Goal: Task Accomplishment & Management: Complete application form

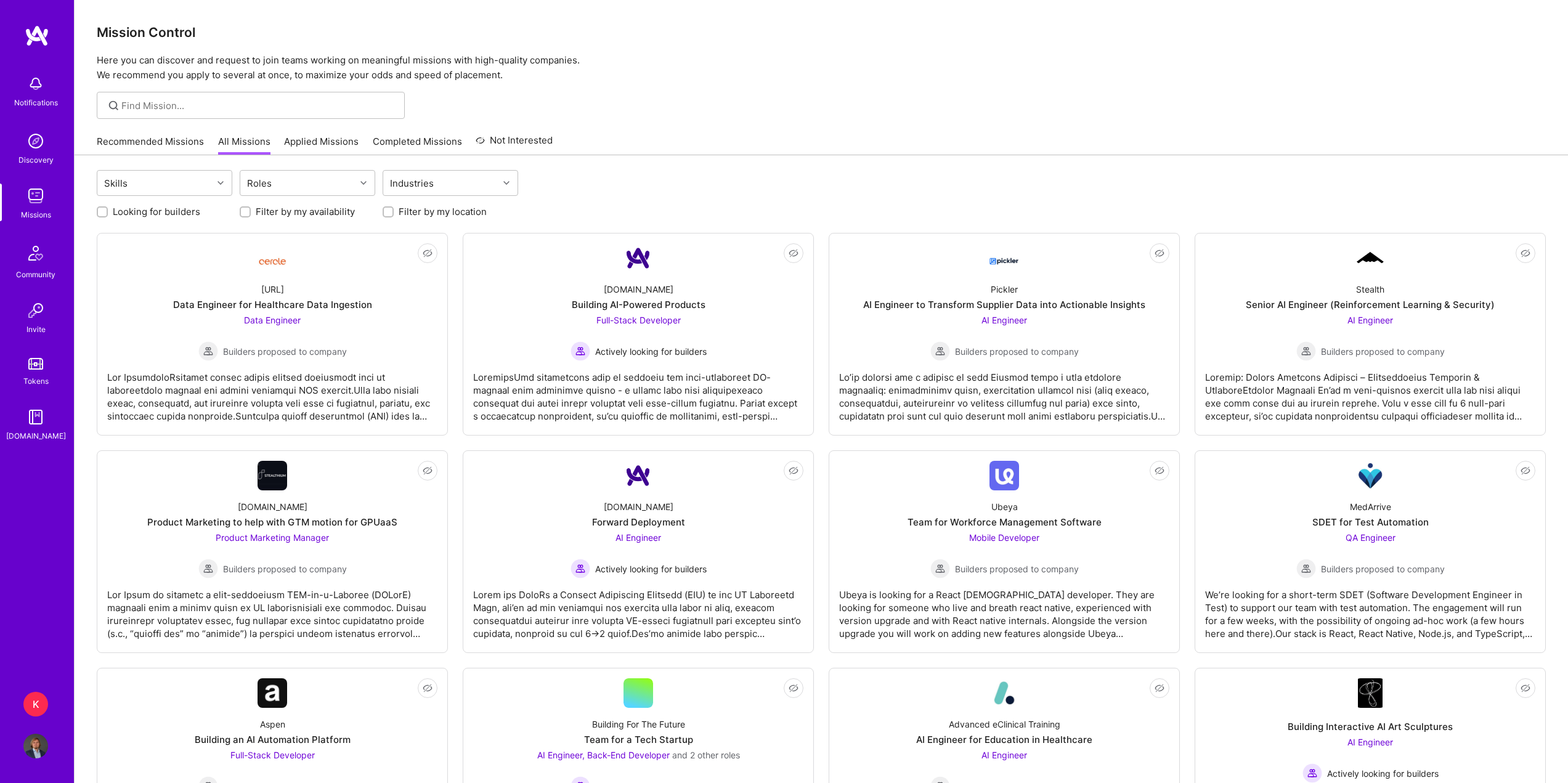
click at [136, 131] on div "Recommended Missions All Missions Applied Missions Completed Missions Not Inter…" at bounding box center [325, 141] width 456 height 26
click at [140, 141] on link "Recommended Missions" at bounding box center [151, 145] width 107 height 21
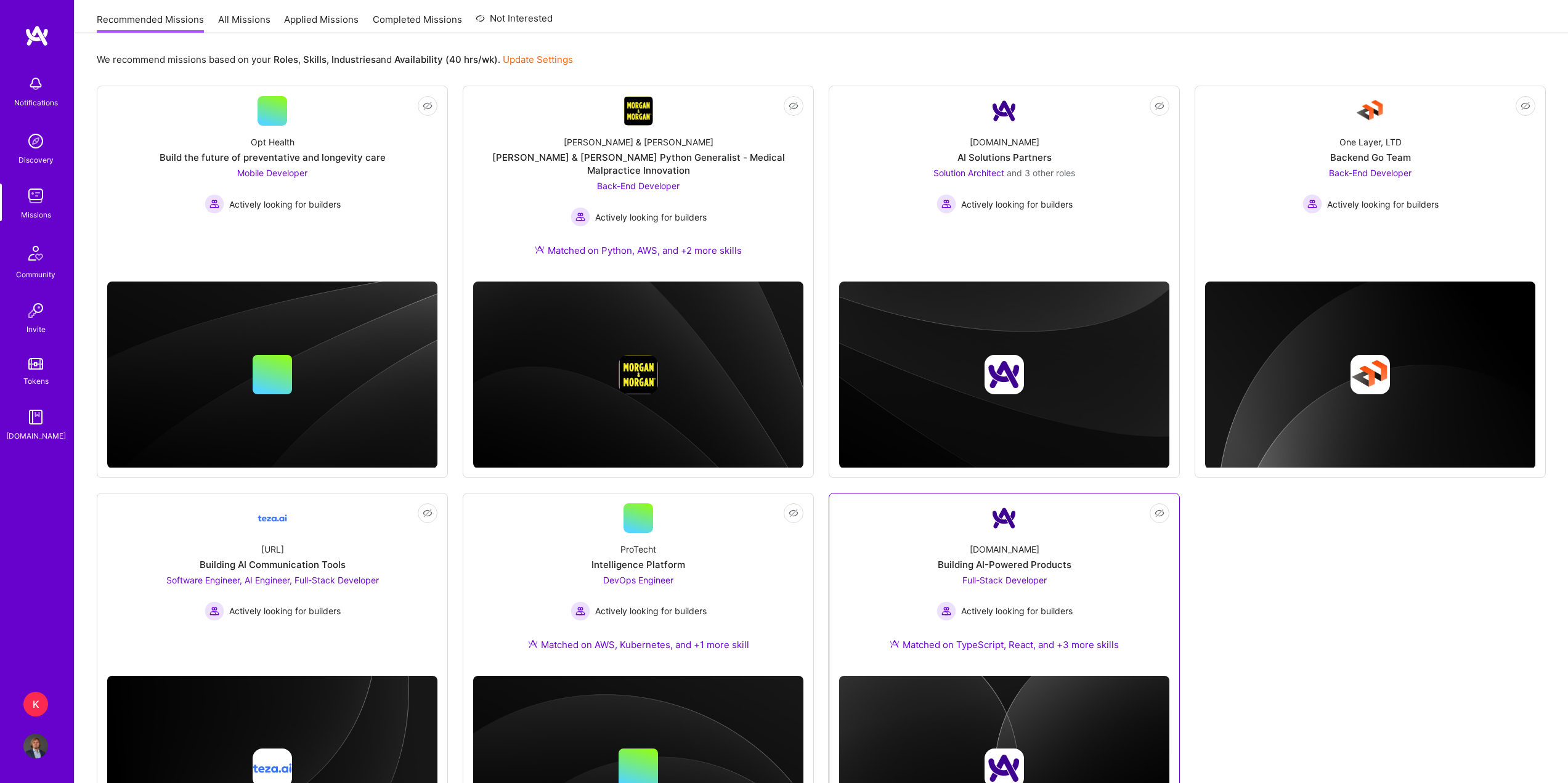
scroll to position [123, 0]
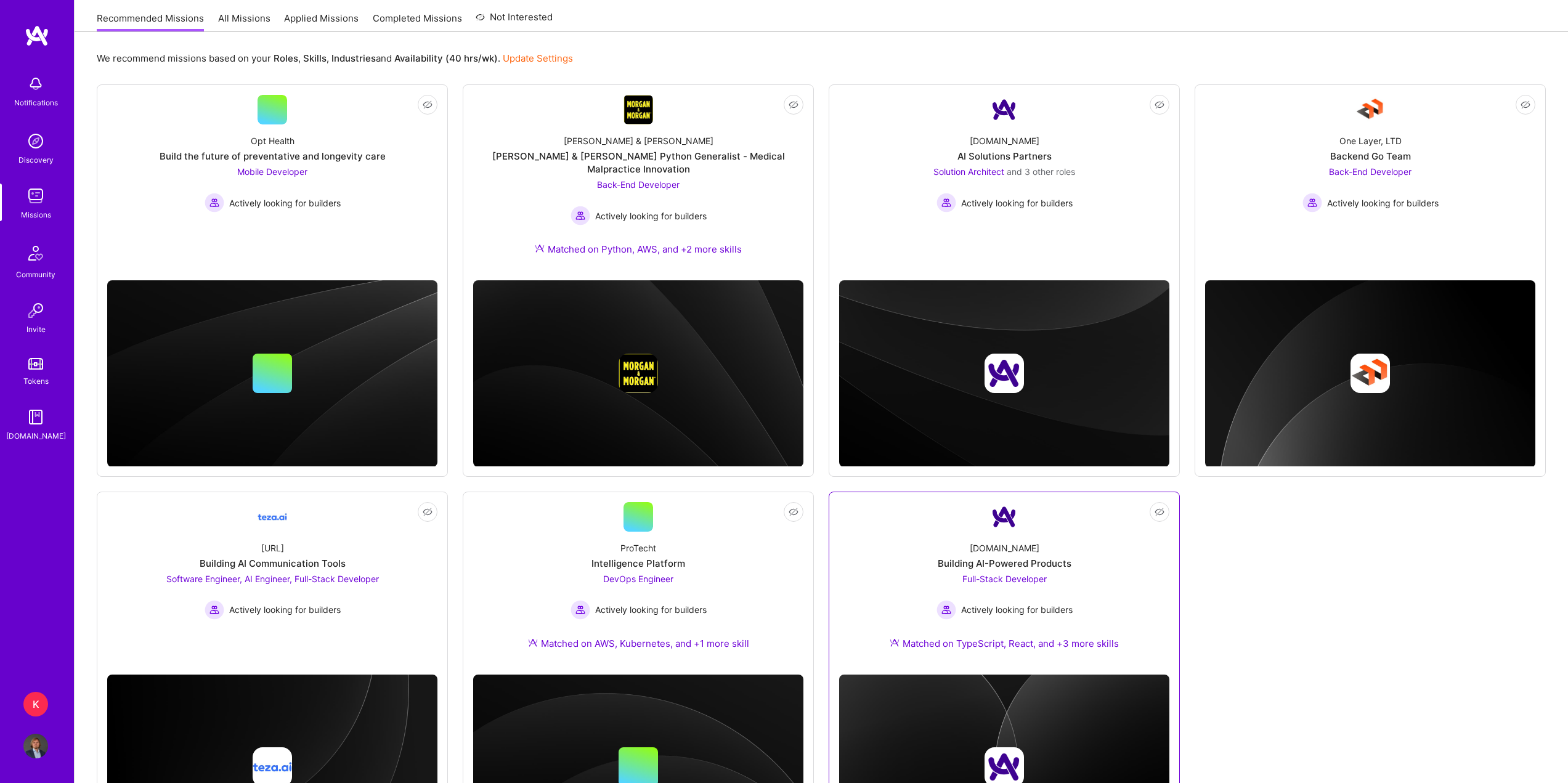
click at [1115, 559] on div "A.Team Building AI-Powered Products Full-Stack Developer Actively looking for b…" at bounding box center [1004, 598] width 330 height 133
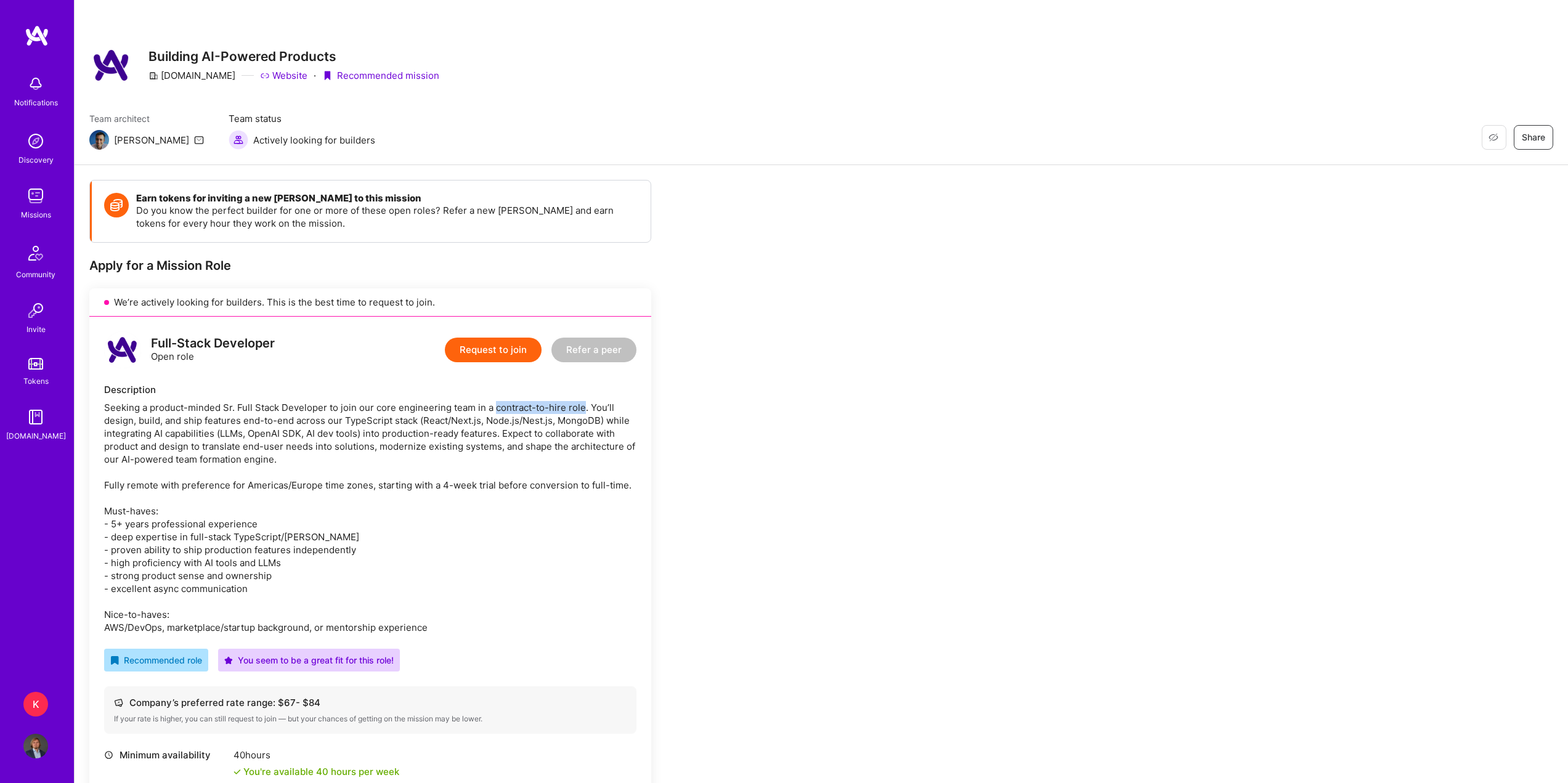
drag, startPoint x: 492, startPoint y: 409, endPoint x: 580, endPoint y: 407, distance: 88.0
click at [580, 407] on div "Seeking a product-minded Sr. Full Stack Developer to join our core engineering …" at bounding box center [370, 517] width 532 height 233
click at [484, 352] on button "Request to join" at bounding box center [493, 349] width 97 height 24
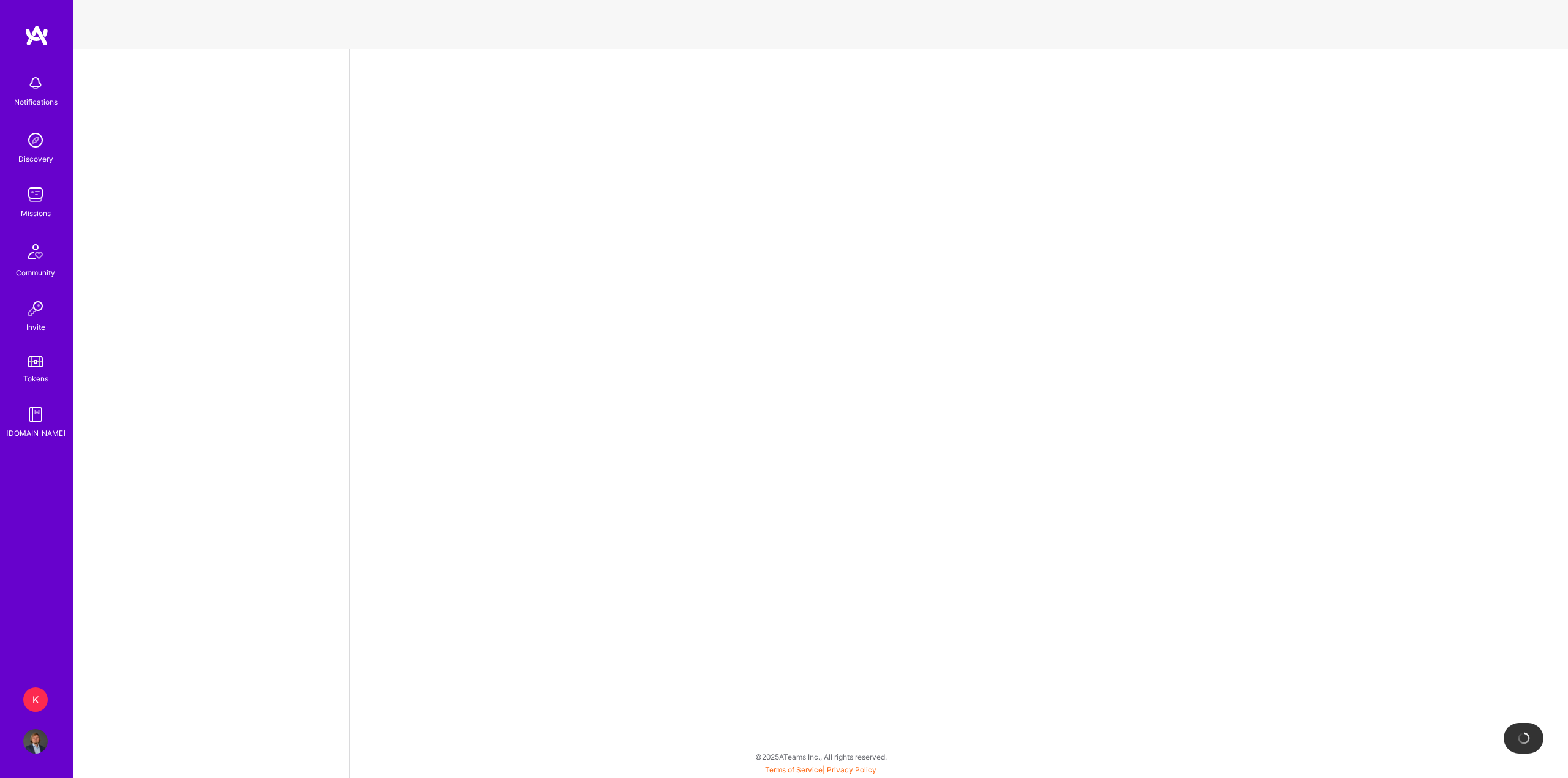
select select "PL"
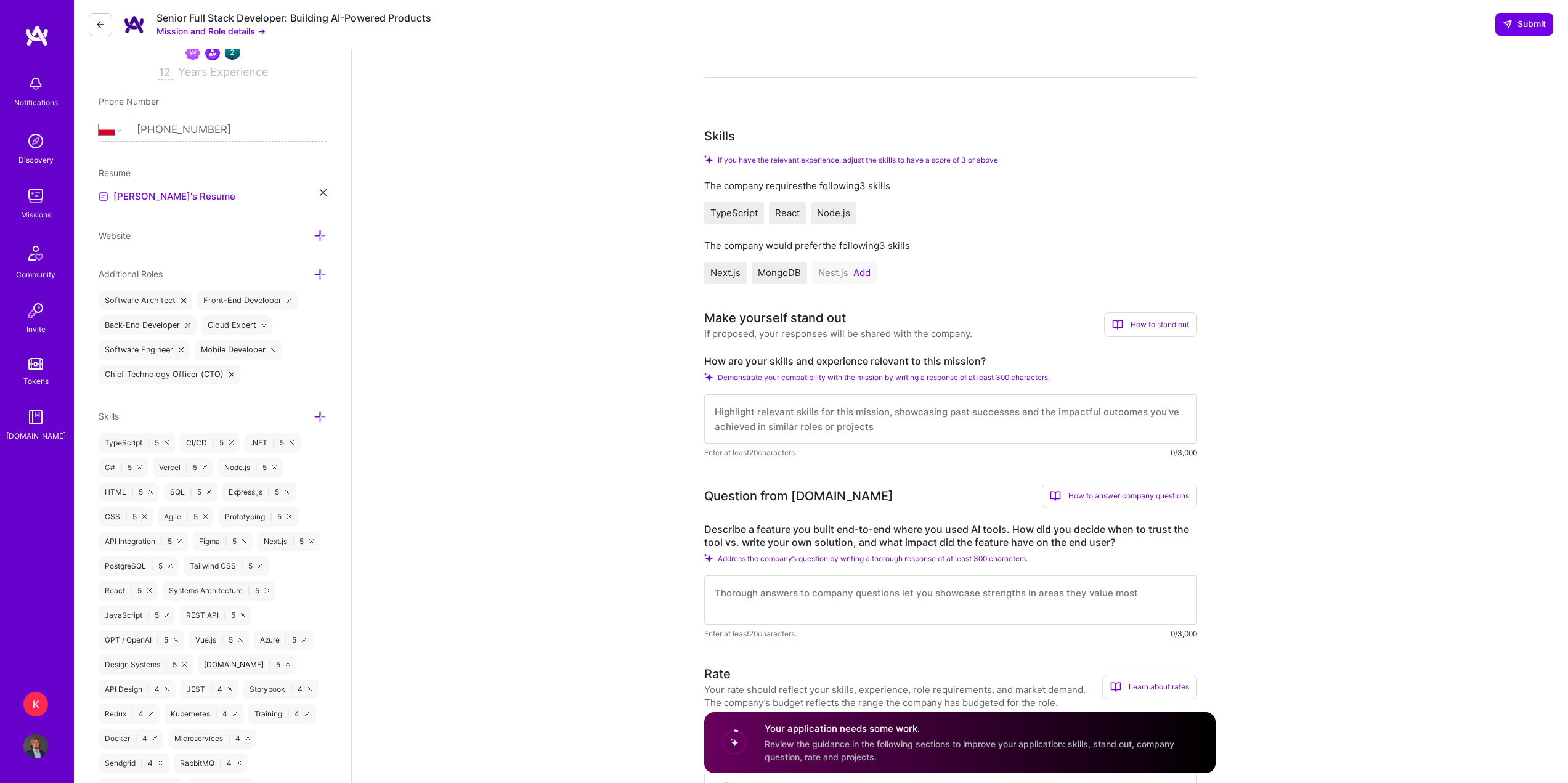
scroll to position [246, 0]
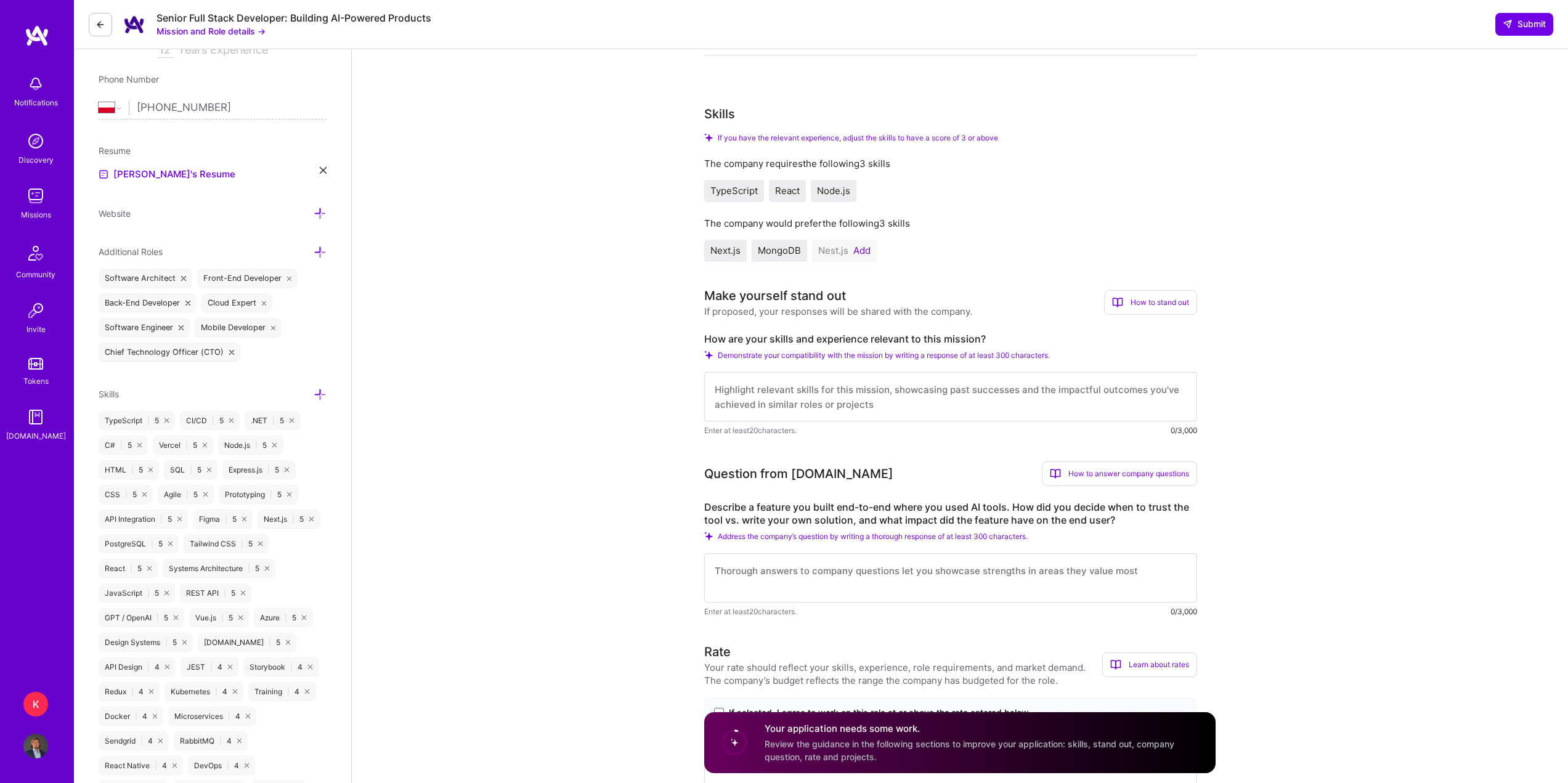
click at [863, 404] on textarea at bounding box center [950, 397] width 493 height 49
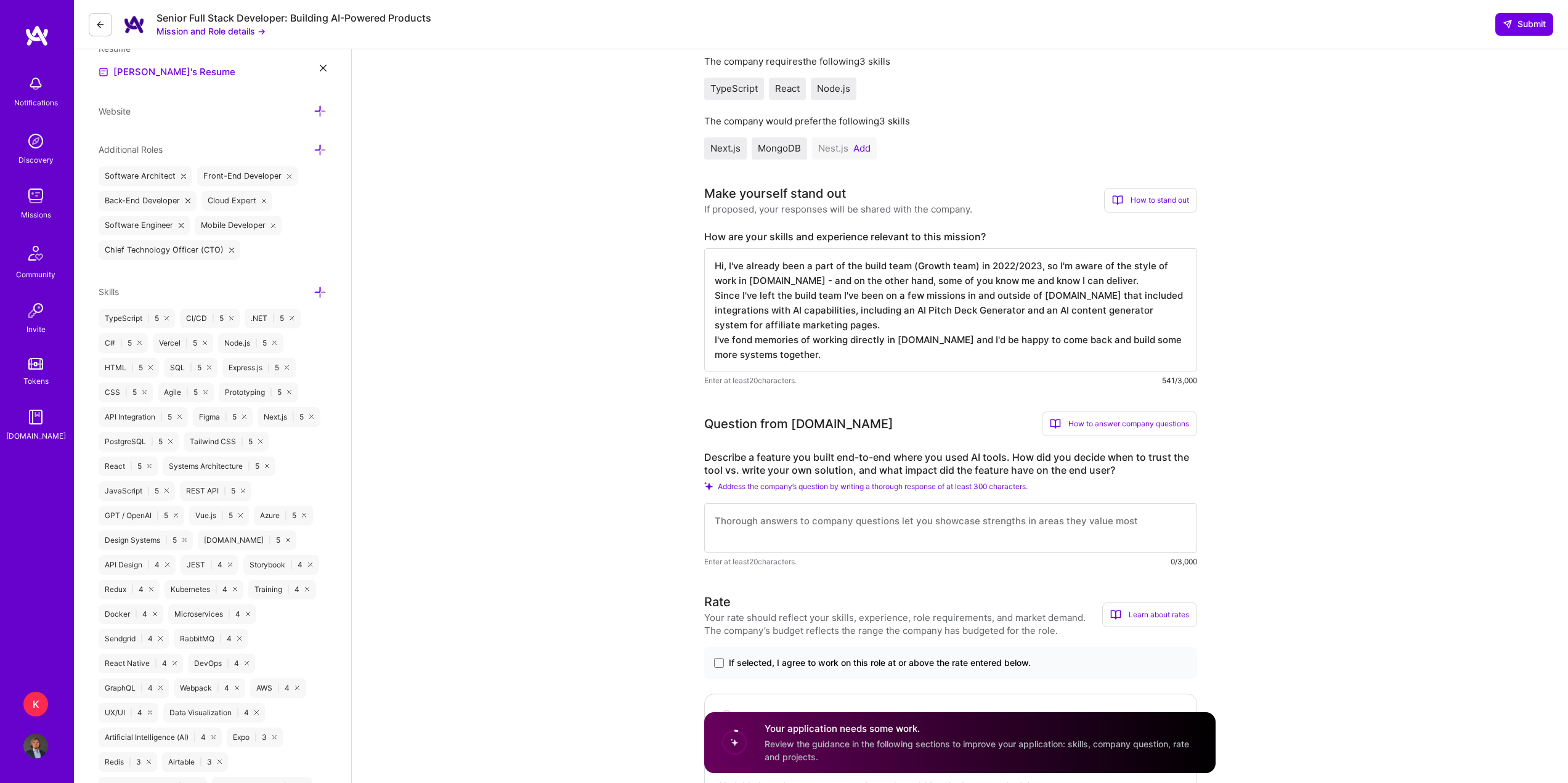
scroll to position [555, 0]
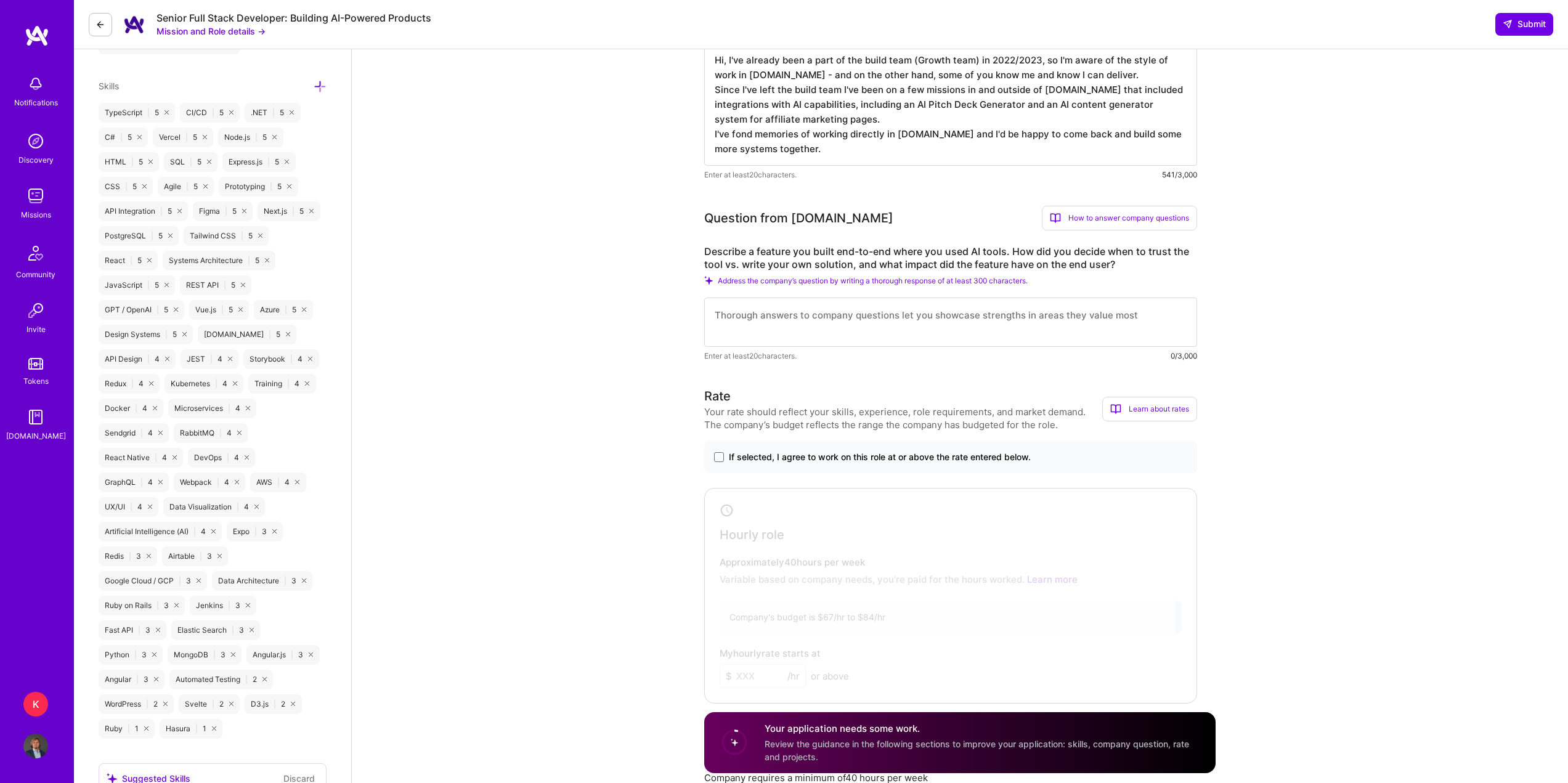
type textarea "Hi, I've already been a part of the build team (Growth team) in 2022/2023, so I…"
click at [732, 451] on div "If selected, I agree to work on this role at or above the rate entered below." at bounding box center [950, 457] width 493 height 32
click at [758, 456] on span "If selected, I agree to work on this role at or above the rate entered below." at bounding box center [880, 457] width 302 height 12
click at [0, 0] on input "If selected, I agree to work on this role at or above the rate entered below." at bounding box center [0, 0] width 0 height 0
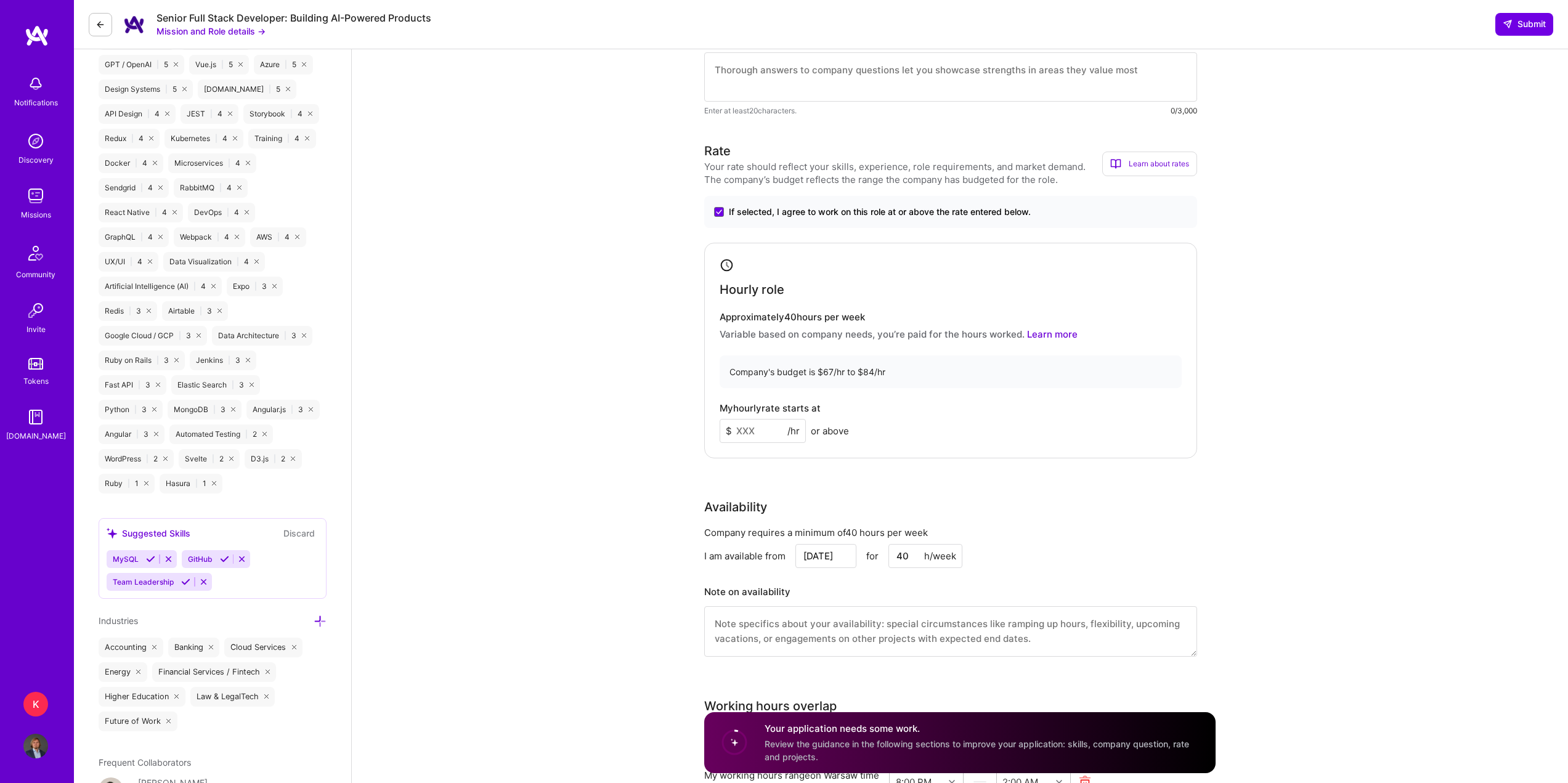
scroll to position [801, 0]
click at [759, 432] on input at bounding box center [763, 430] width 86 height 24
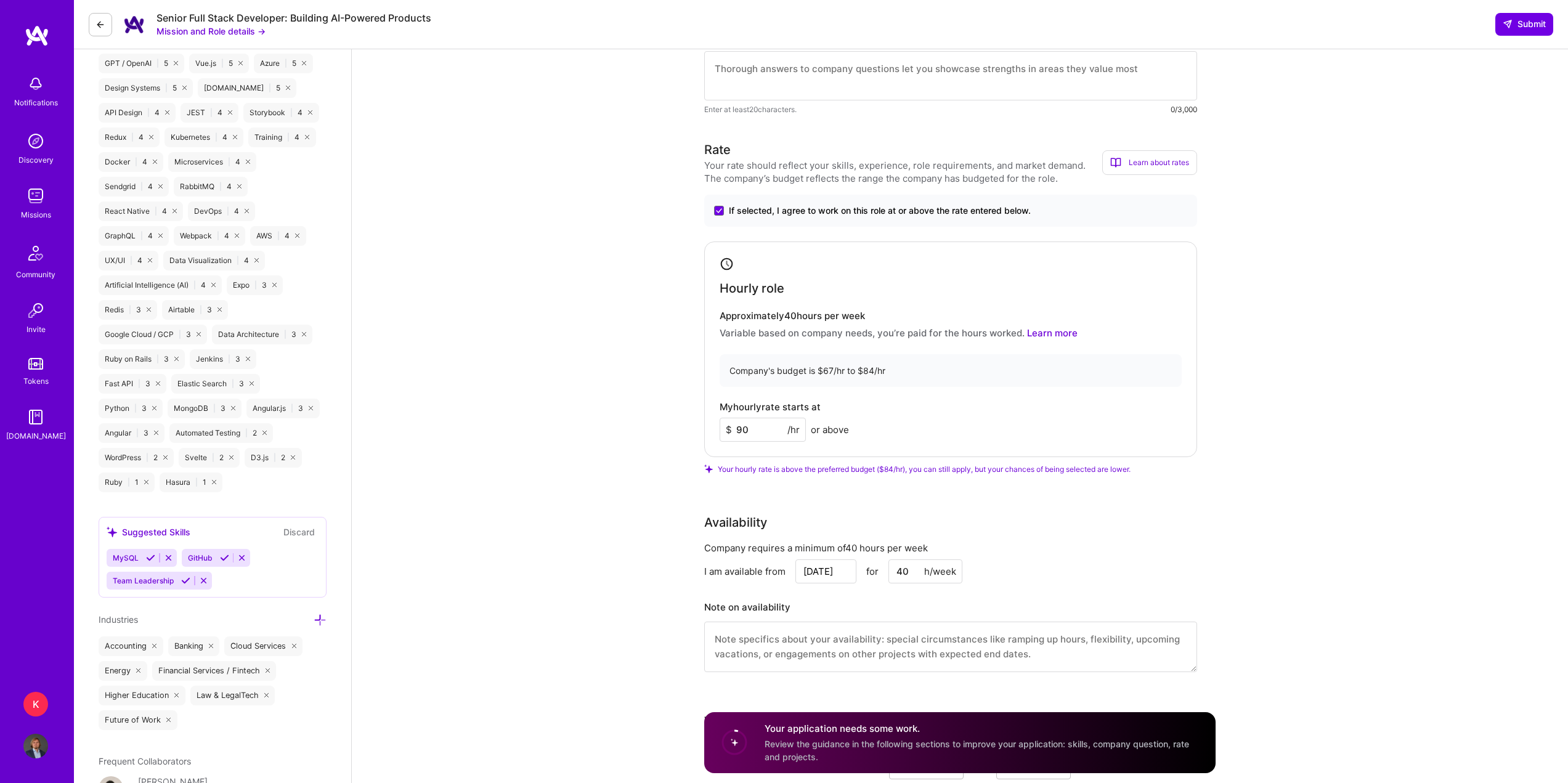
type input "90"
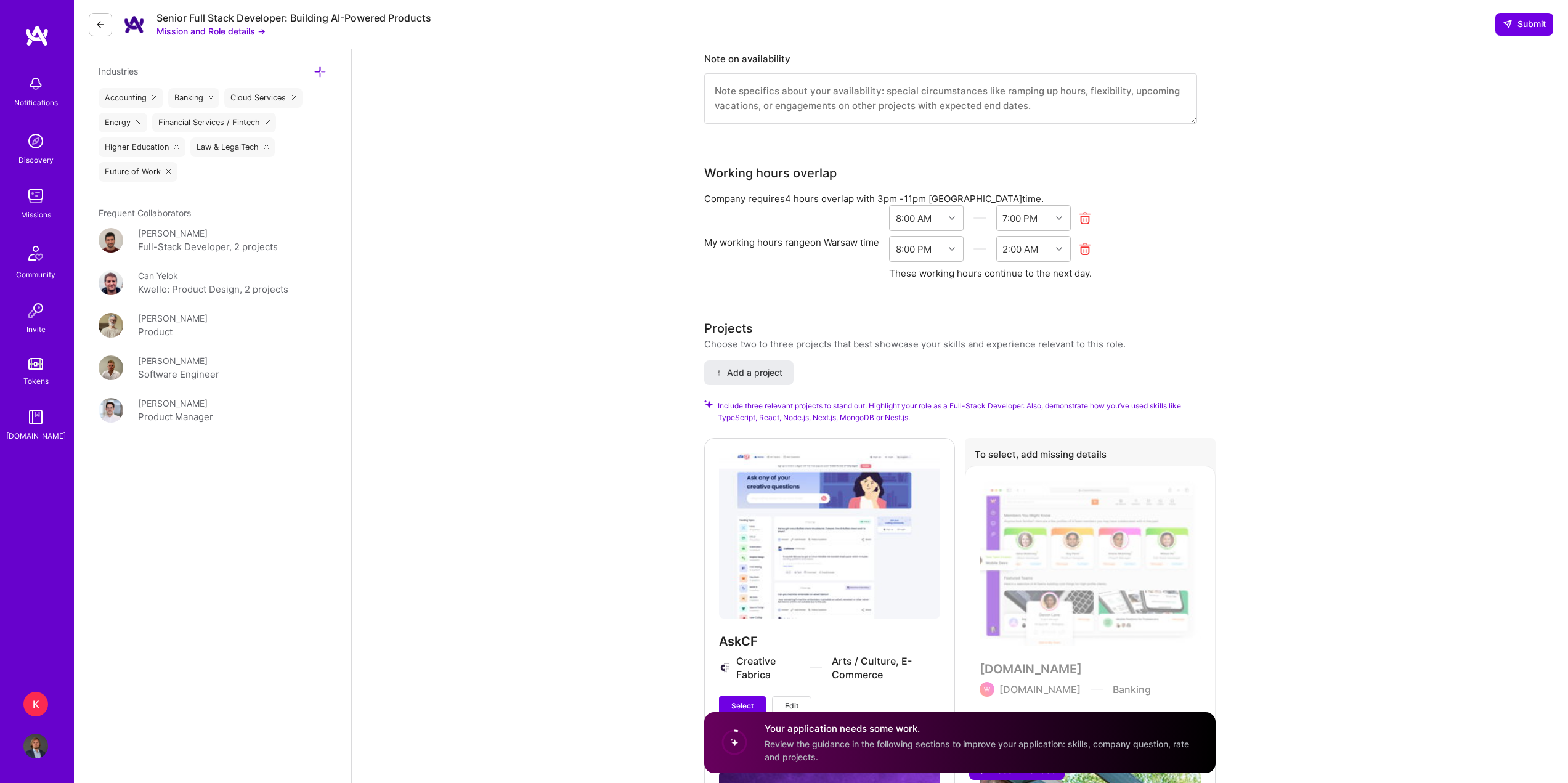
scroll to position [1540, 0]
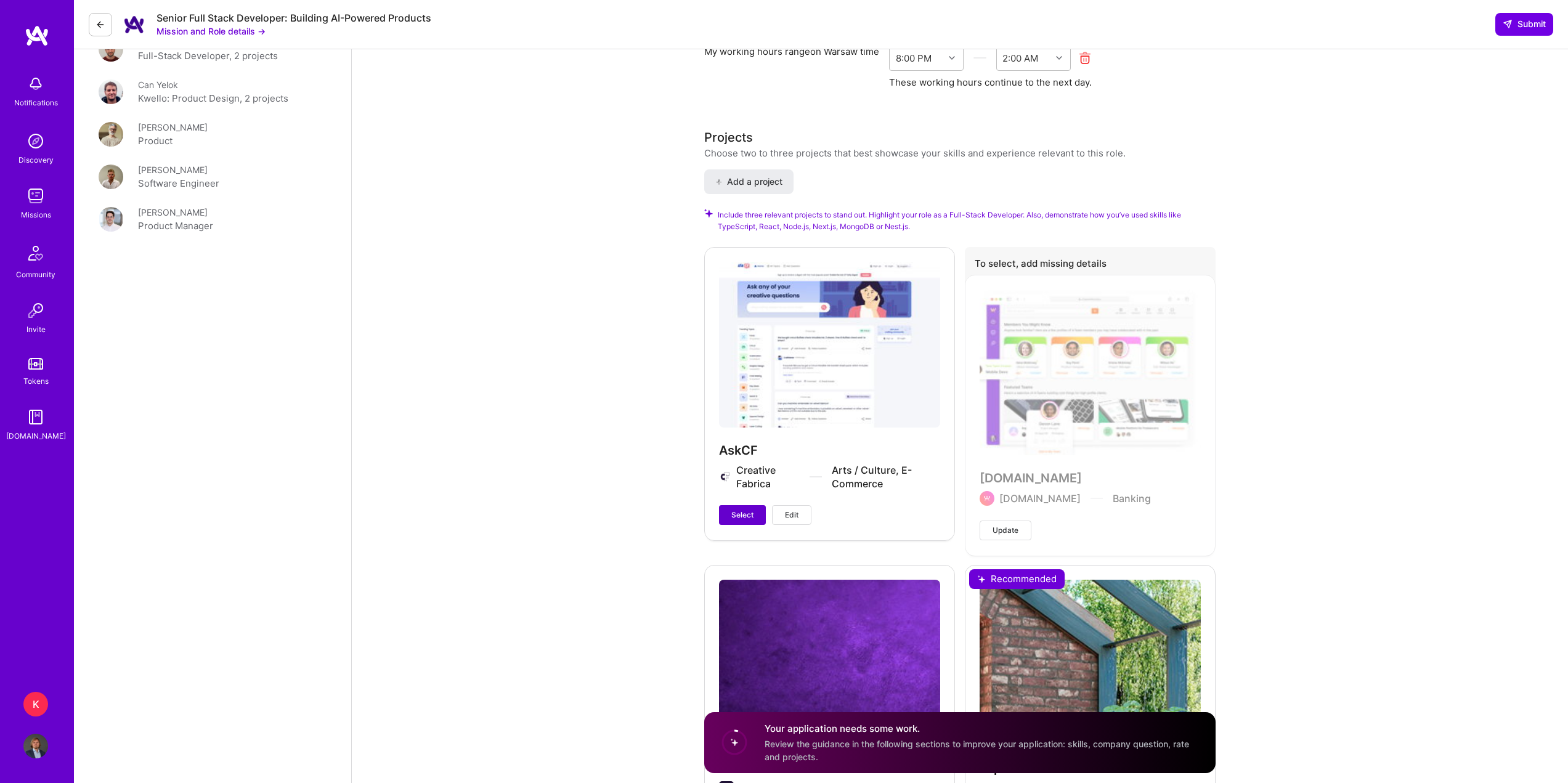
click at [751, 521] on button "Select" at bounding box center [742, 516] width 47 height 20
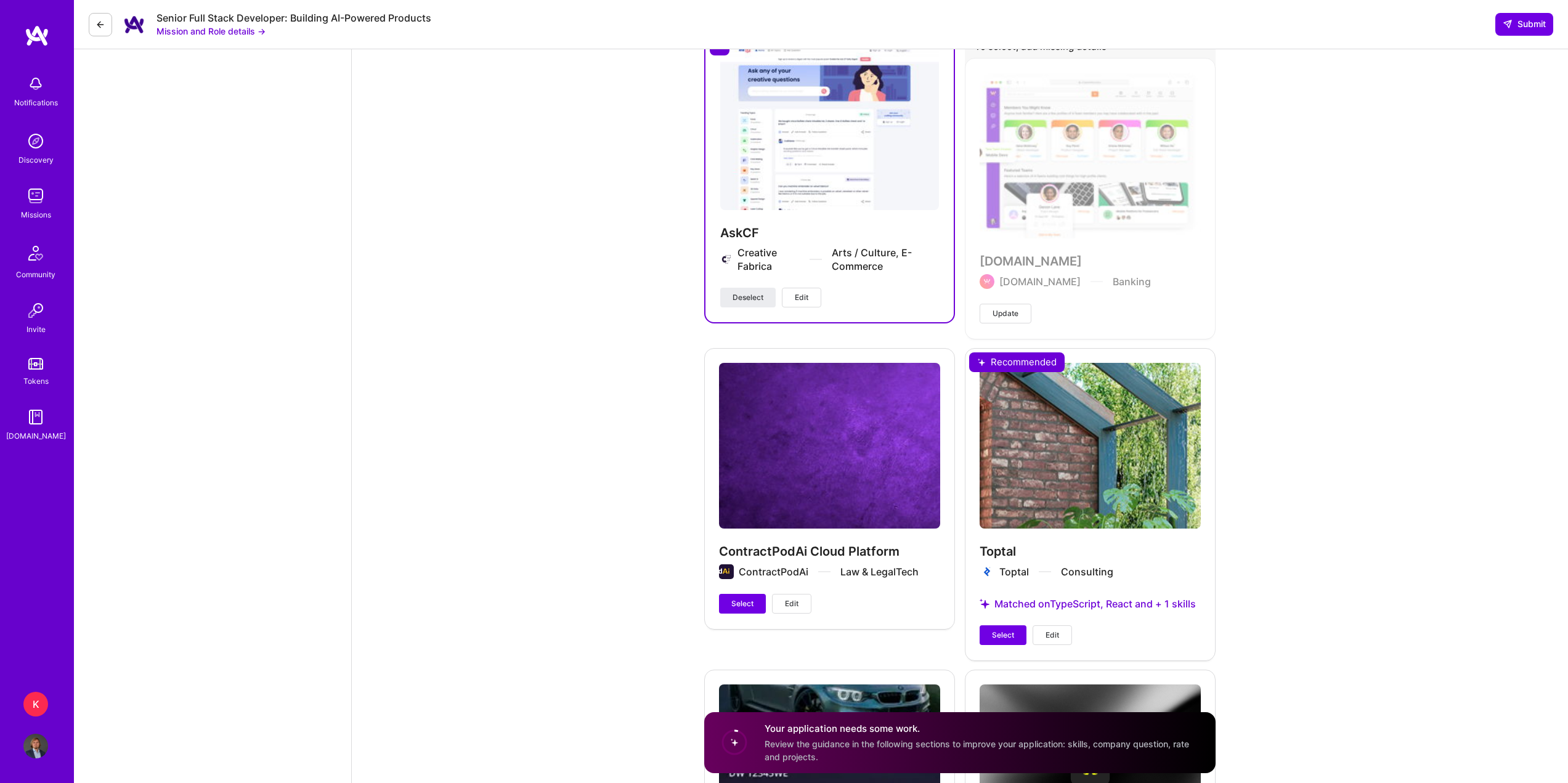
scroll to position [1848, 0]
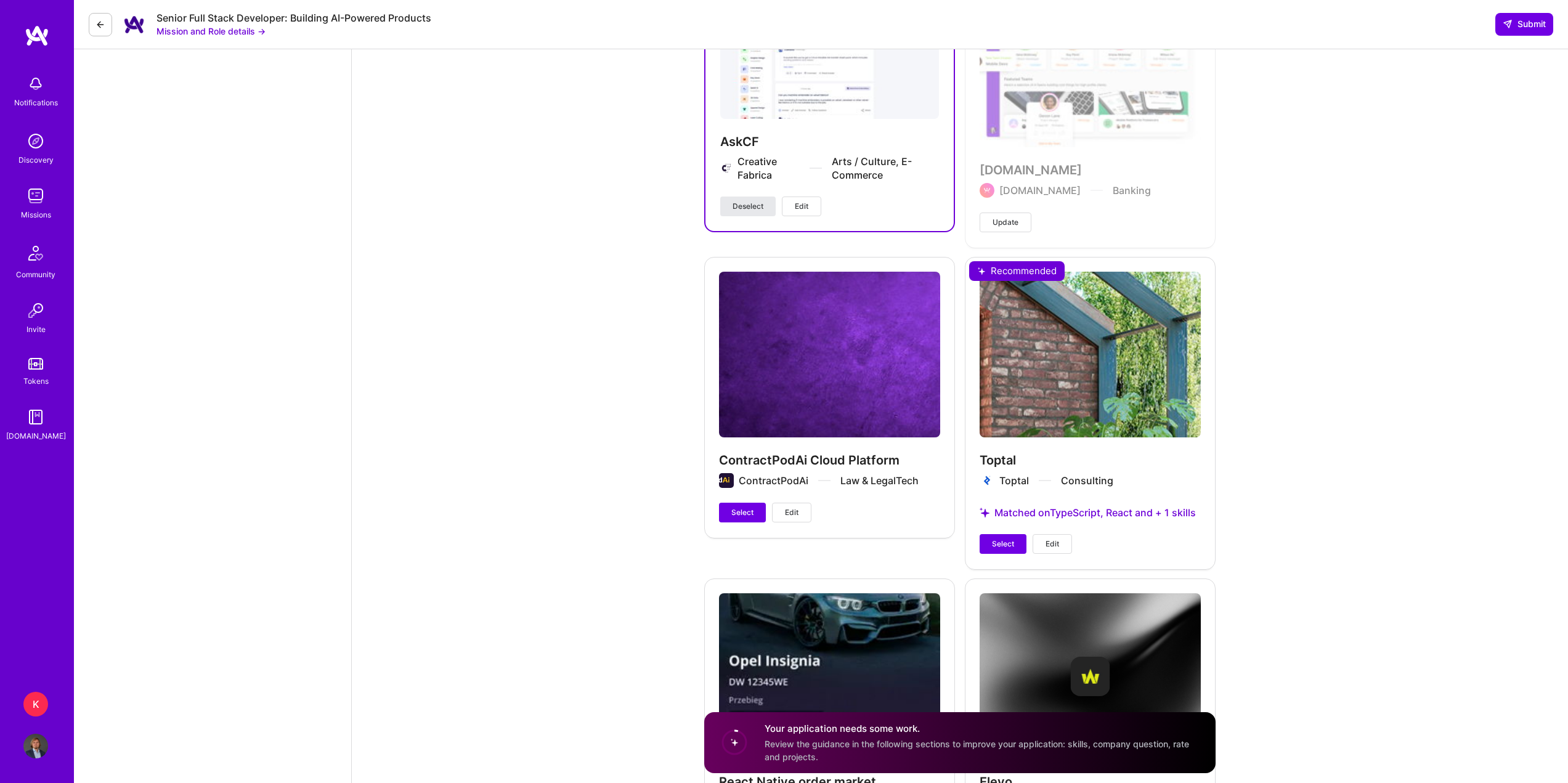
click at [752, 204] on span "Deselect" at bounding box center [748, 206] width 31 height 11
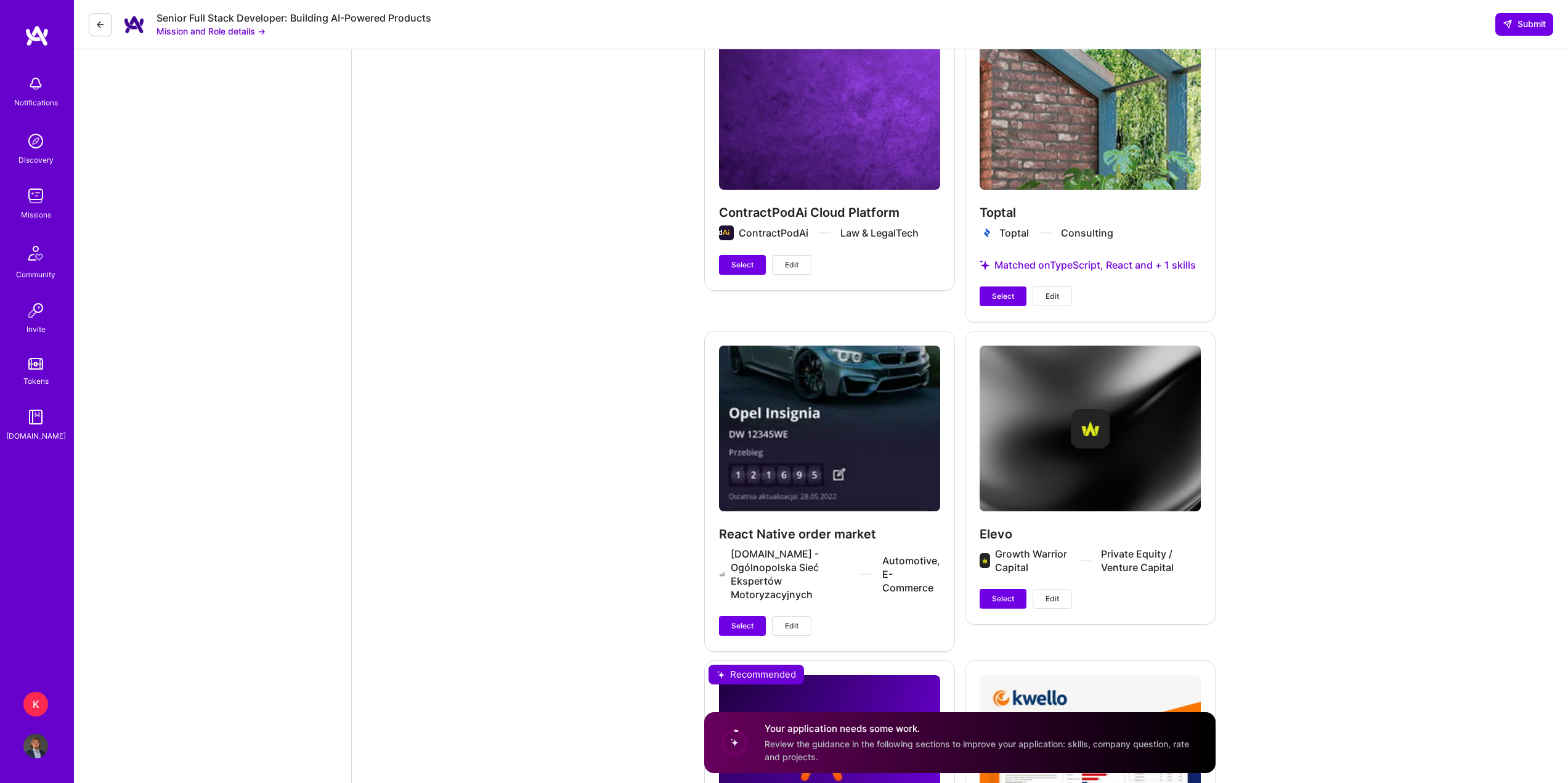
scroll to position [2157, 0]
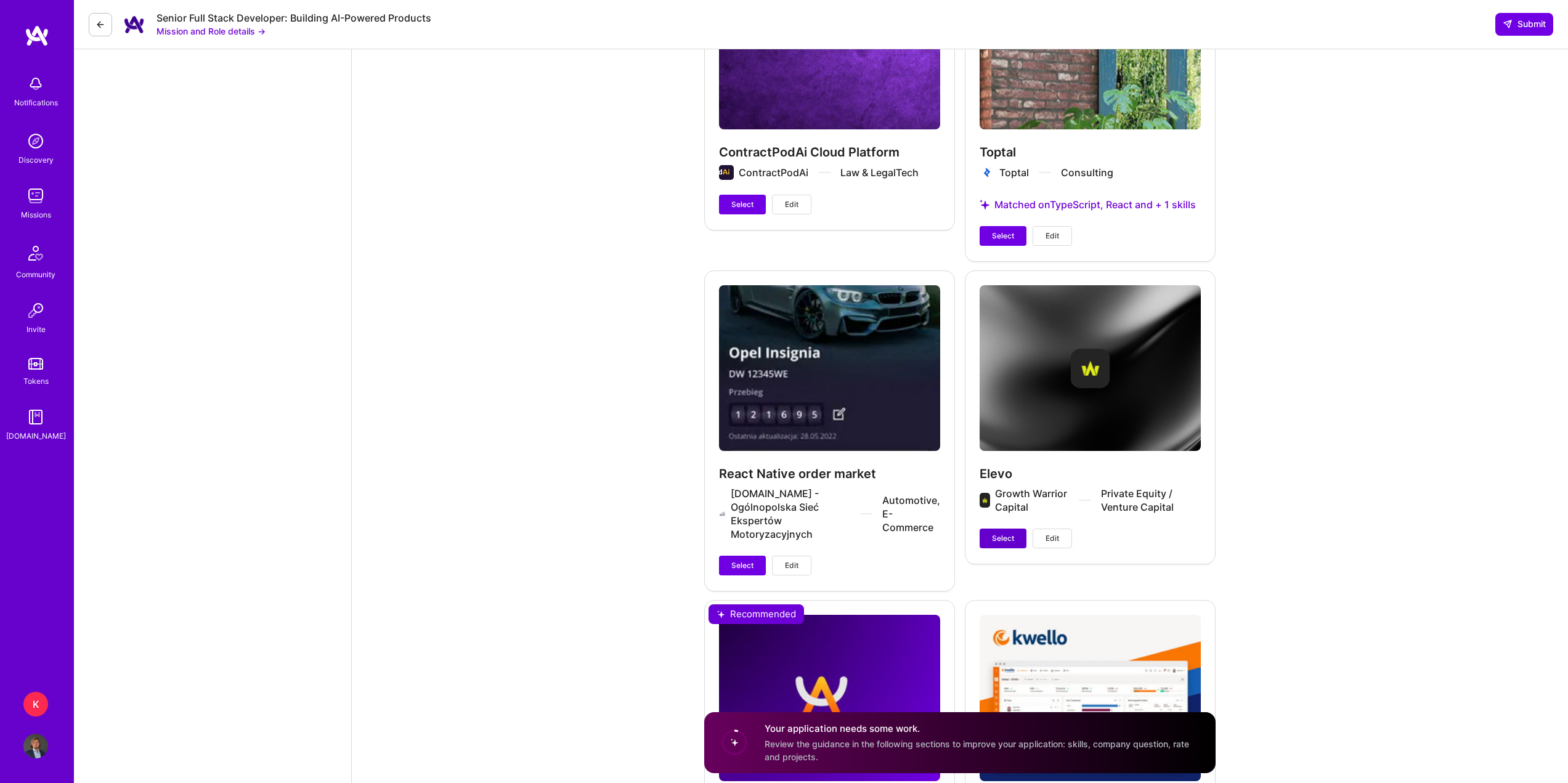
click at [1008, 540] on span "Select" at bounding box center [1003, 539] width 22 height 11
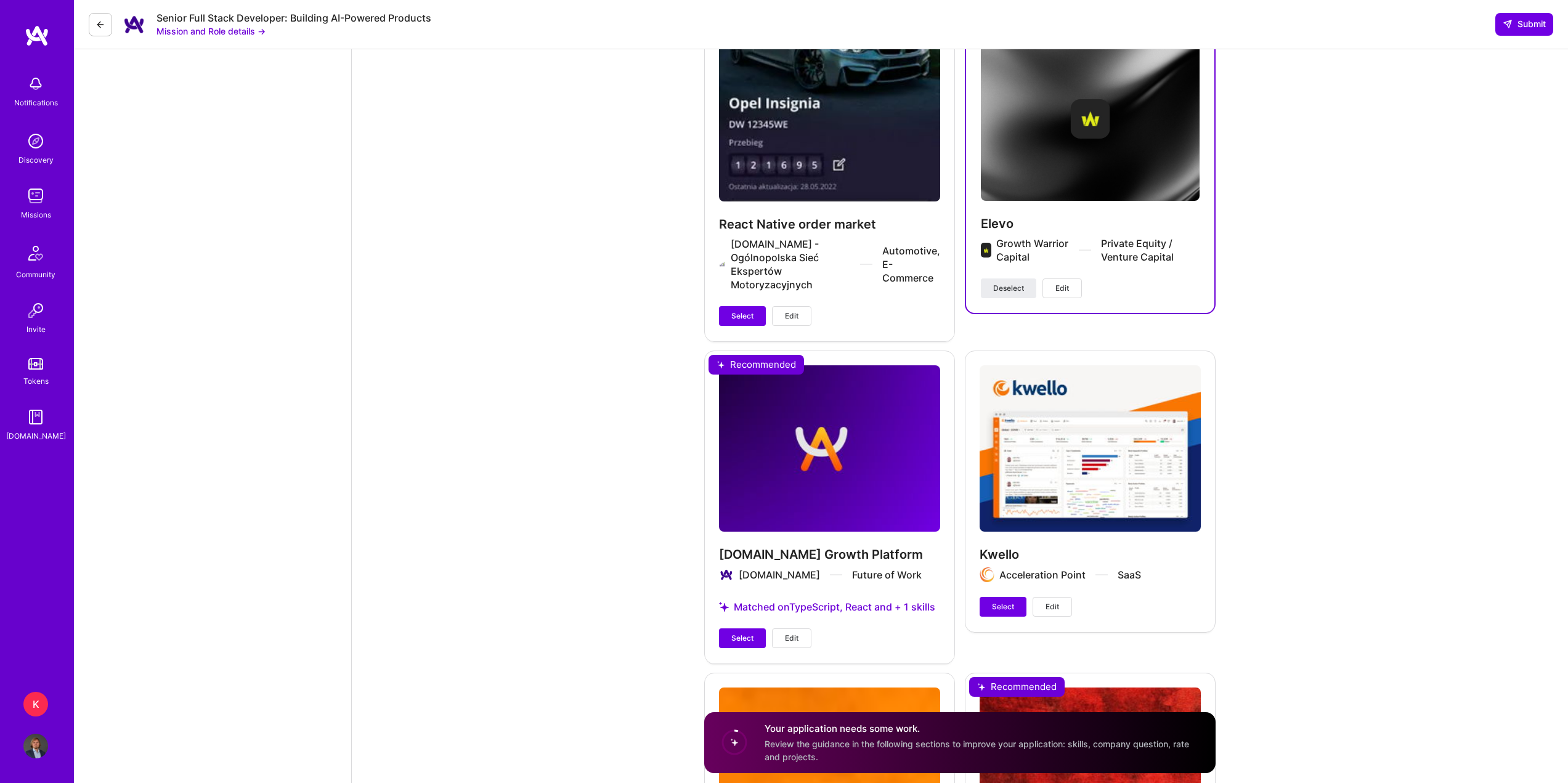
scroll to position [2403, 0]
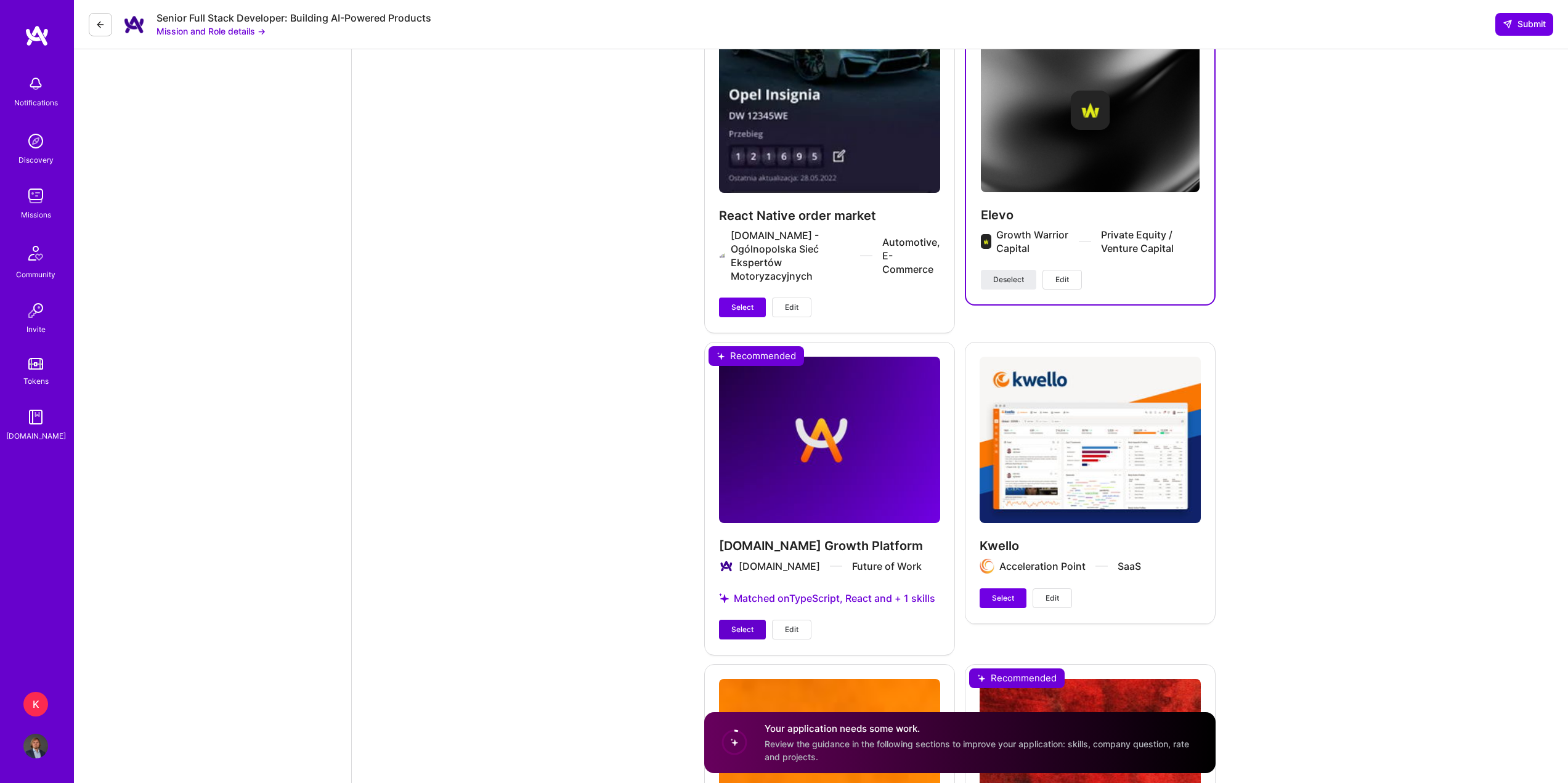
click at [746, 628] on span "Select" at bounding box center [743, 630] width 22 height 11
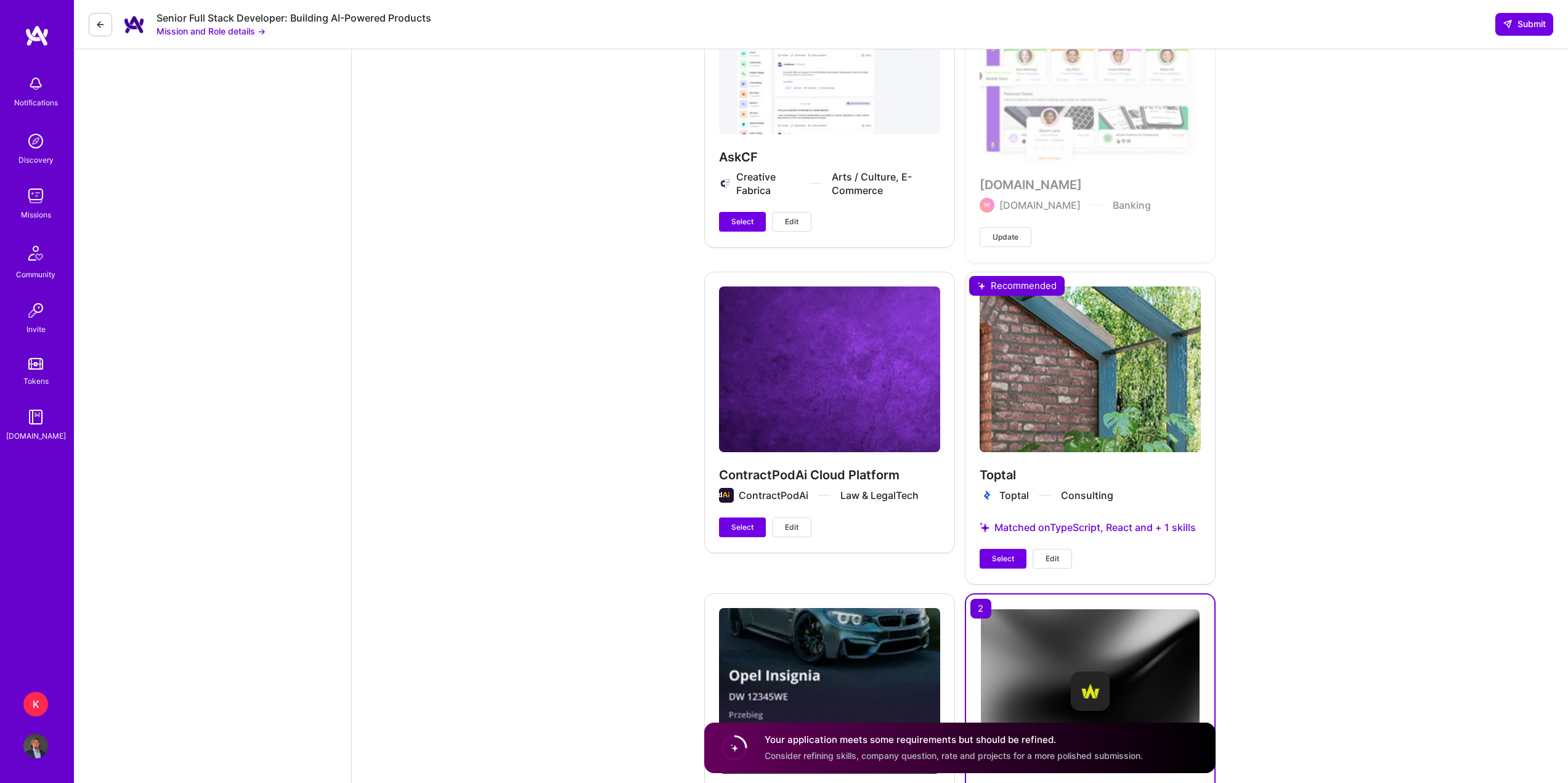
scroll to position [1775, 0]
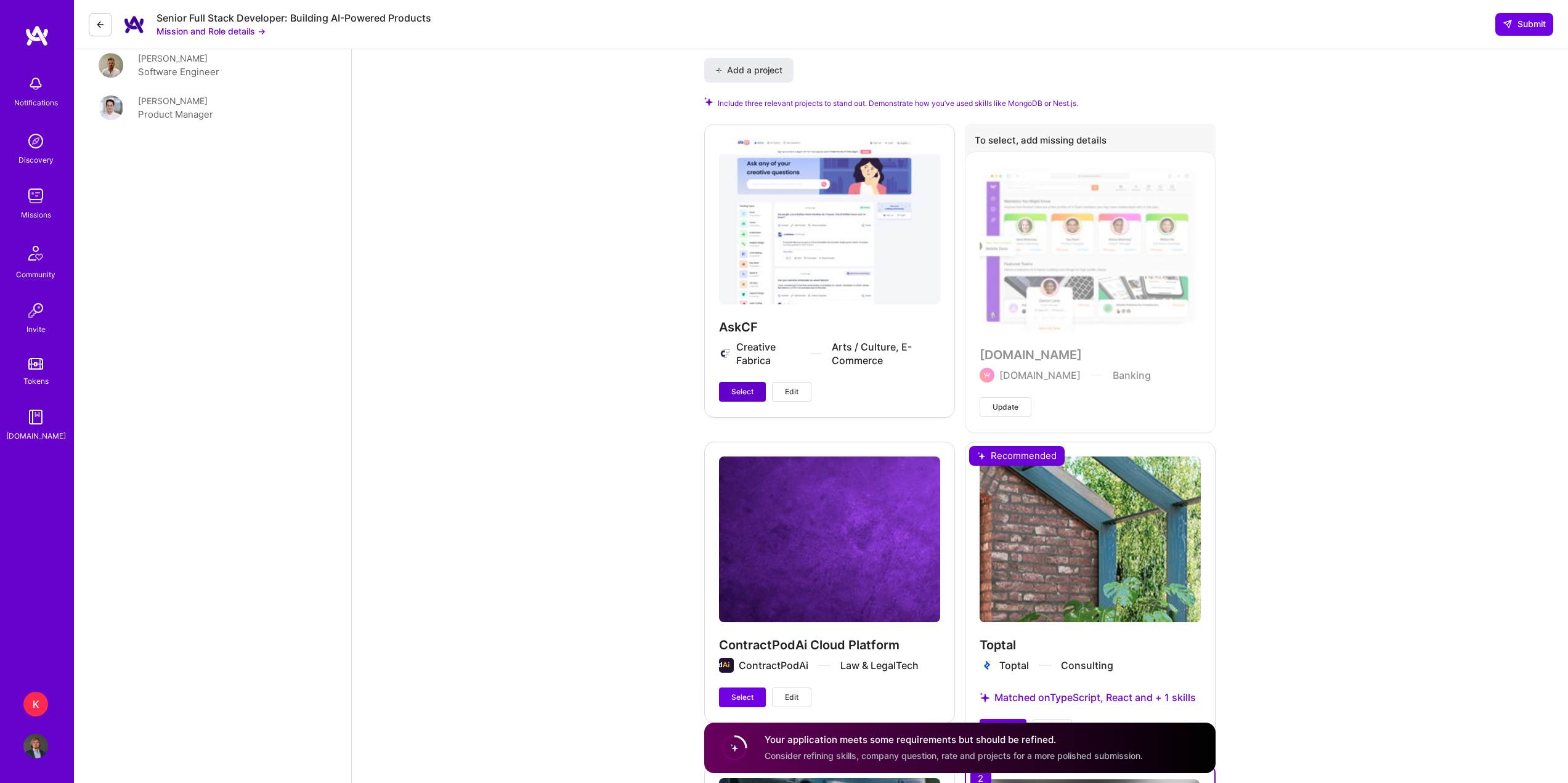
click at [754, 401] on button "Select" at bounding box center [742, 392] width 47 height 20
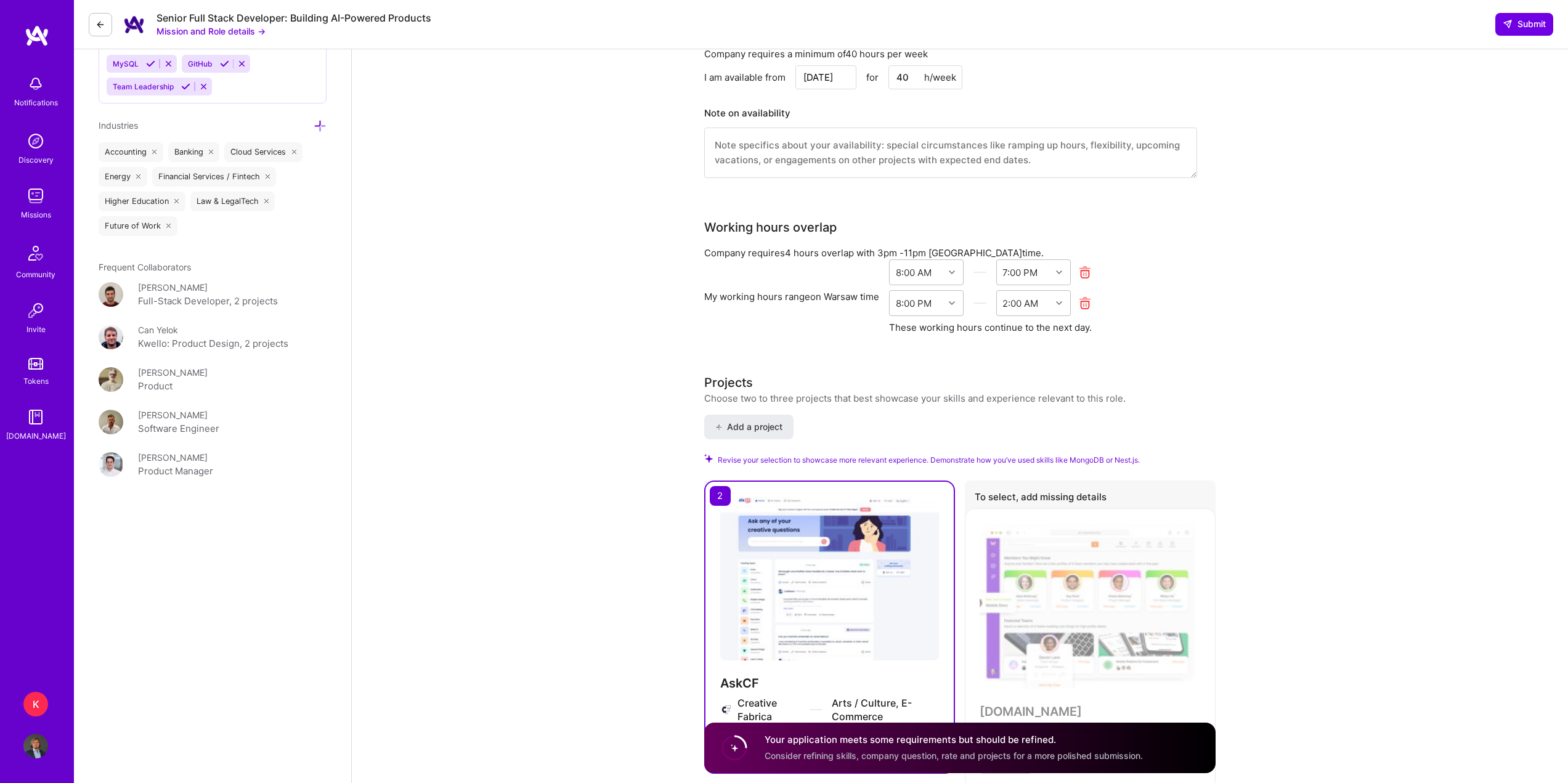
scroll to position [1221, 0]
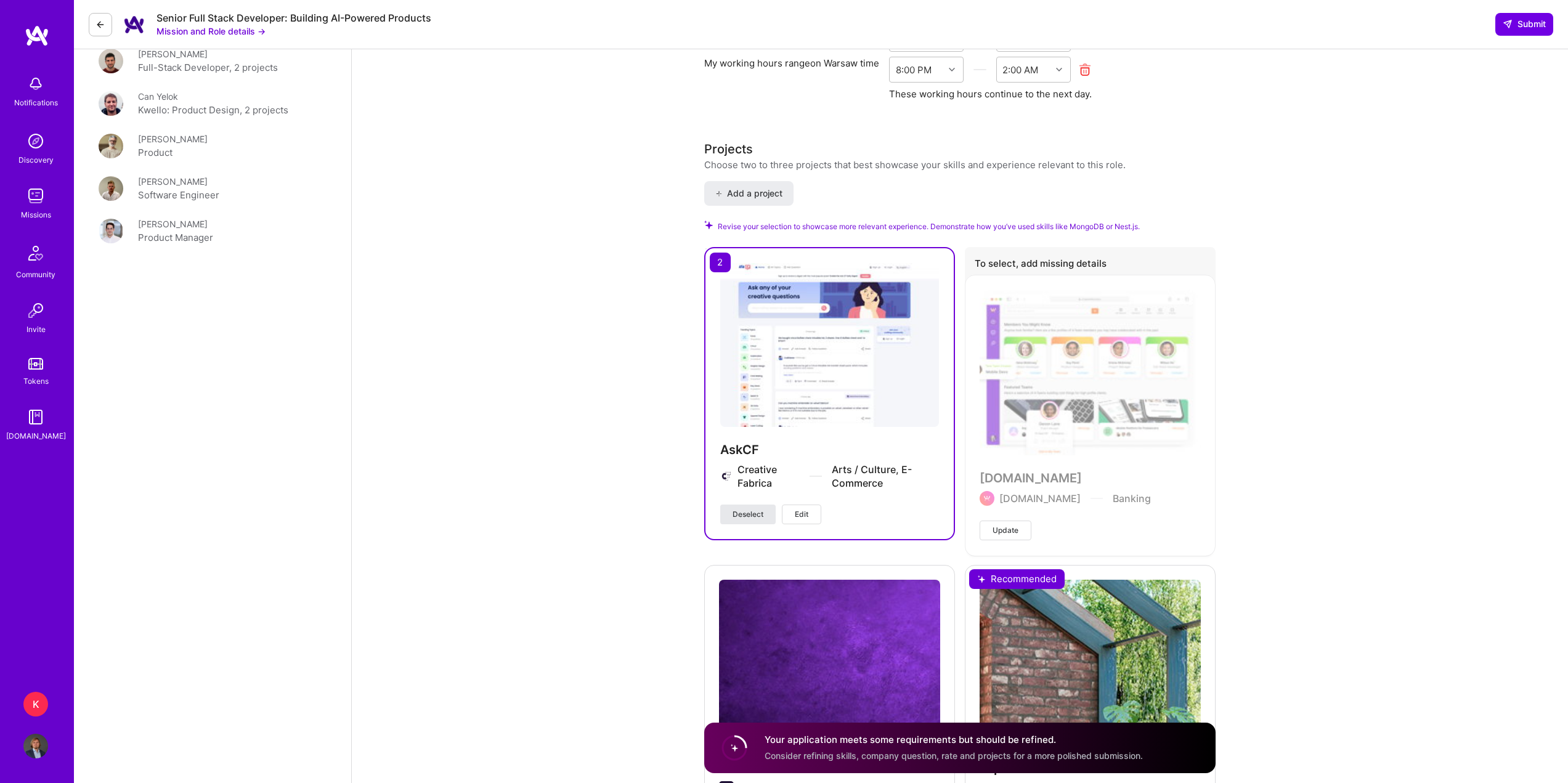
click at [762, 514] on span "Deselect" at bounding box center [748, 515] width 31 height 11
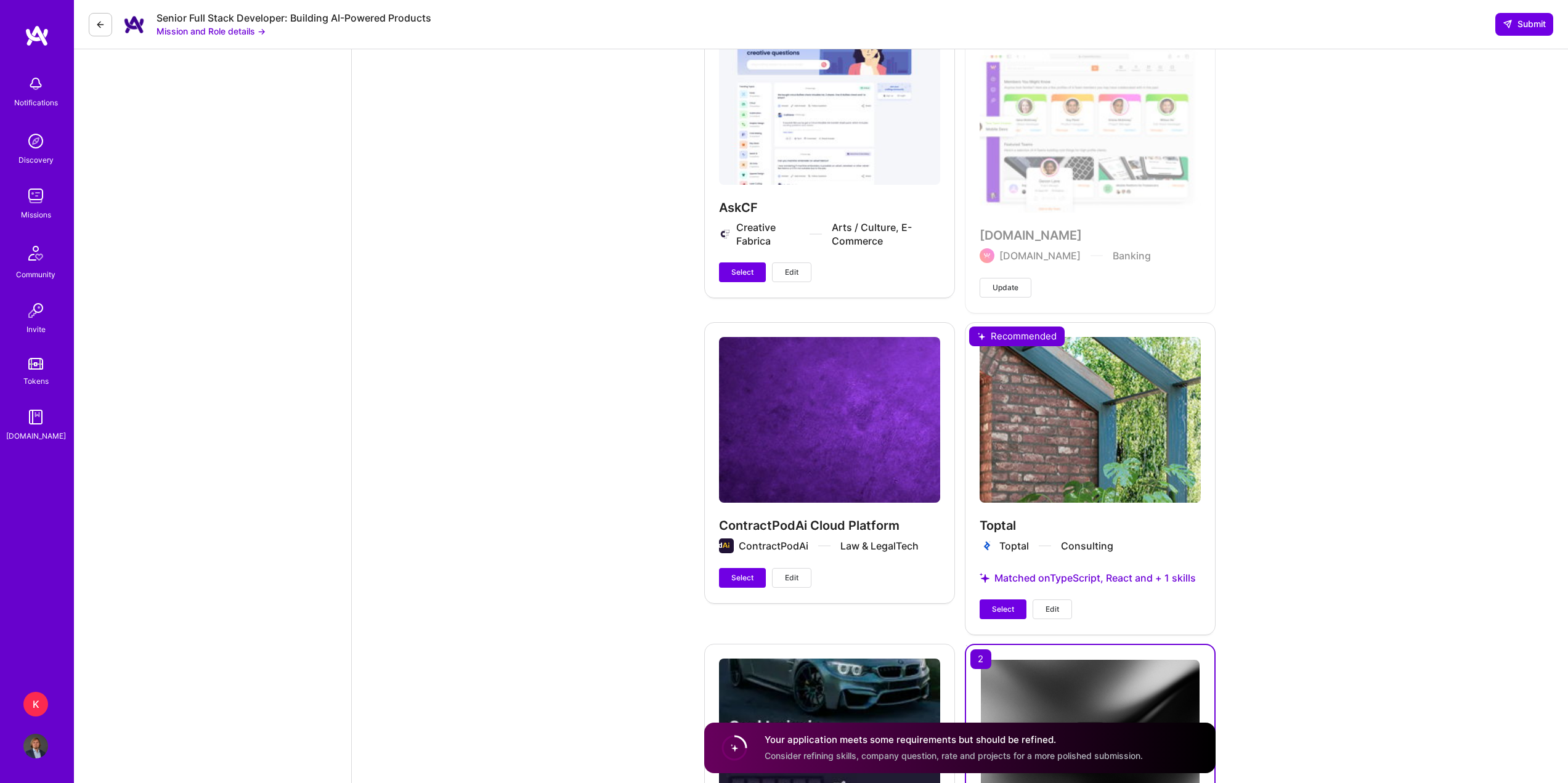
scroll to position [1775, 0]
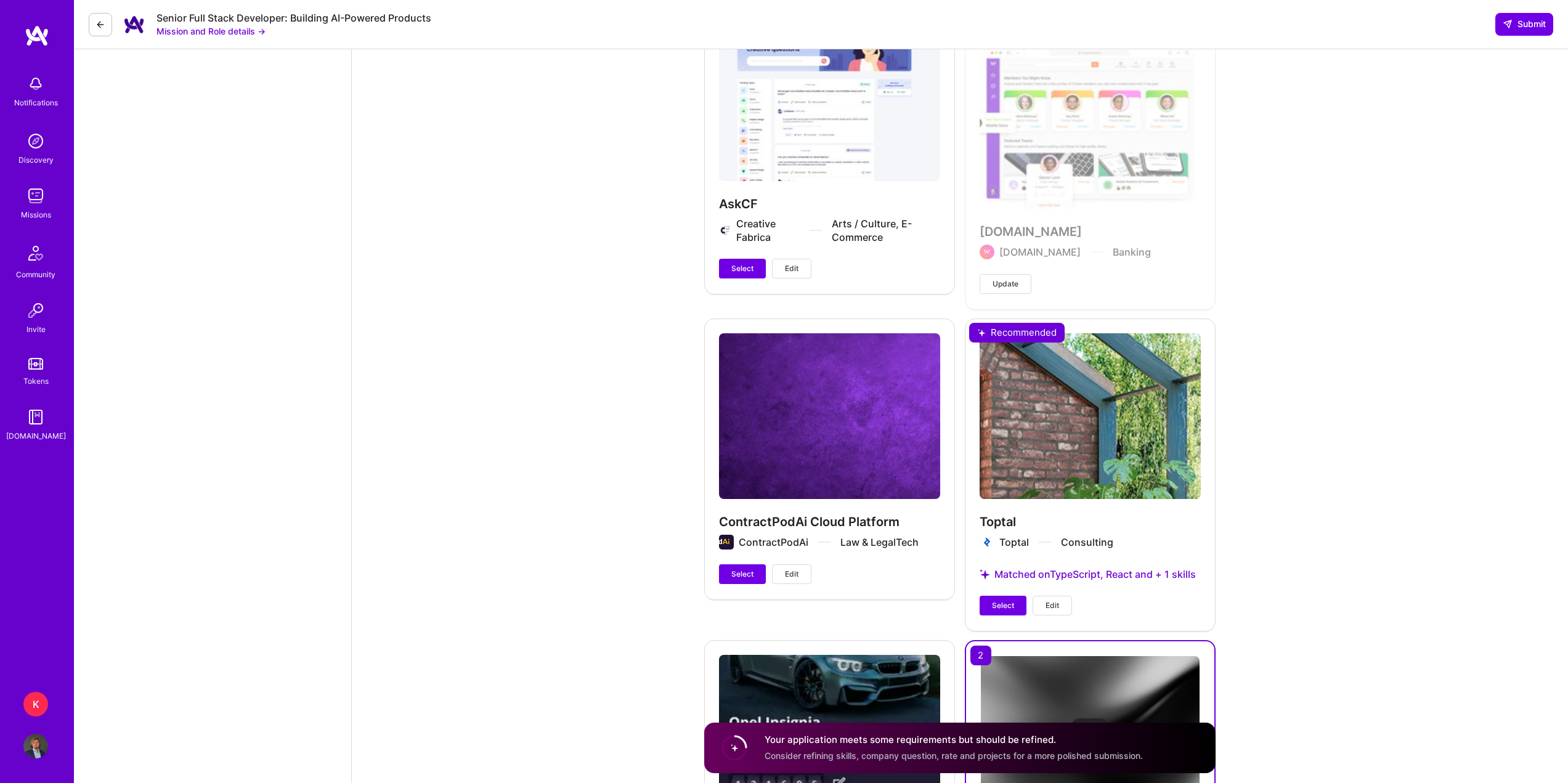
click at [993, 599] on button "Select" at bounding box center [1003, 606] width 47 height 20
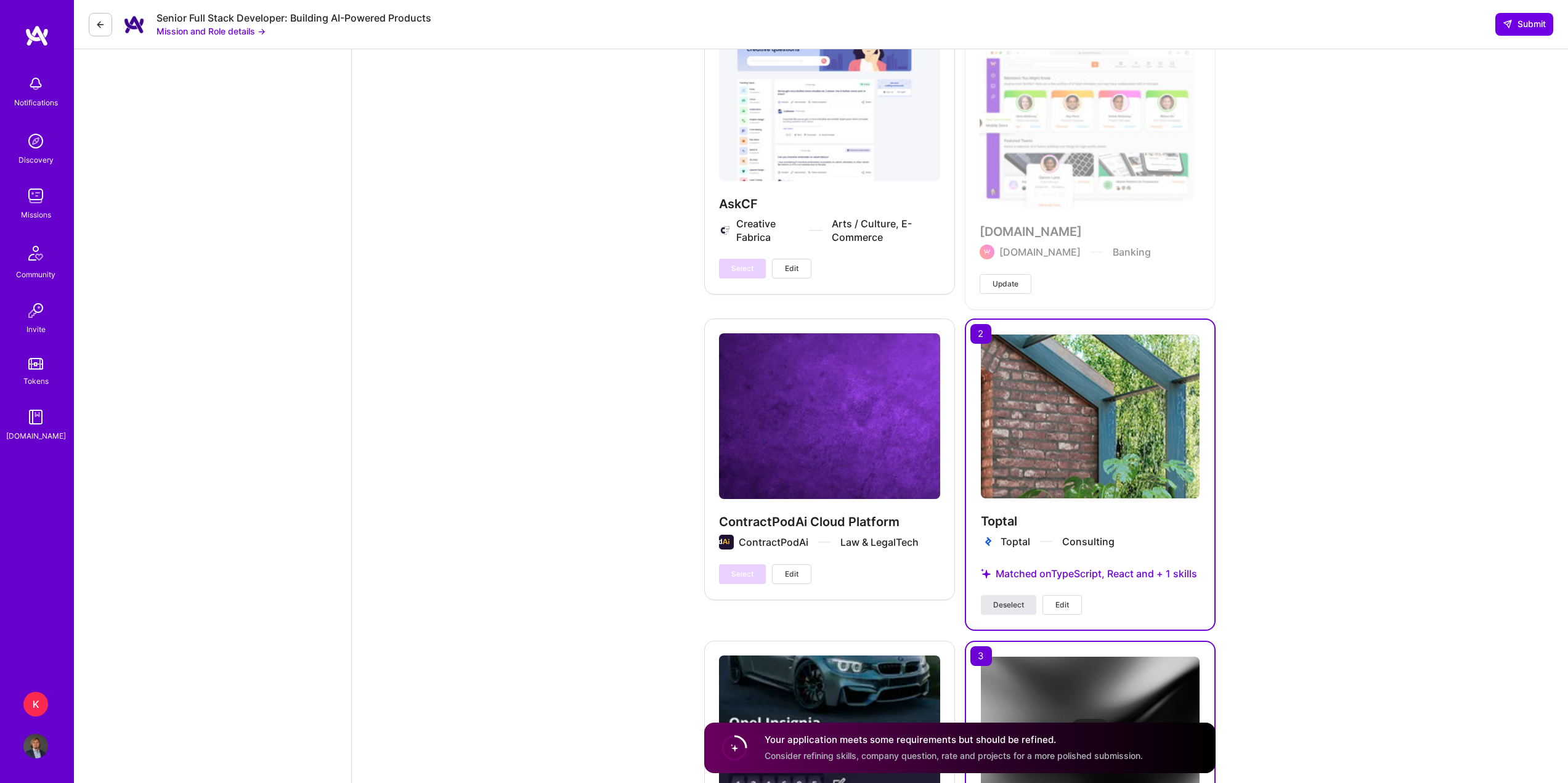
click at [988, 614] on button "Deselect" at bounding box center [1008, 606] width 56 height 20
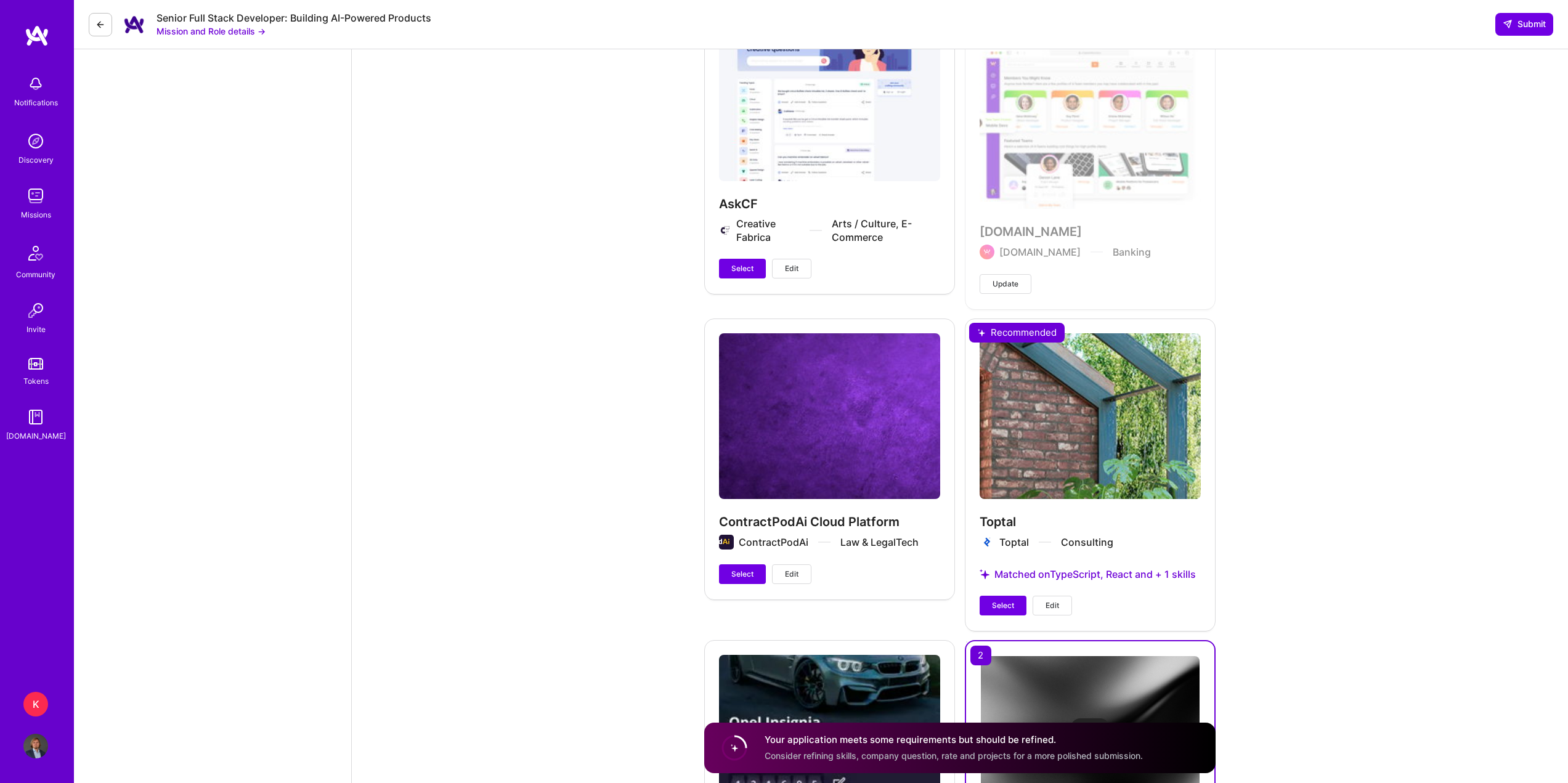
click at [718, 264] on div "AskCF Creative Fabrica Arts / Culture, E-Commerce Select Edit" at bounding box center [829, 147] width 251 height 292
click at [750, 271] on span "Select" at bounding box center [743, 269] width 22 height 11
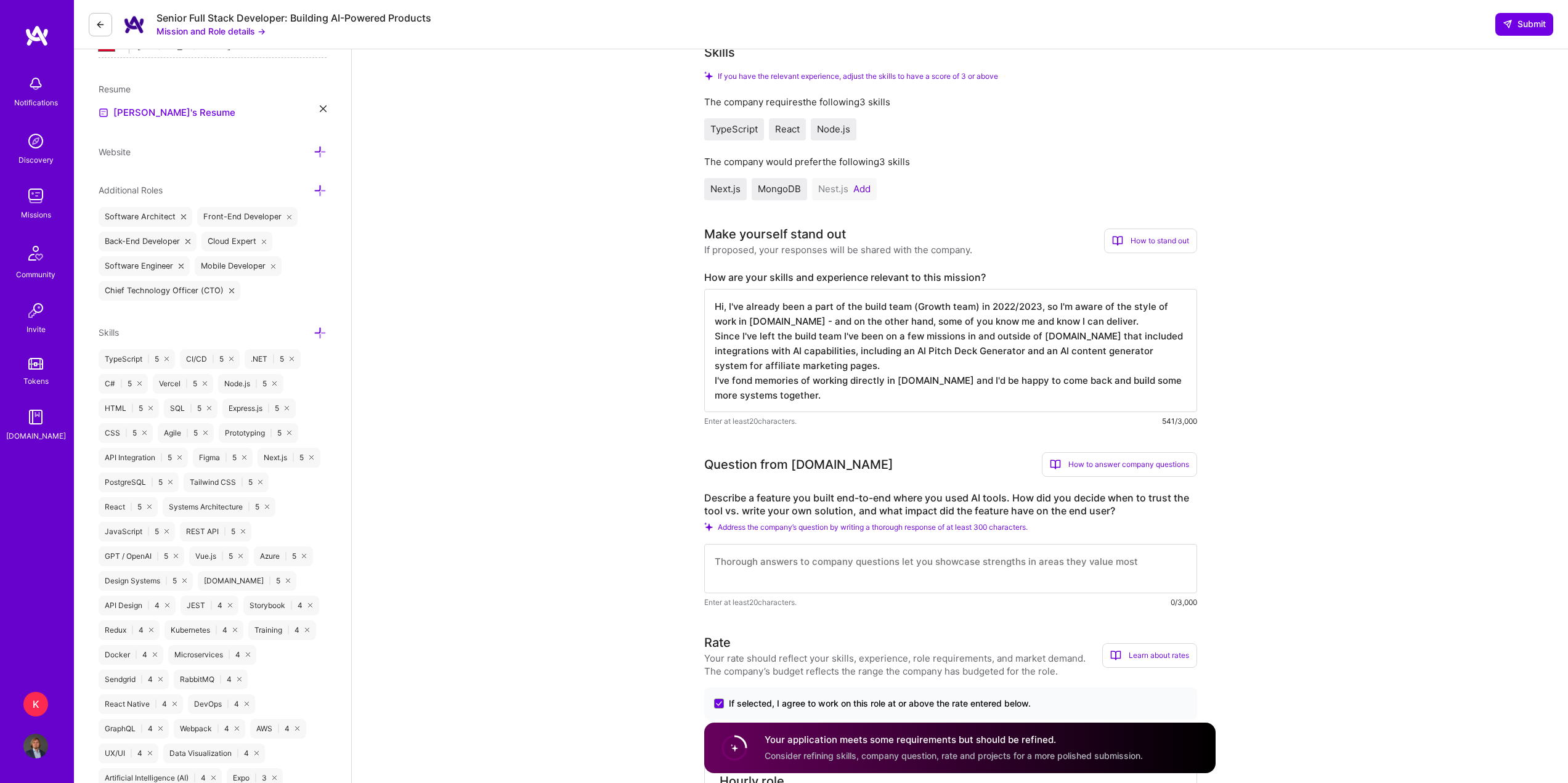
scroll to position [111, 0]
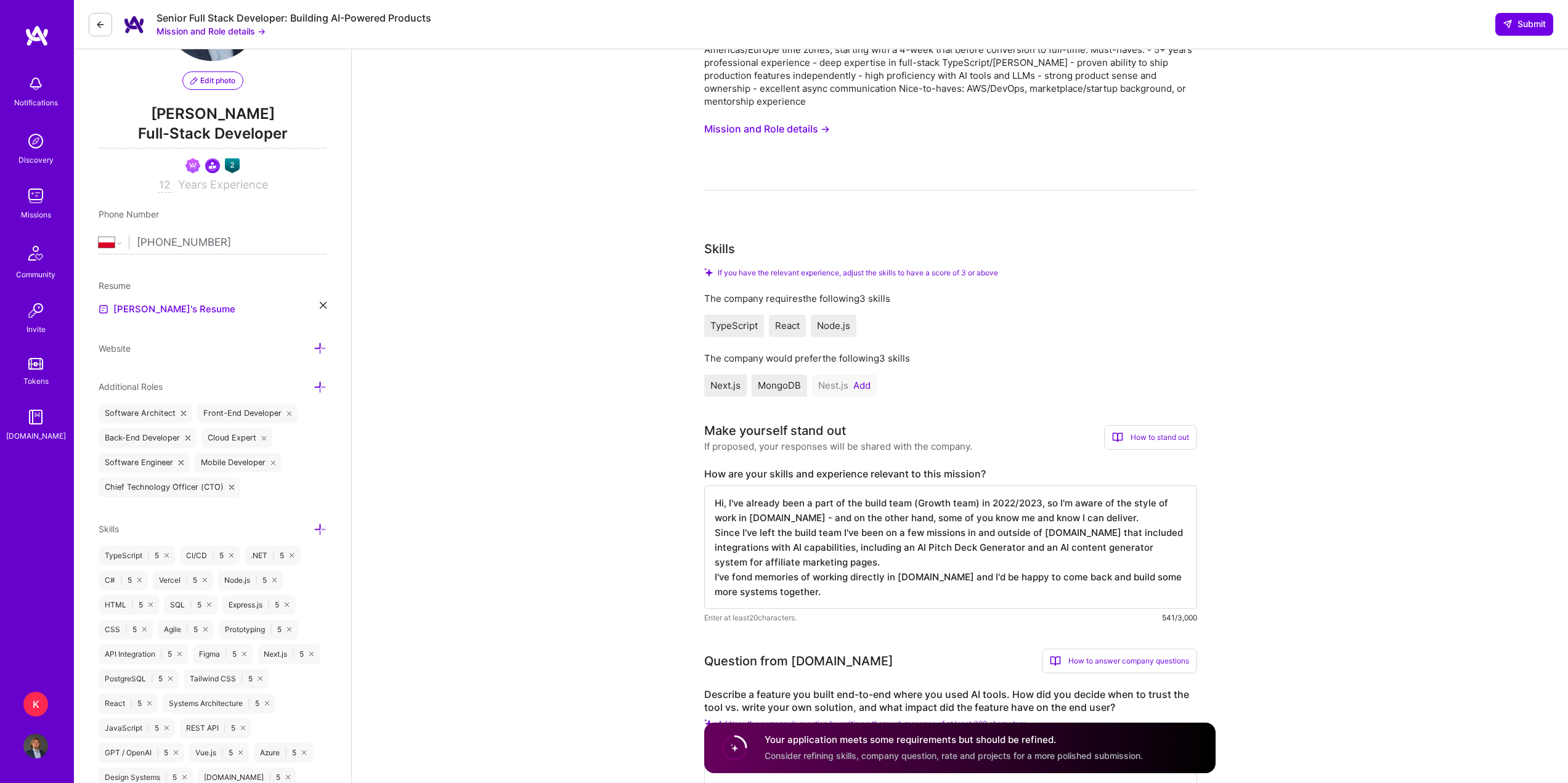
click at [840, 389] on span "Nest.js" at bounding box center [833, 385] width 30 height 12
click at [860, 389] on button "Add" at bounding box center [862, 386] width 17 height 10
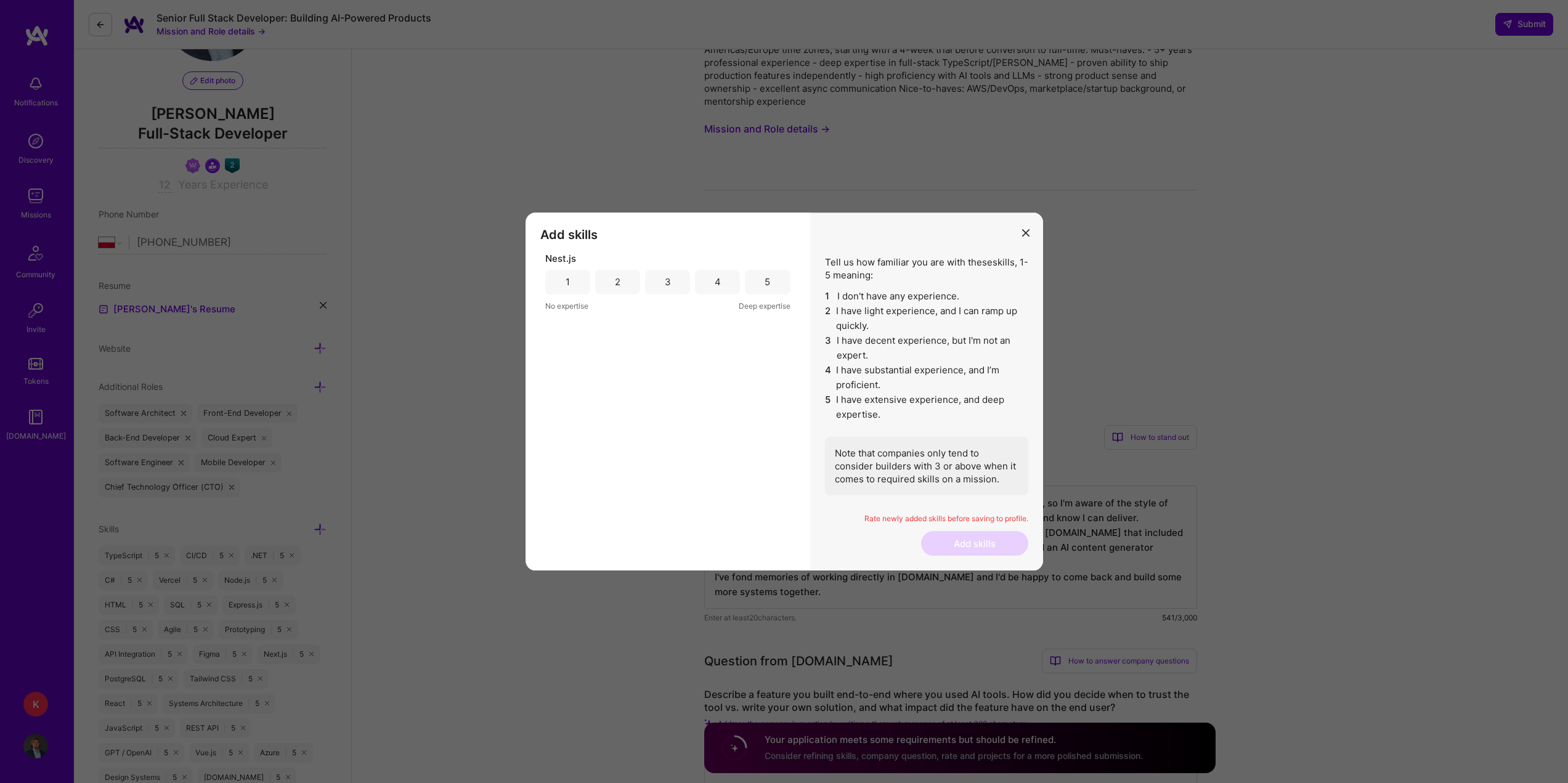
click at [615, 278] on div "2" at bounding box center [617, 282] width 6 height 13
click at [950, 539] on button "Add skills" at bounding box center [975, 543] width 107 height 24
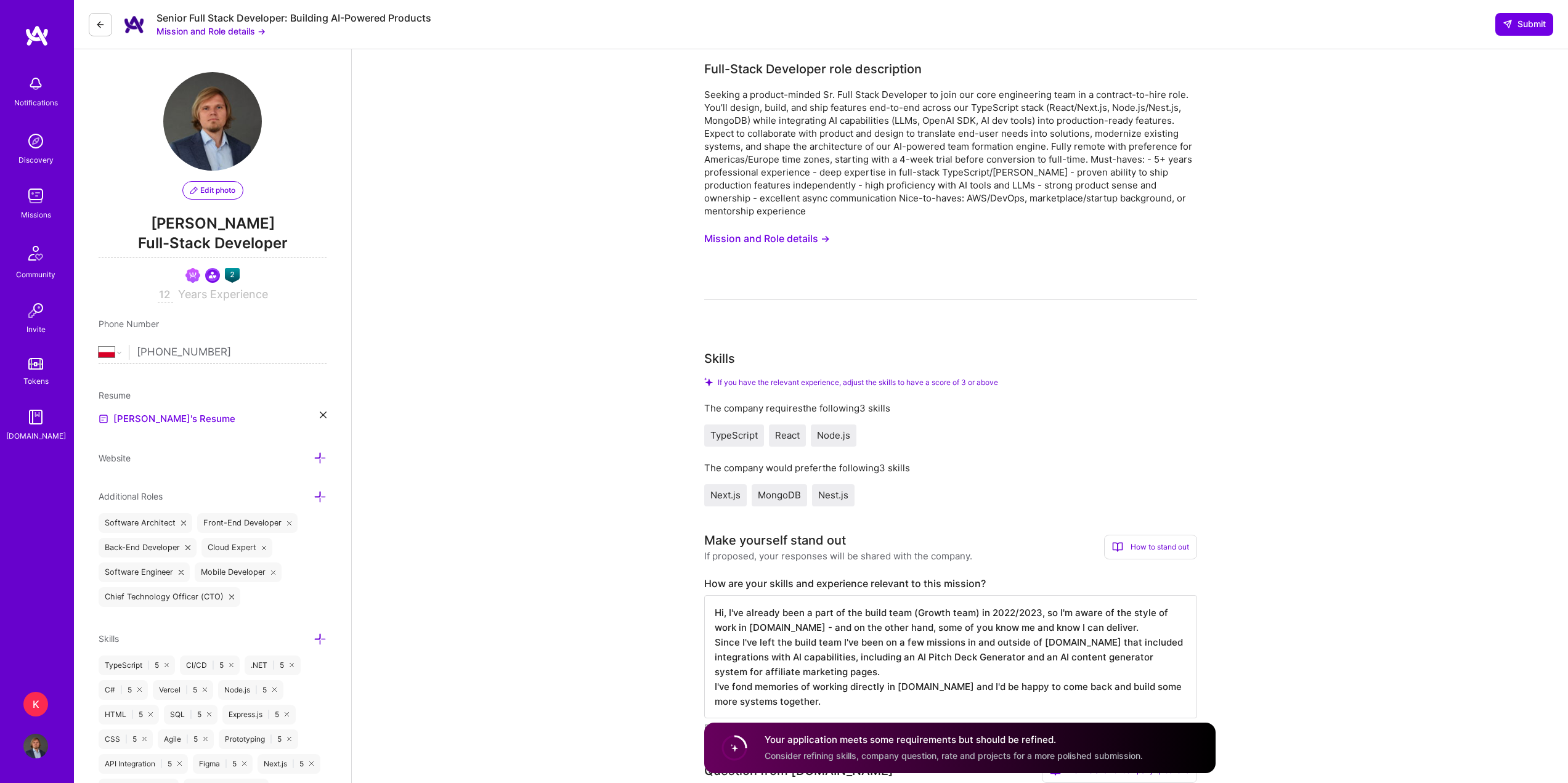
scroll to position [0, 0]
click at [843, 496] on span "Nest.js" at bounding box center [833, 497] width 30 height 12
click at [833, 497] on span "Nest.js" at bounding box center [833, 497] width 30 height 12
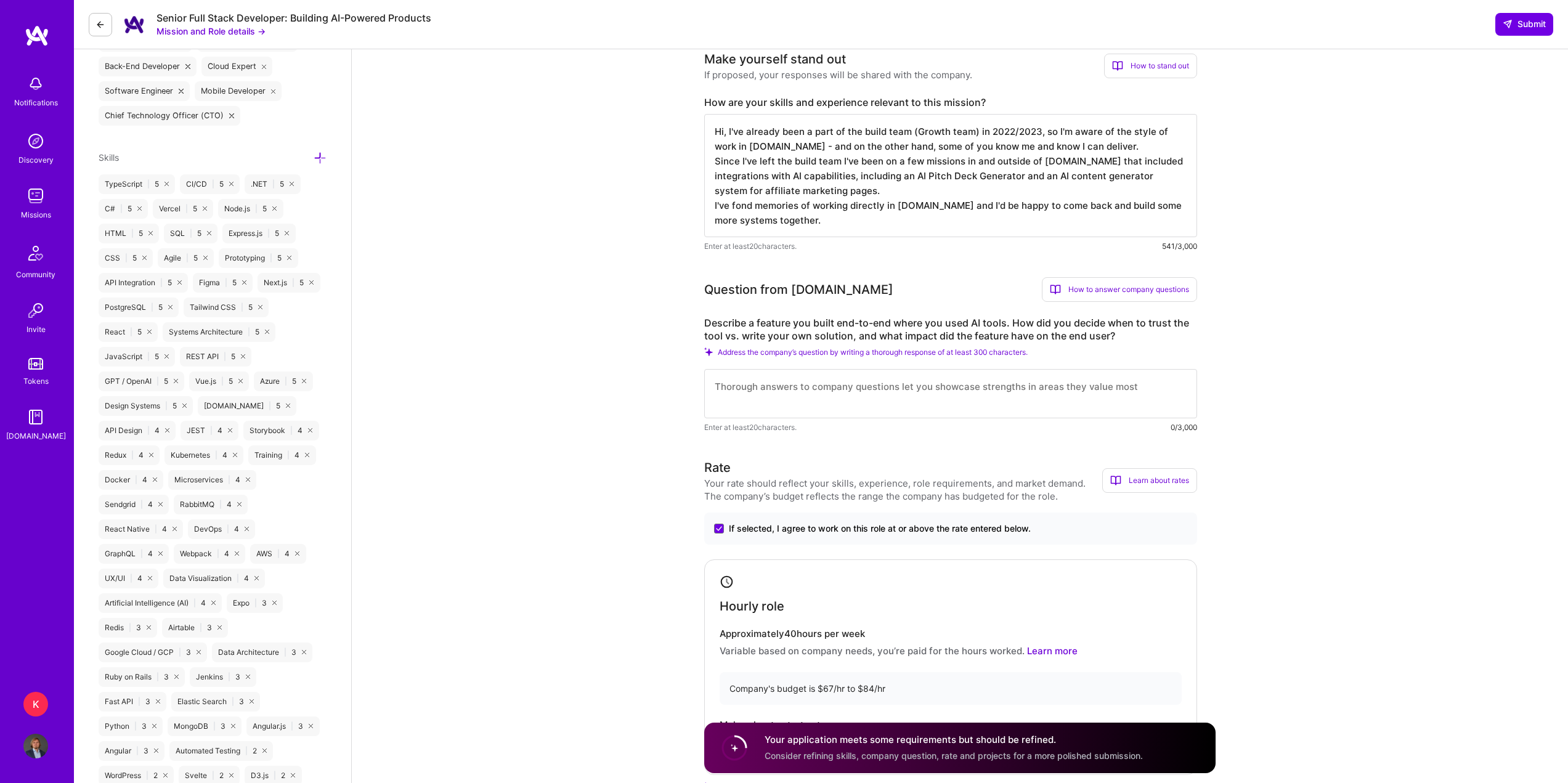
scroll to position [493, 0]
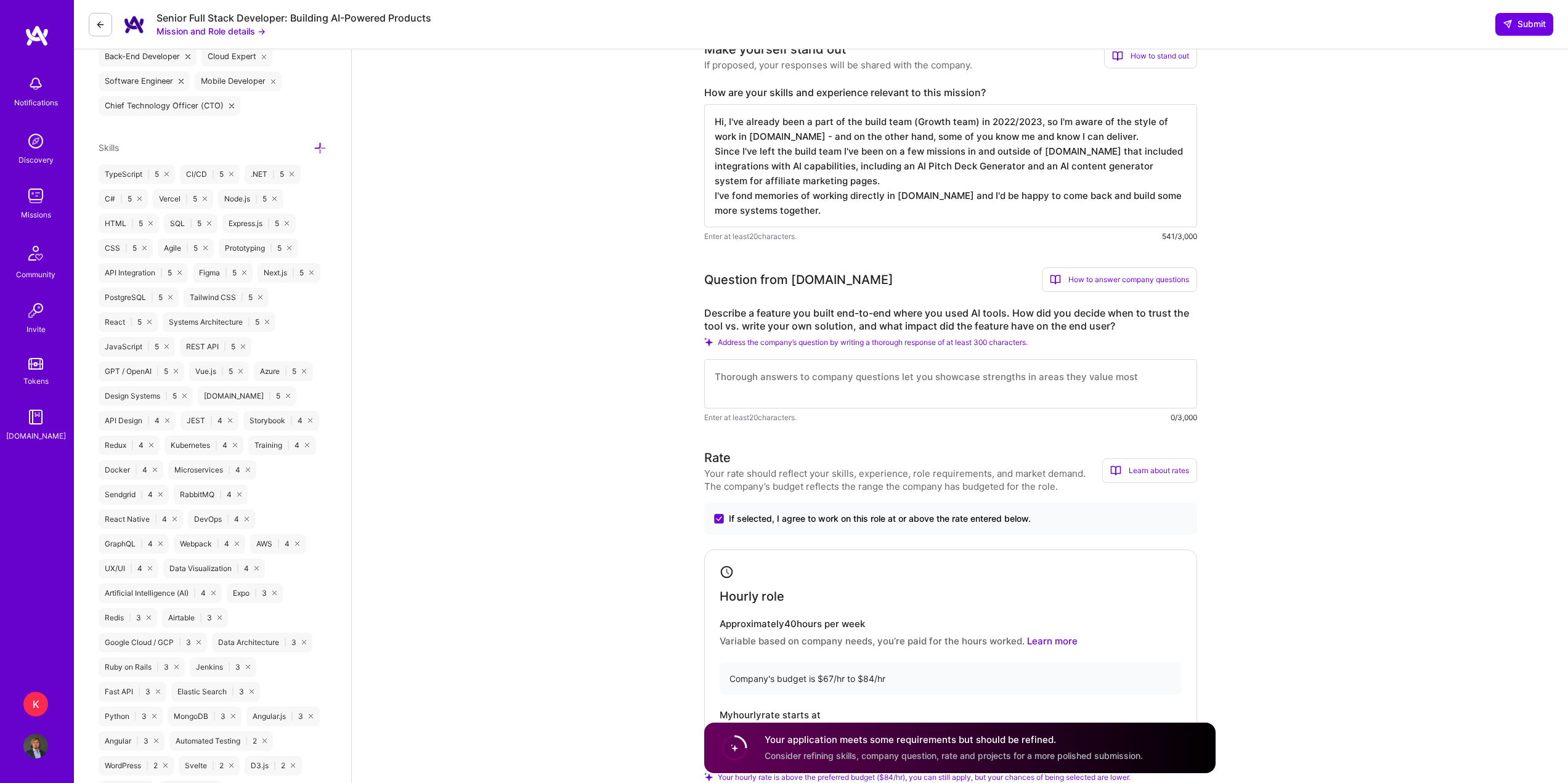
click at [789, 391] on textarea at bounding box center [950, 384] width 493 height 49
click at [777, 384] on textarea at bounding box center [950, 384] width 493 height 49
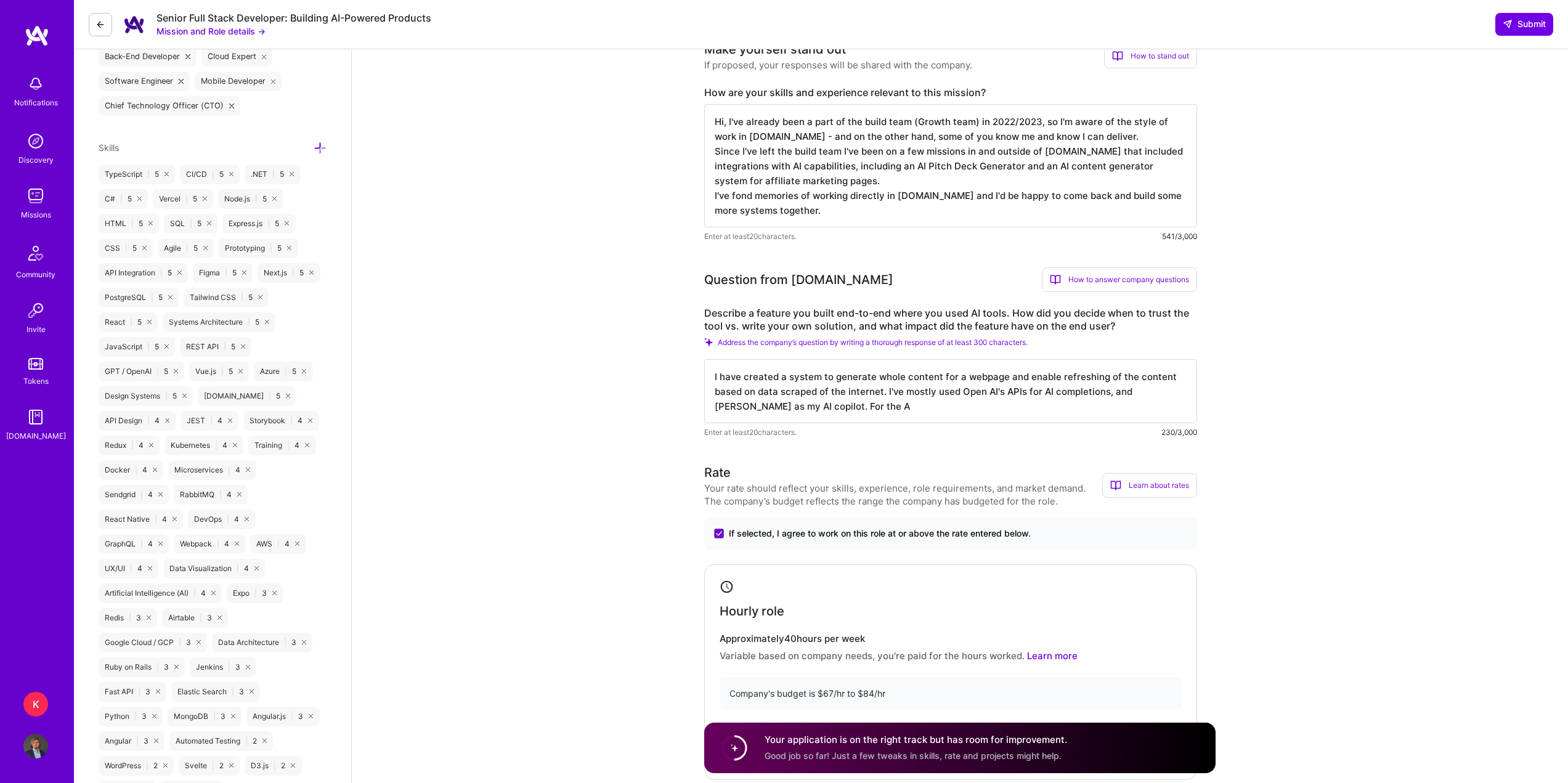
type textarea "I have created a system to generate whole content for a webpage and enable refr…"
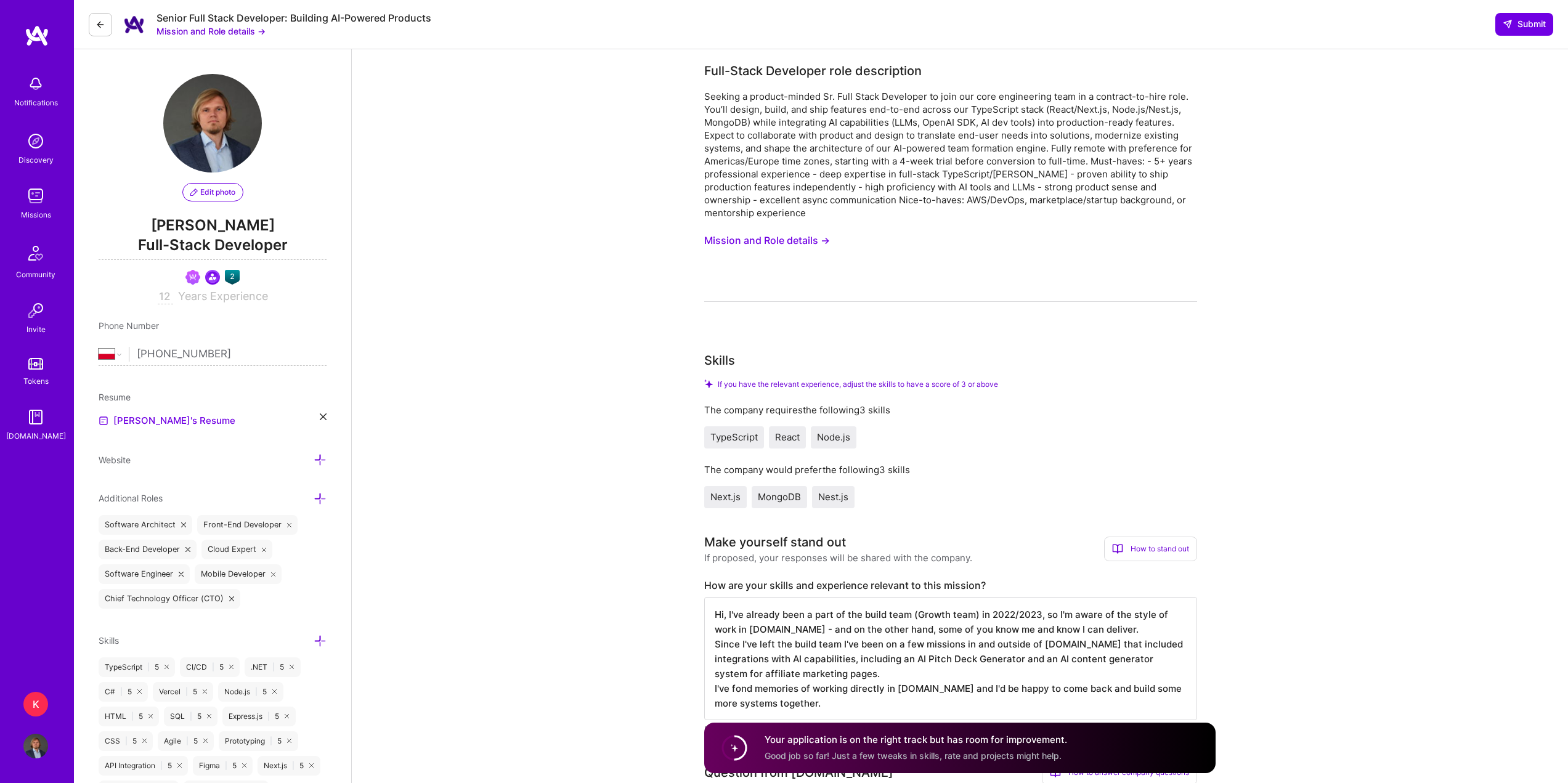
select select "PL"
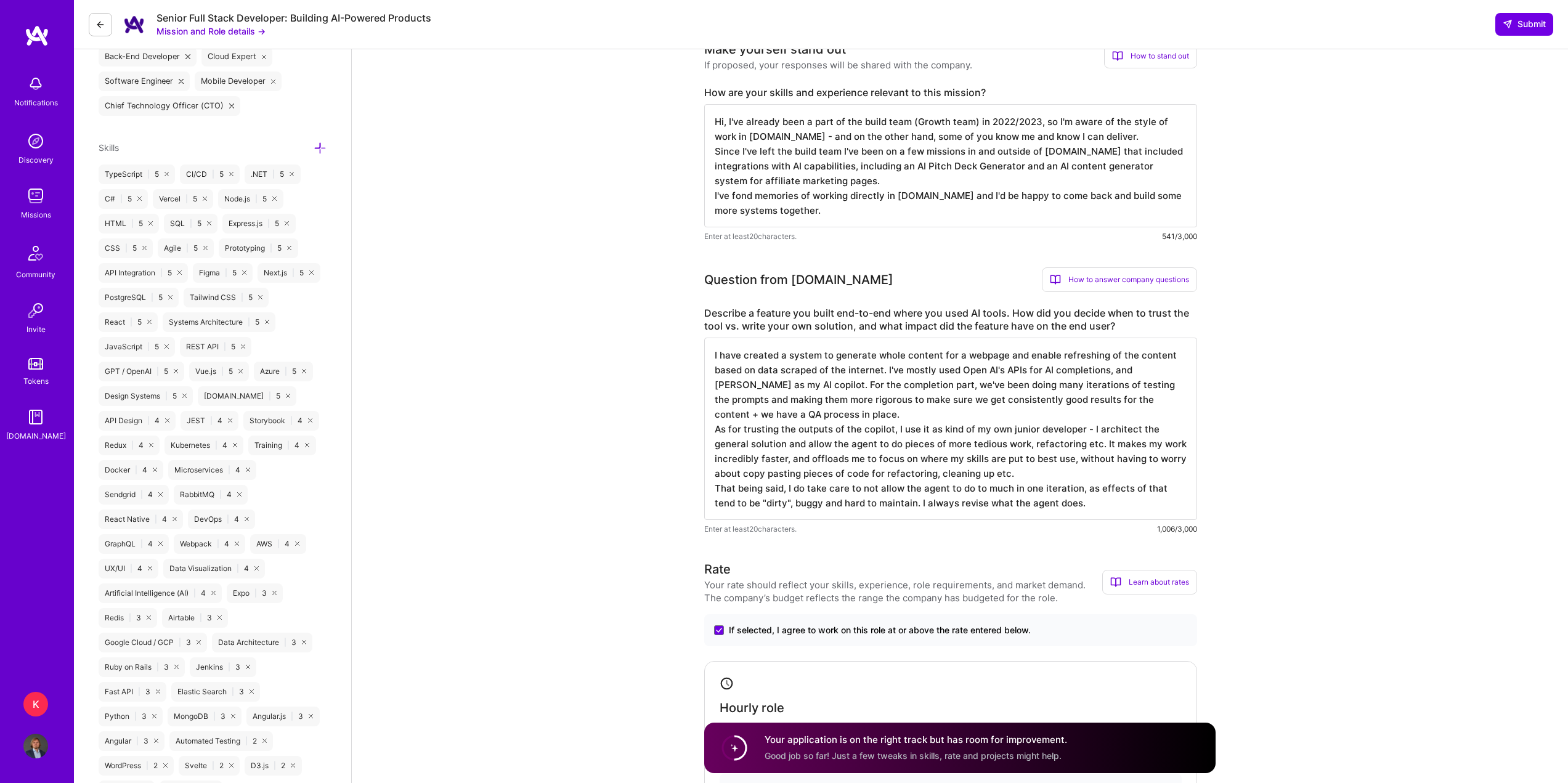
click at [885, 416] on textarea "I have created a system to generate whole content for a webpage and enable refr…" at bounding box center [950, 429] width 493 height 182
click at [880, 372] on textarea "I have created a system to generate whole content for a webpage and enable refr…" at bounding box center [950, 429] width 493 height 182
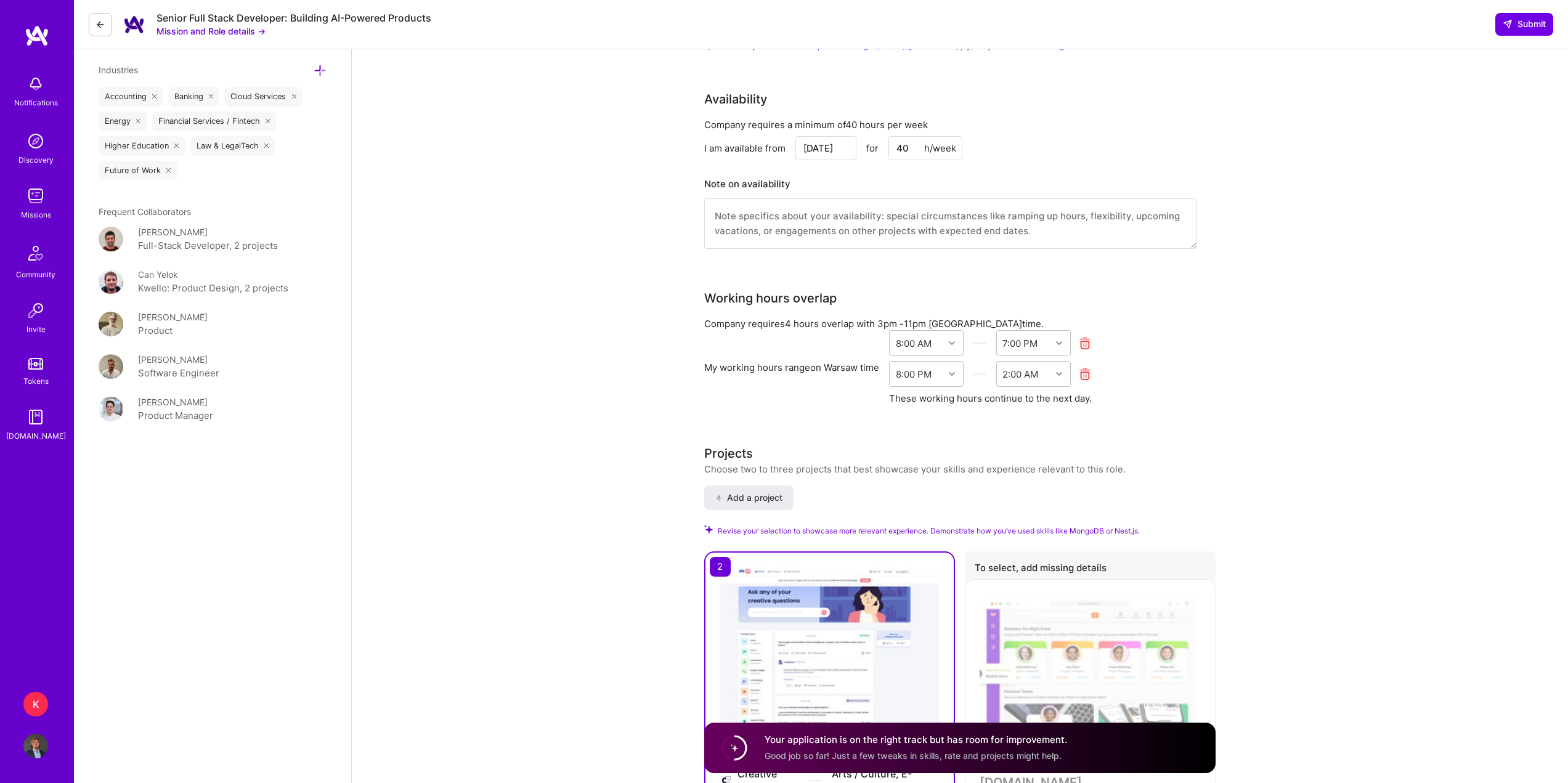
scroll to position [1356, 0]
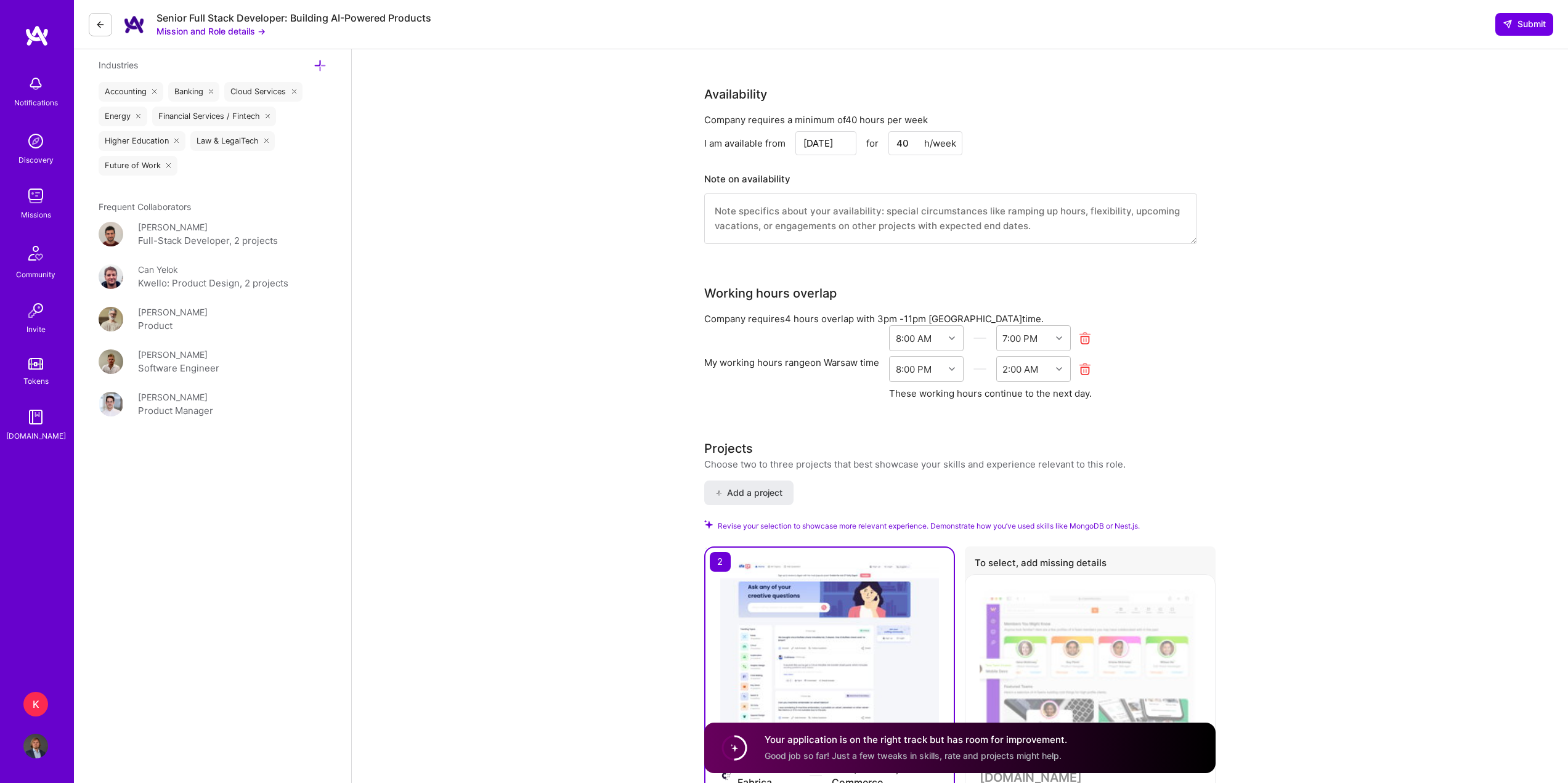
type textarea "I have created a system to generate whole content for a webpage and enable refr…"
click at [765, 221] on textarea at bounding box center [950, 219] width 493 height 51
type textarea "Currently I'm on a mission that's nearing it'"
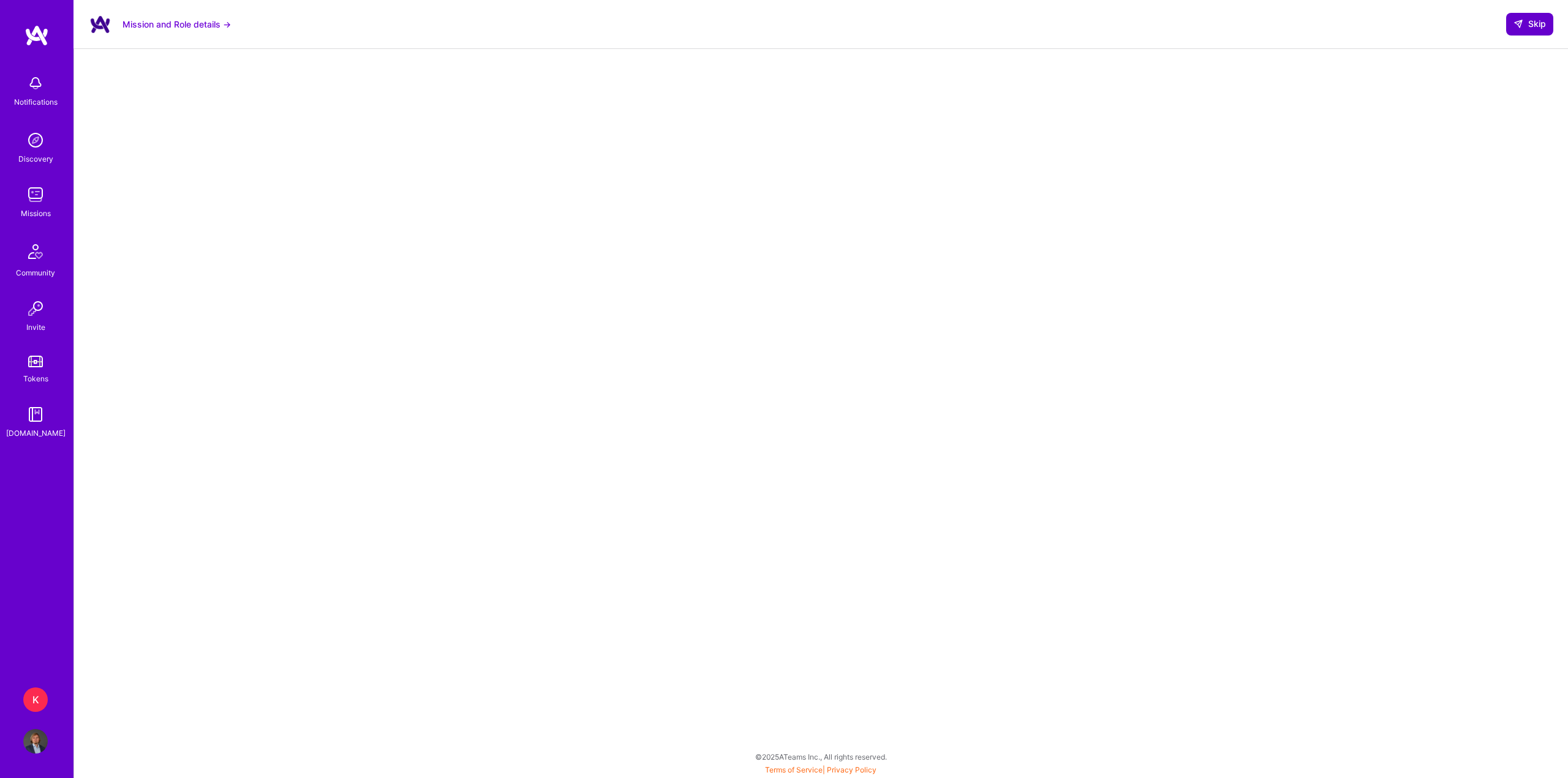
click at [1520, 23] on icon at bounding box center [1518, 24] width 10 height 10
select select "PL"
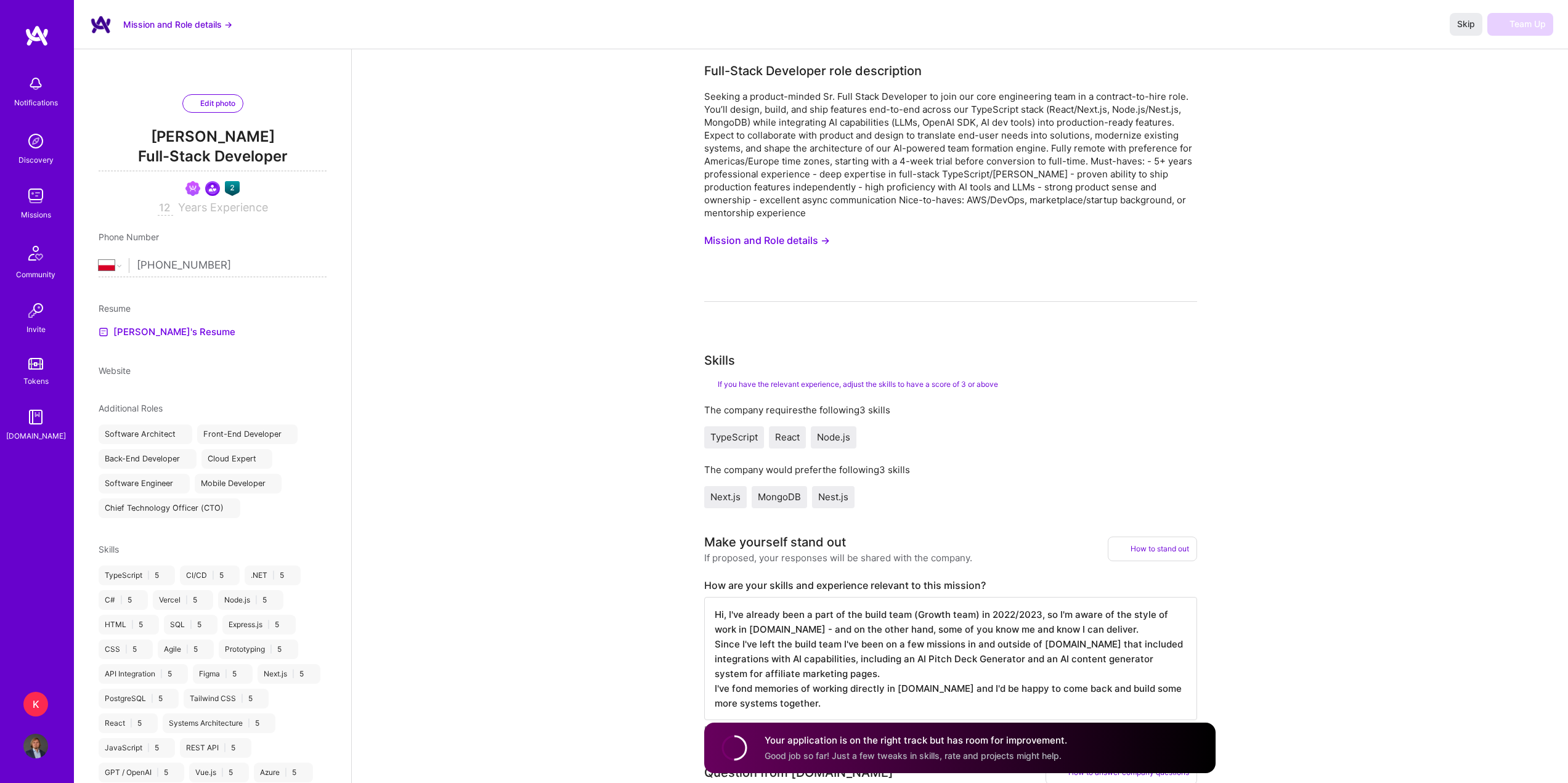
click at [1536, 26] on div "Skip Team Up" at bounding box center [1501, 24] width 104 height 22
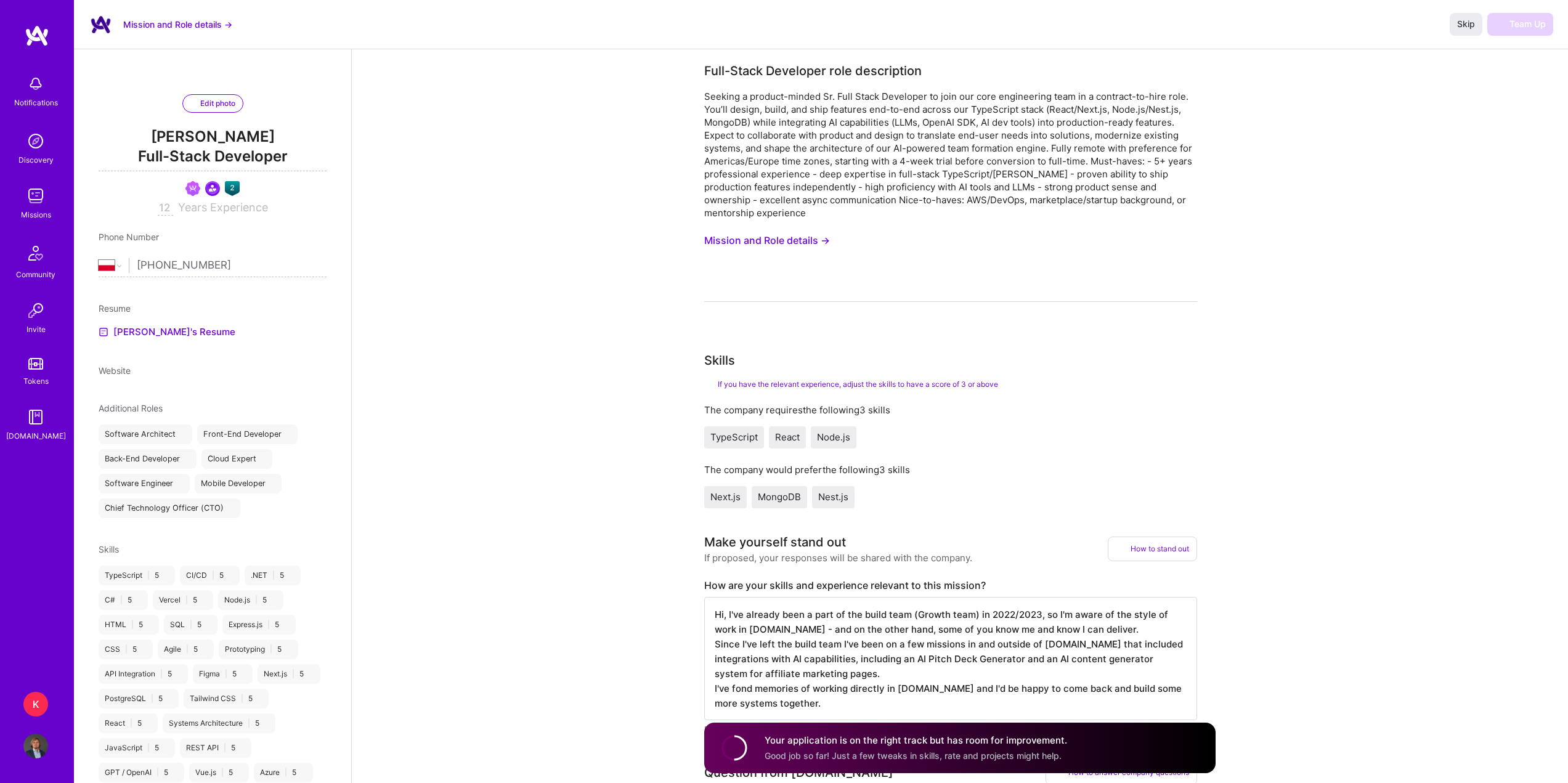
click at [1083, 747] on div "Your application is on the right track but has room for improvement. Good job s…" at bounding box center [960, 748] width 512 height 51
drag, startPoint x: 1083, startPoint y: 747, endPoint x: 1060, endPoint y: 649, distance: 100.7
click at [1082, 747] on div "Your application is on the right track but has room for improvement. Good job s…" at bounding box center [960, 748] width 512 height 51
click at [826, 499] on span "Nest.js" at bounding box center [833, 497] width 30 height 12
drag, startPoint x: 782, startPoint y: 501, endPoint x: 726, endPoint y: 486, distance: 58.0
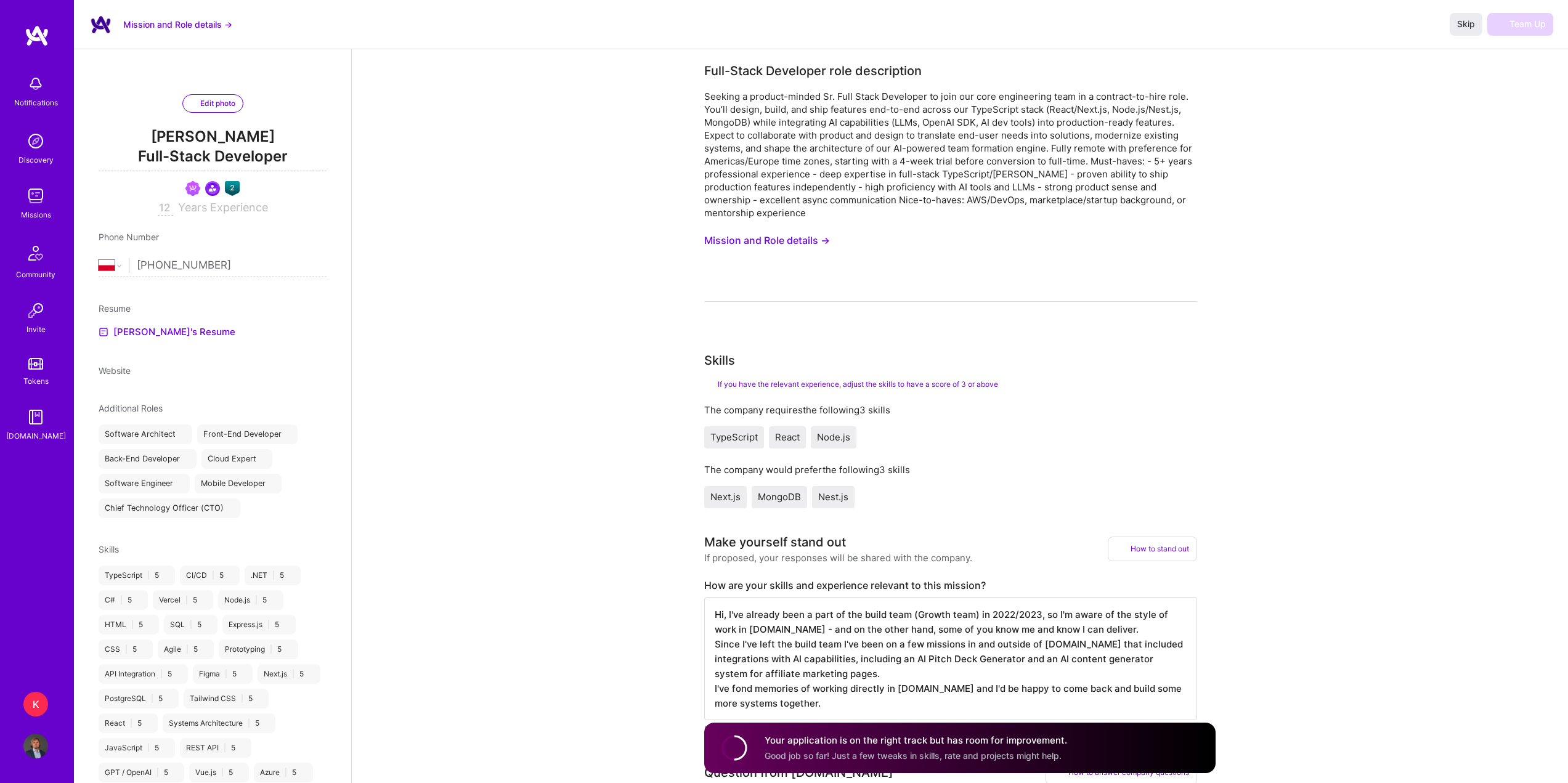
click at [776, 499] on span "MongoDB" at bounding box center [779, 497] width 43 height 12
click at [725, 486] on div "The company would prefer the following 3 skills Next.js MongoDB Nest.js" at bounding box center [950, 486] width 493 height 45
click at [737, 439] on span "TypeScript" at bounding box center [734, 437] width 47 height 12
drag, startPoint x: 786, startPoint y: 436, endPoint x: 806, endPoint y: 437, distance: 20.0
click at [786, 436] on span "React" at bounding box center [787, 437] width 24 height 12
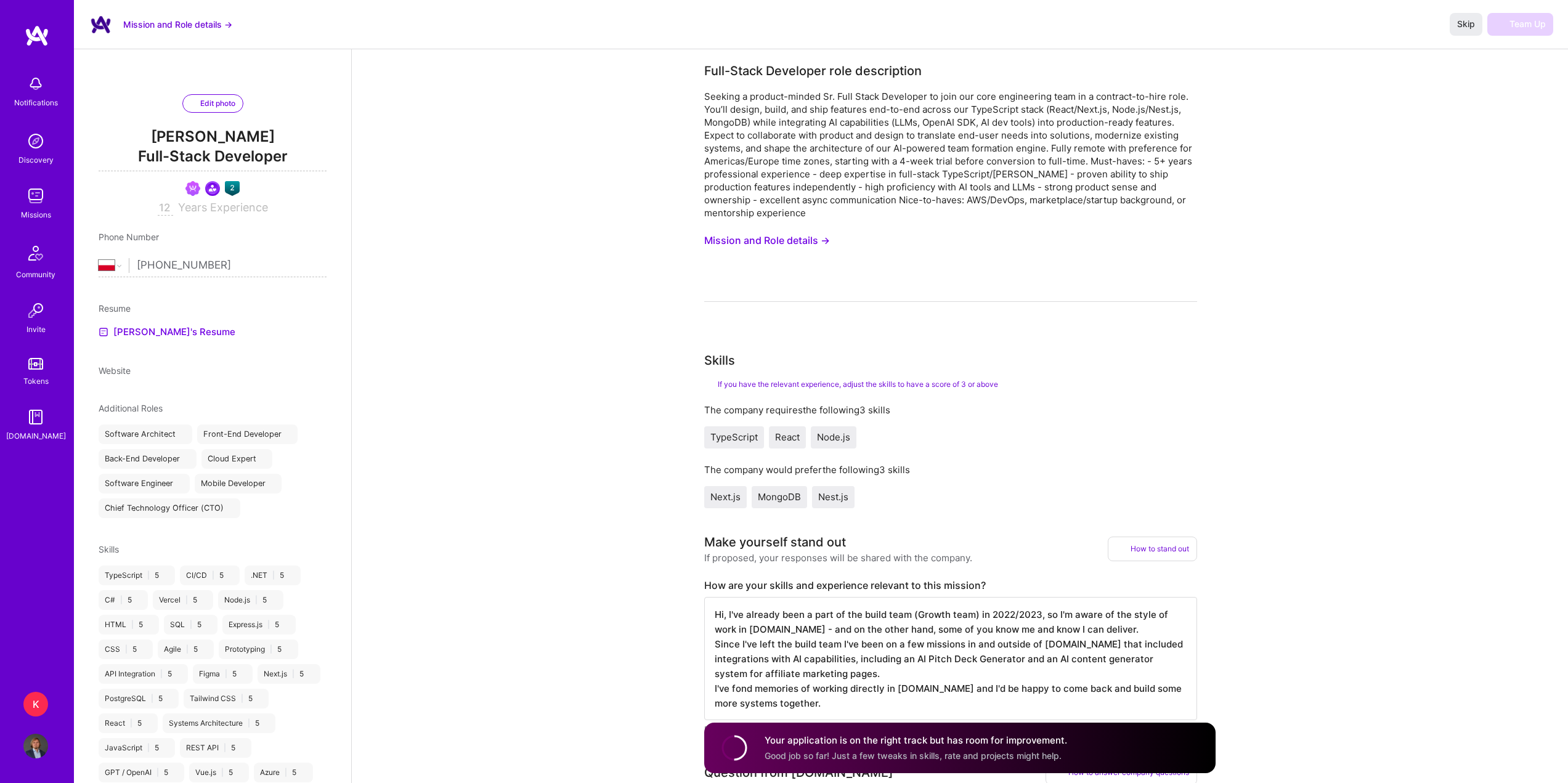
click at [819, 438] on span "Node.js" at bounding box center [833, 437] width 33 height 12
drag, startPoint x: 846, startPoint y: 490, endPoint x: 821, endPoint y: 492, distance: 25.1
click at [845, 490] on div "Nest.js" at bounding box center [833, 497] width 42 height 22
click at [774, 499] on span "MongoDB" at bounding box center [779, 497] width 43 height 12
click at [744, 502] on div "Next.js" at bounding box center [725, 497] width 42 height 22
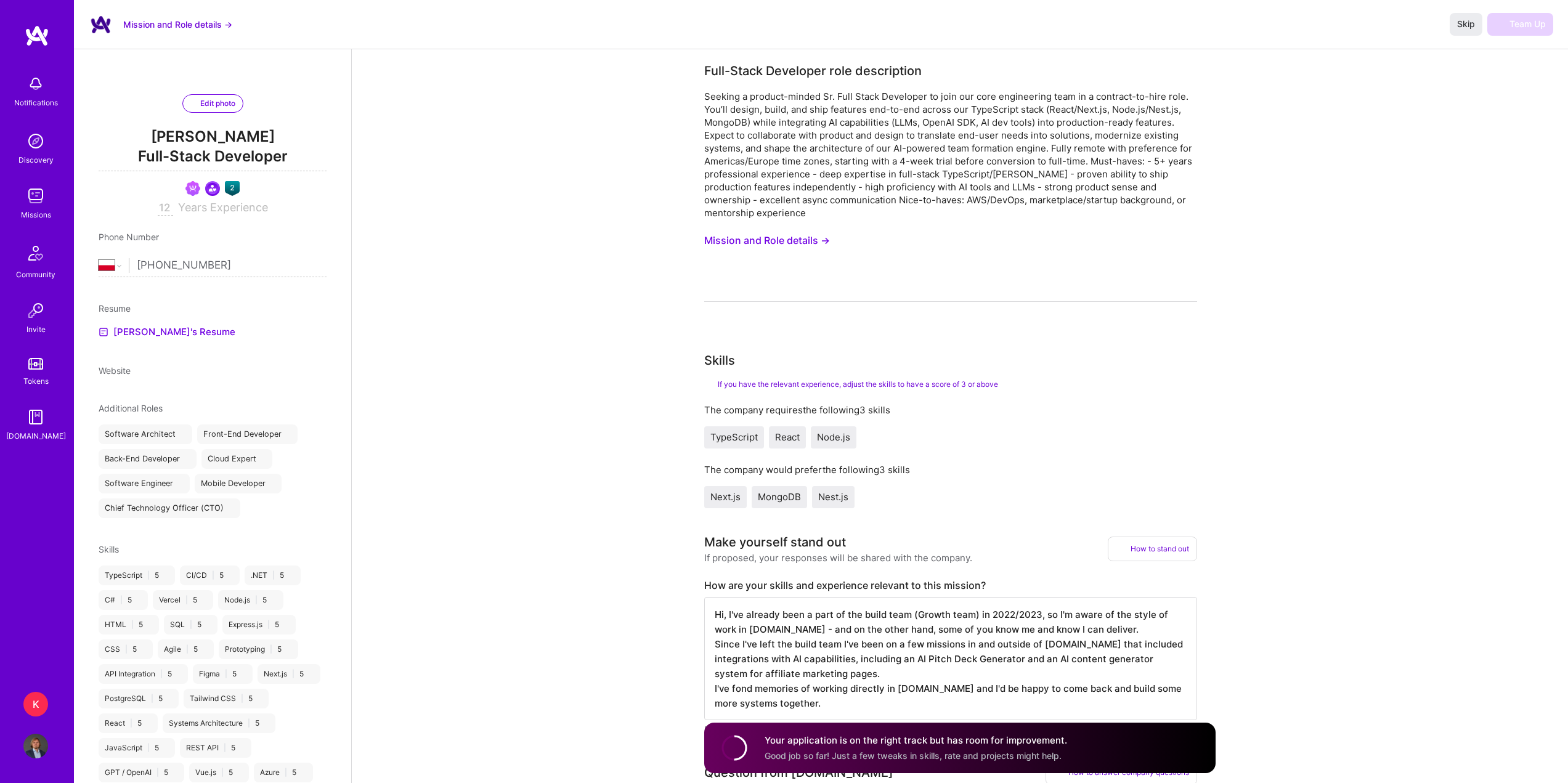
click at [796, 505] on div "MongoDB" at bounding box center [779, 497] width 56 height 22
click at [838, 504] on div "Nest.js" at bounding box center [833, 497] width 42 height 22
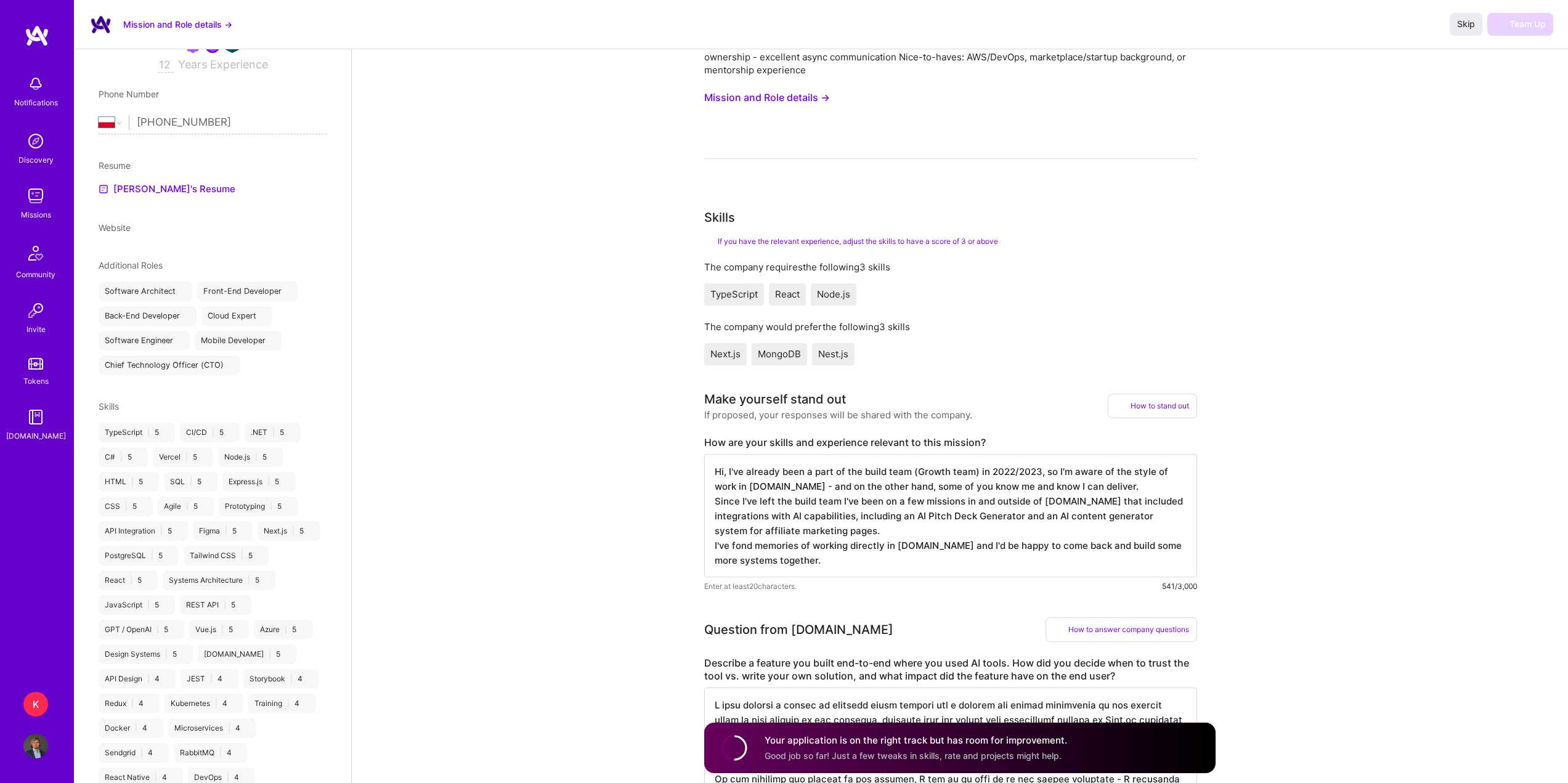
scroll to position [185, 0]
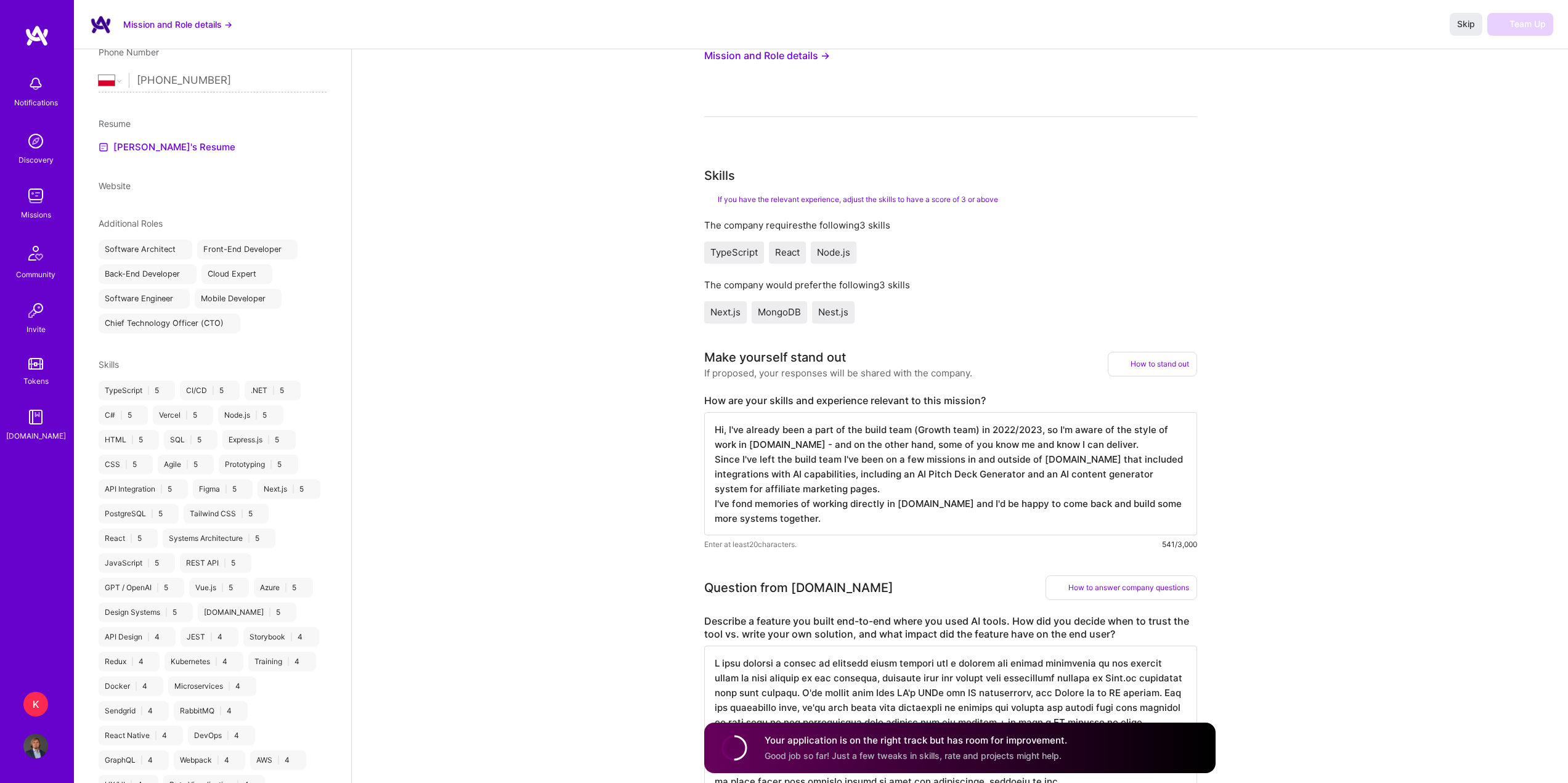
click at [318, 370] on icon at bounding box center [322, 366] width 9 height 9
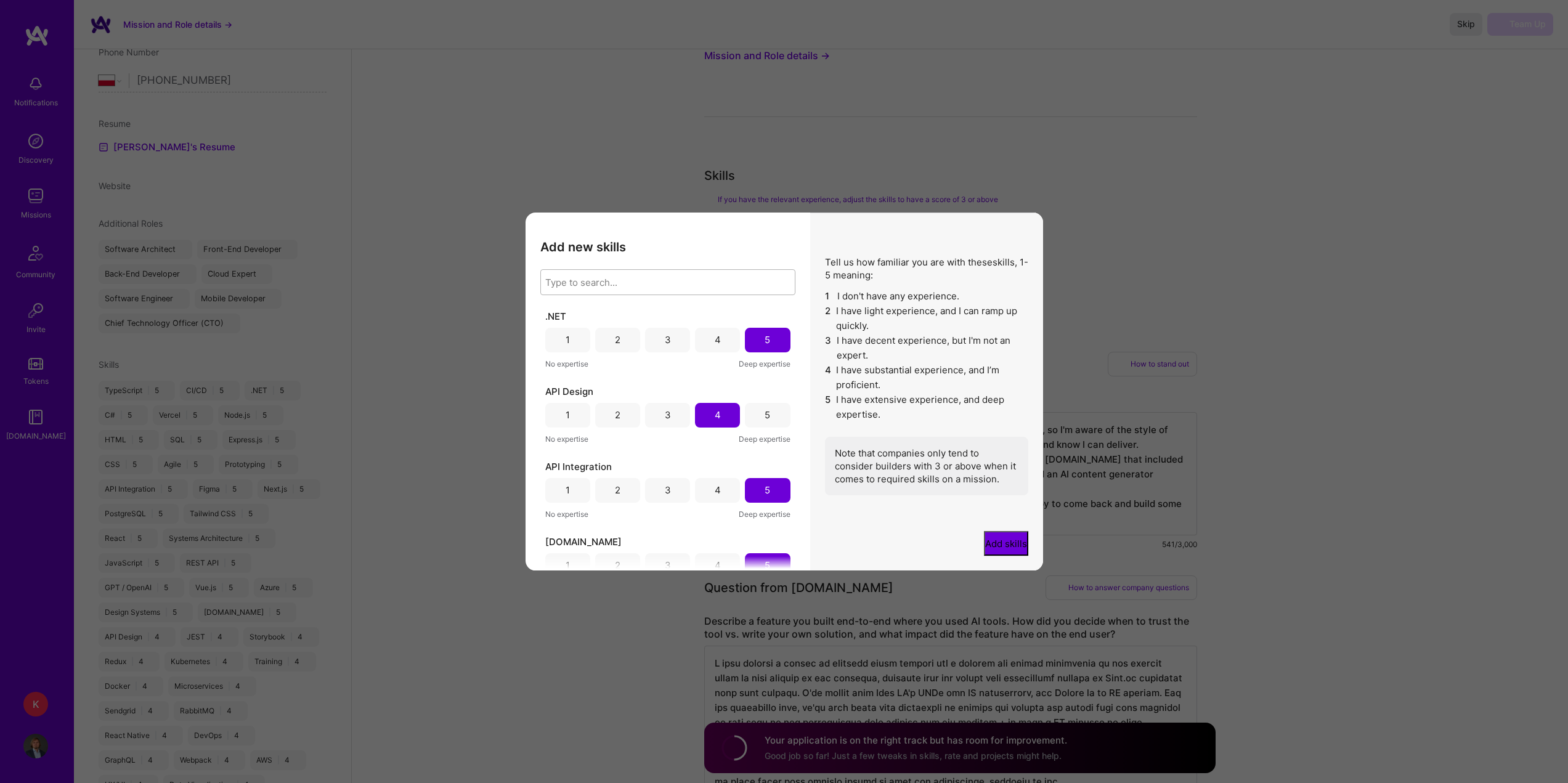
click at [632, 270] on div "Type to search..." at bounding box center [658, 282] width 235 height 24
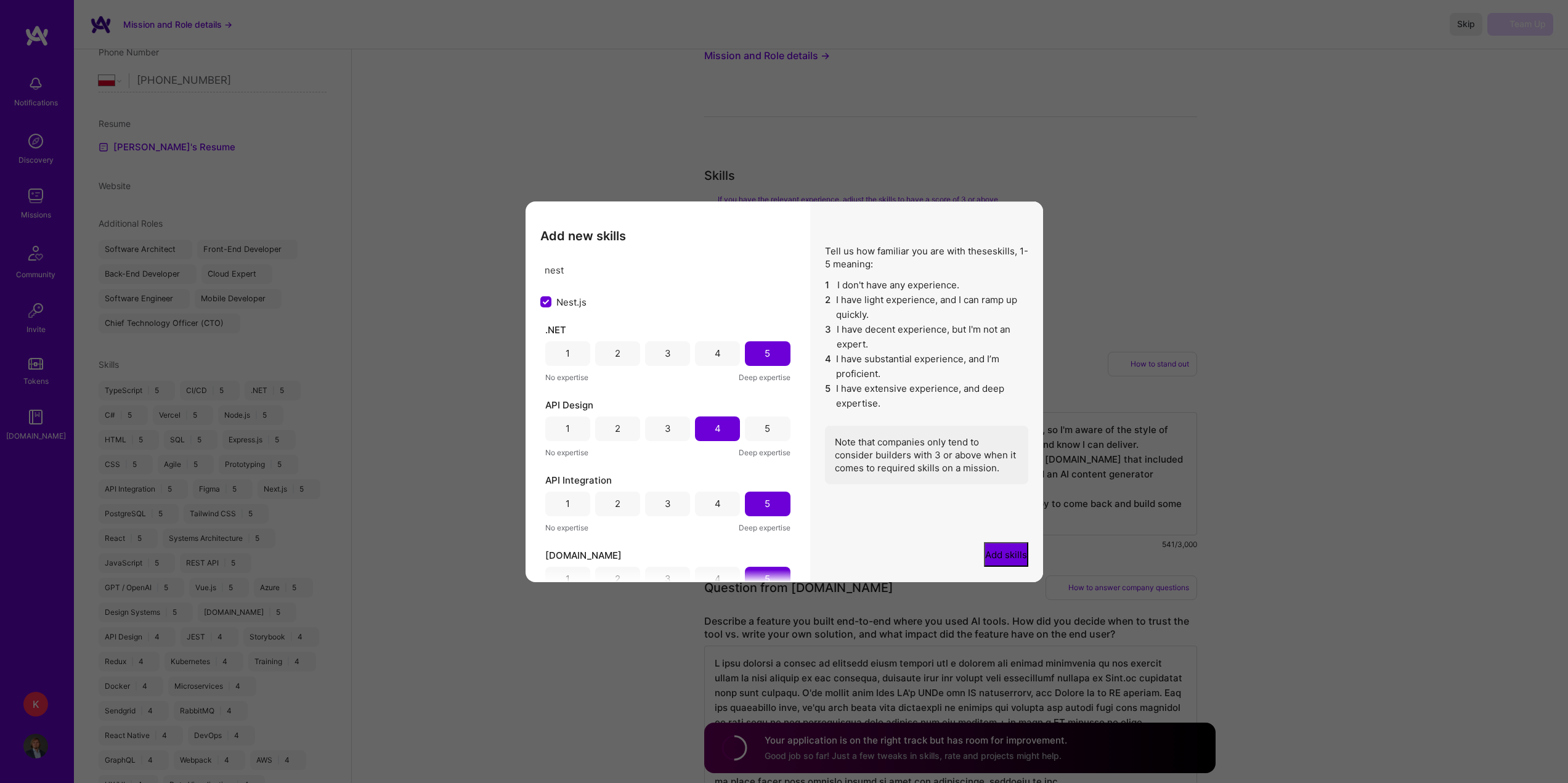
type input "nest"
click at [619, 341] on div "2" at bounding box center [618, 353] width 45 height 24
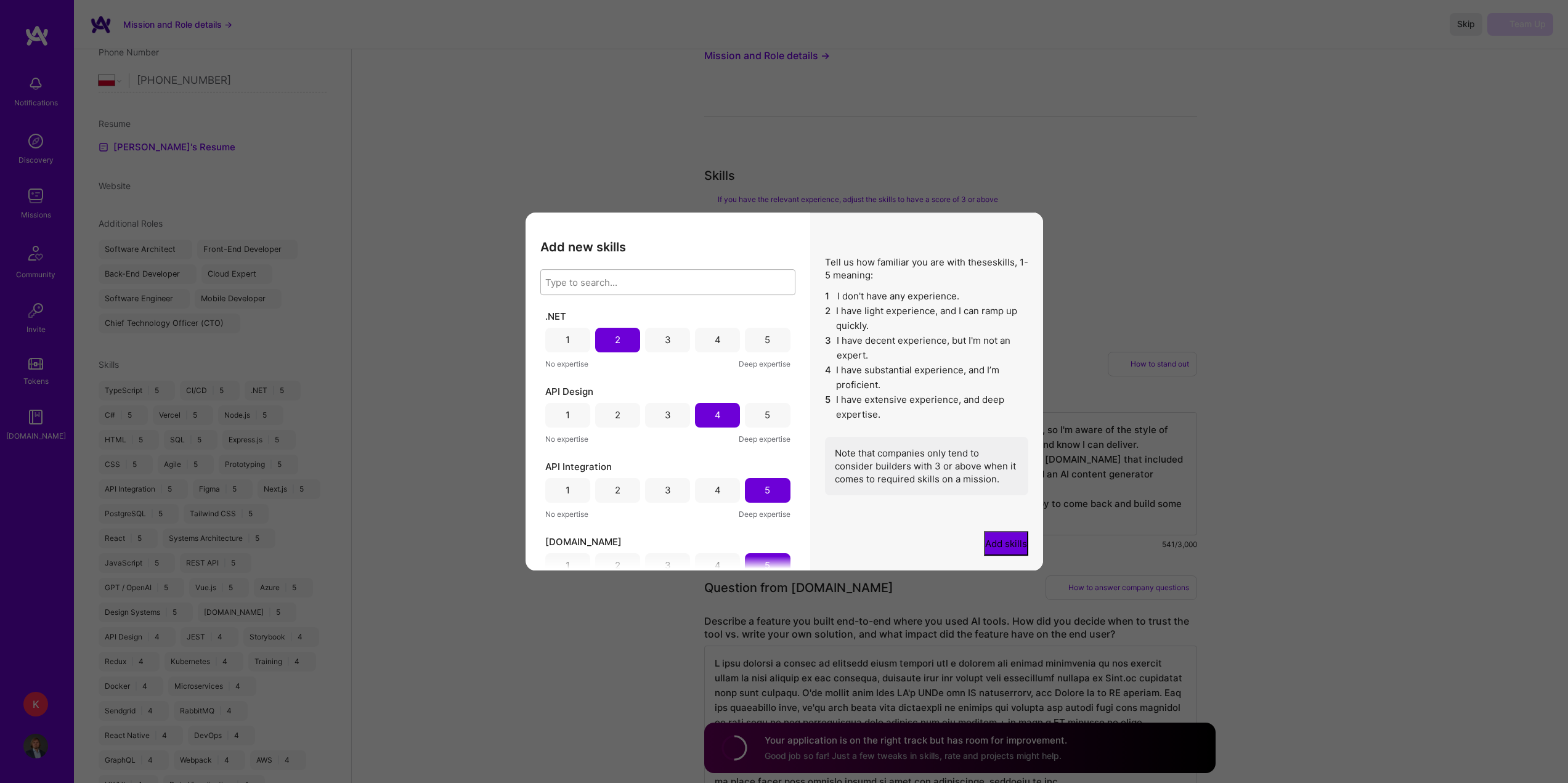
click at [608, 279] on div "Type to search..." at bounding box center [658, 282] width 235 height 24
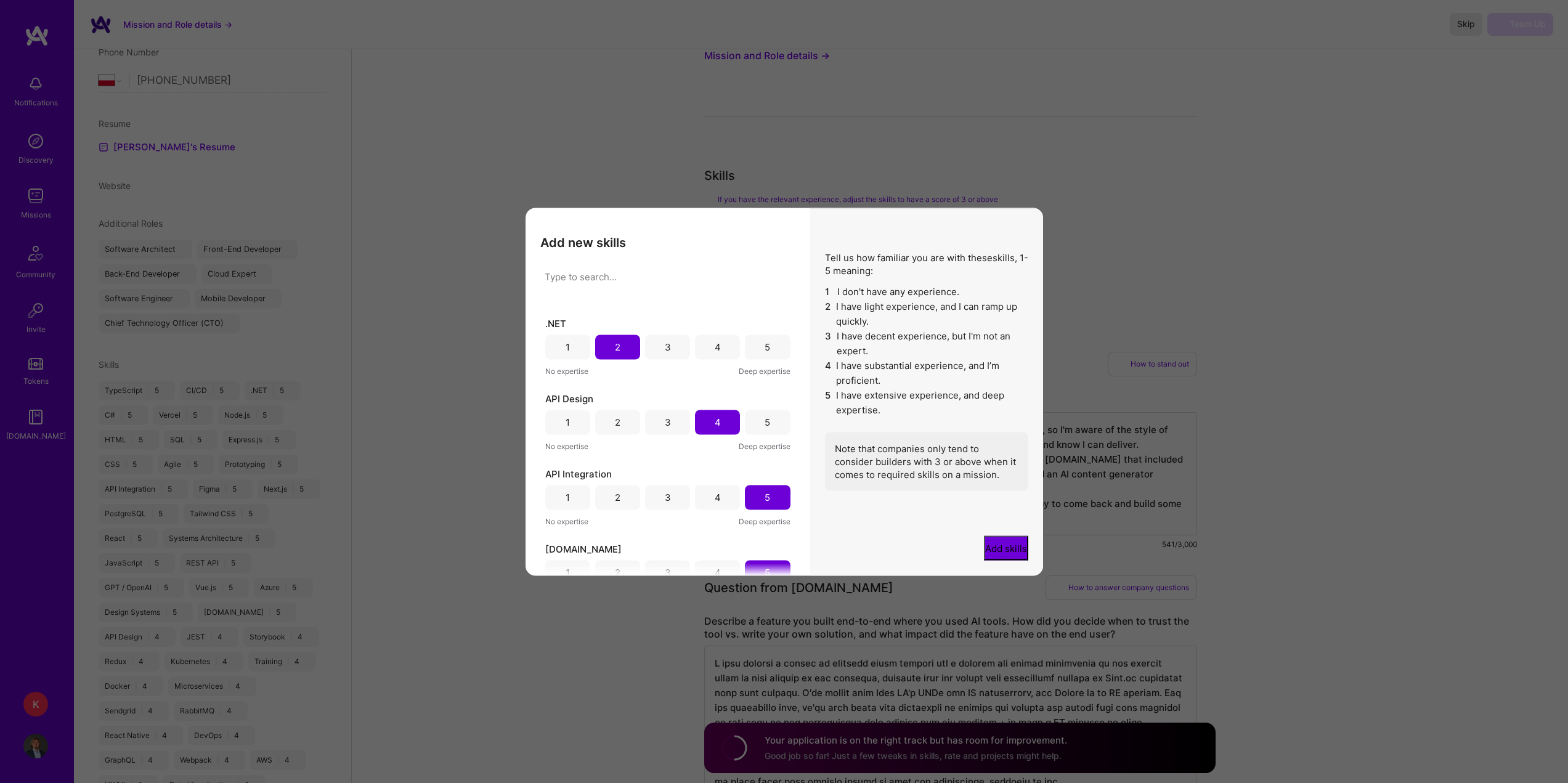
click at [760, 334] on div "5" at bounding box center [767, 346] width 45 height 24
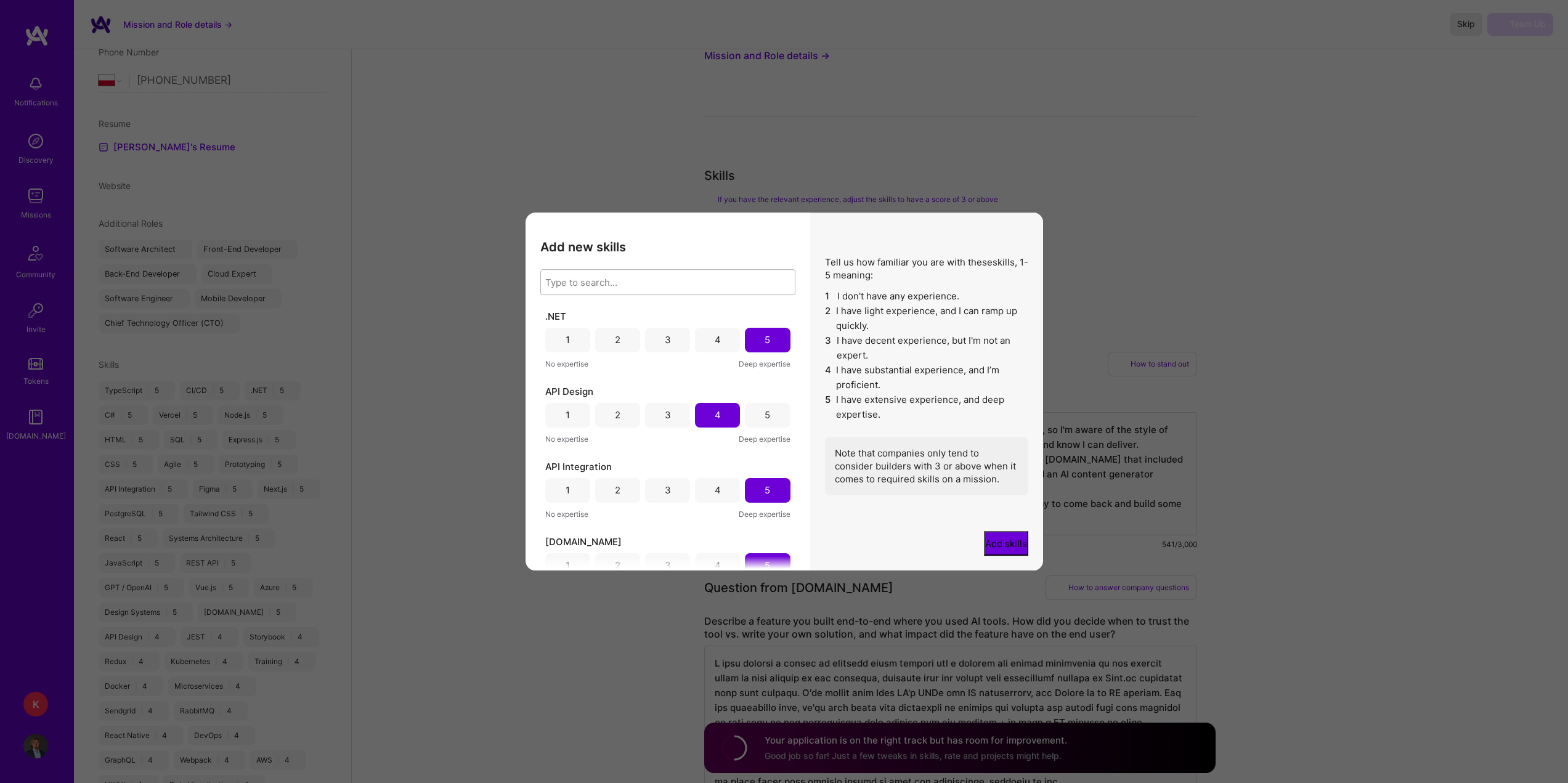
click at [673, 274] on div "Type to search..." at bounding box center [658, 282] width 235 height 24
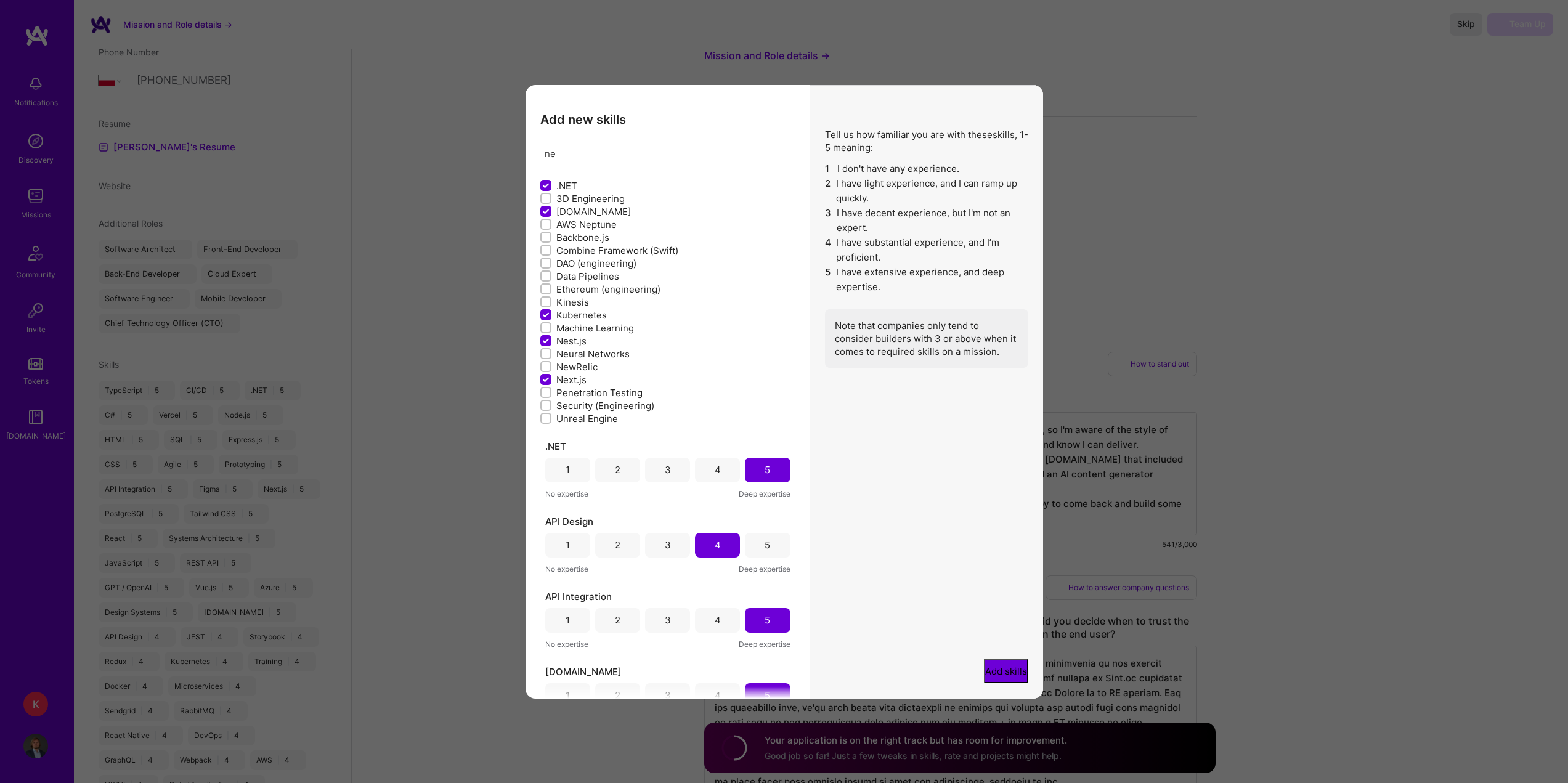
type input "nes"
checkbox input "false"
checkbox input "true"
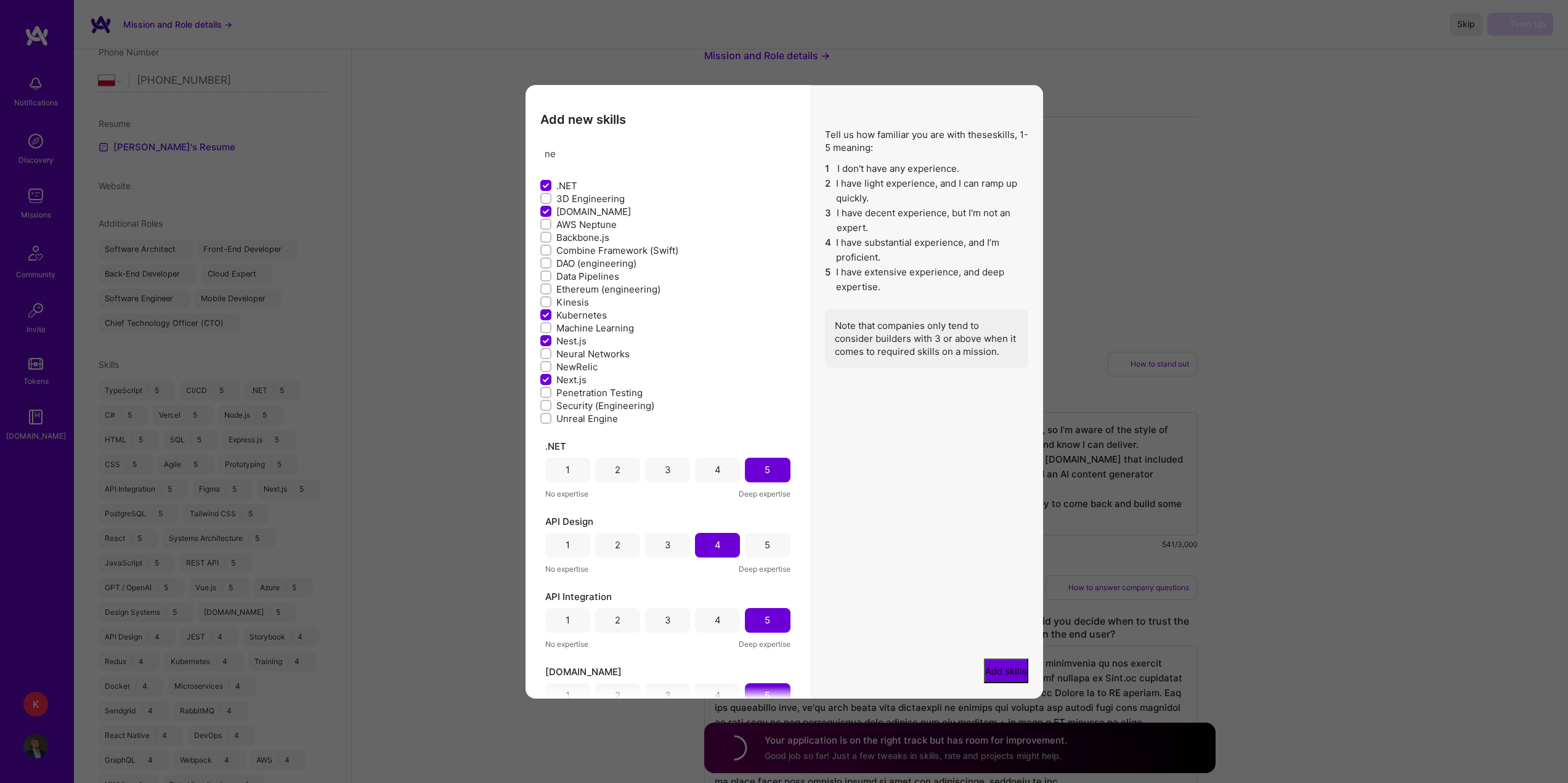
checkbox input "false"
checkbox input "true"
type input "nest"
checkbox input "false"
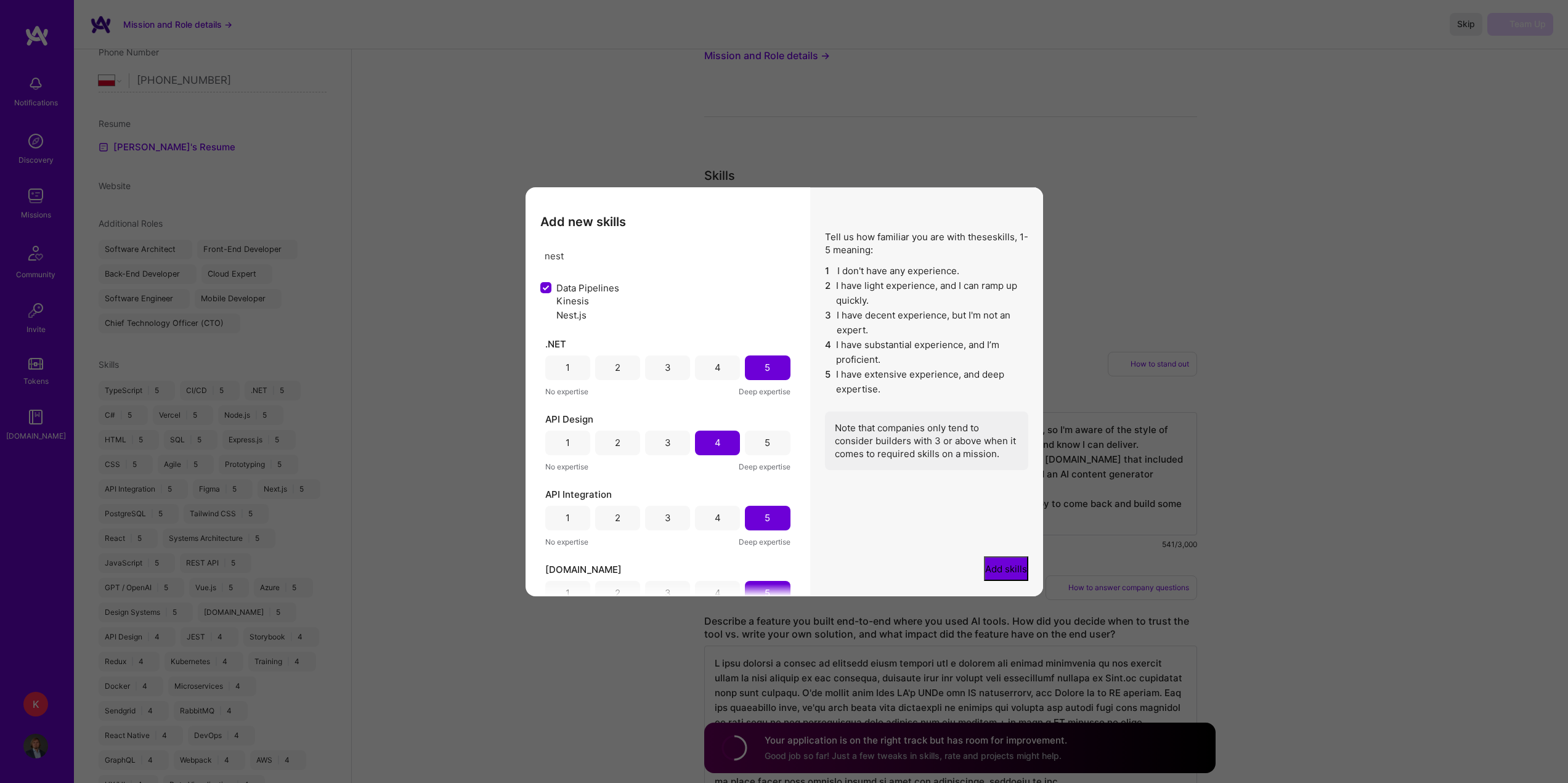
click at [637, 323] on div "Nest.js" at bounding box center [668, 316] width 255 height 14
checkbox input "true"
checkbox input "false"
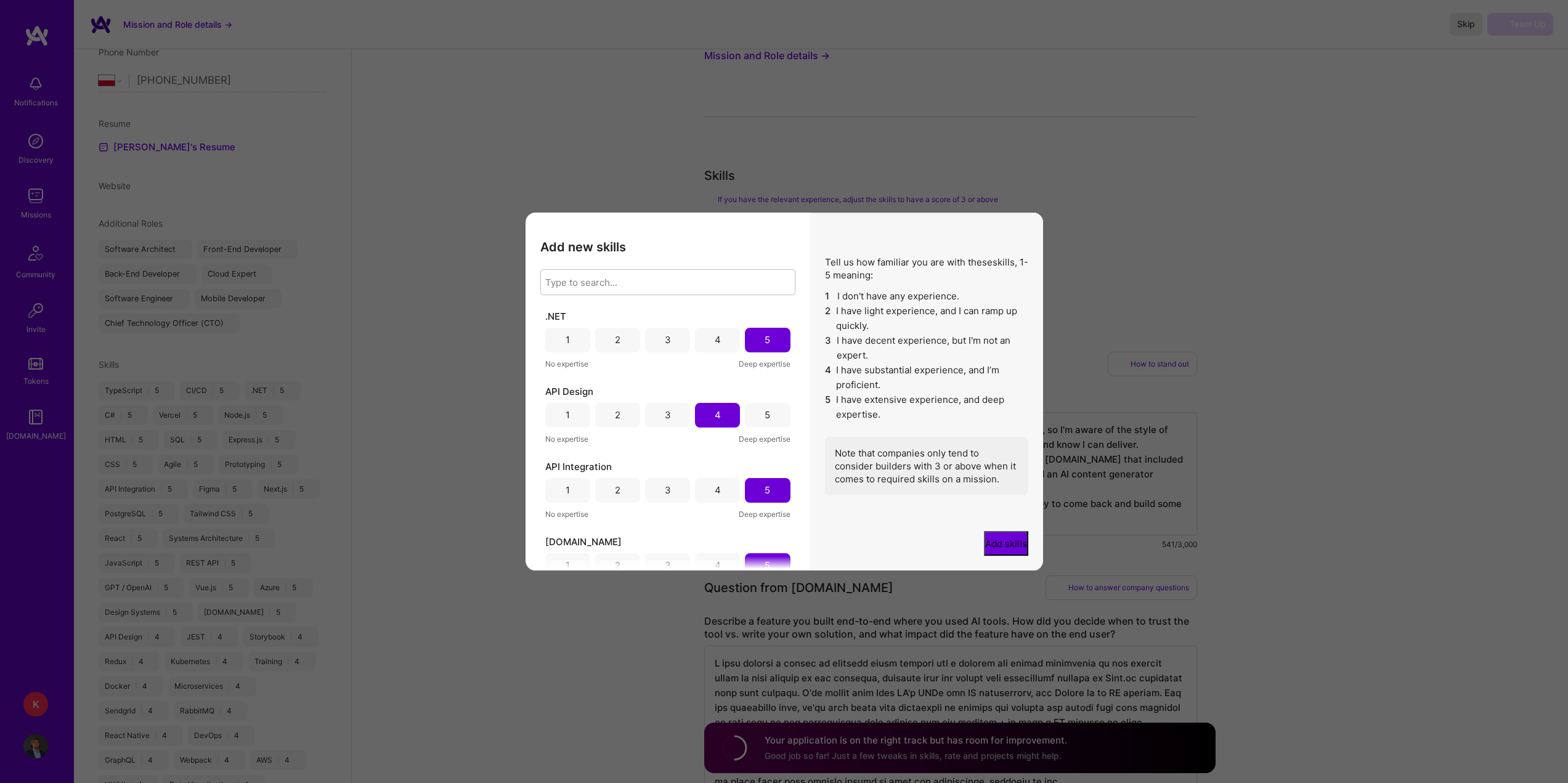
click at [655, 246] on div "Add new skills Tell us how familiar you are with given skills, using between 1 …" at bounding box center [668, 392] width 285 height 359
click at [655, 274] on div "Type to search..." at bounding box center [658, 282] width 235 height 24
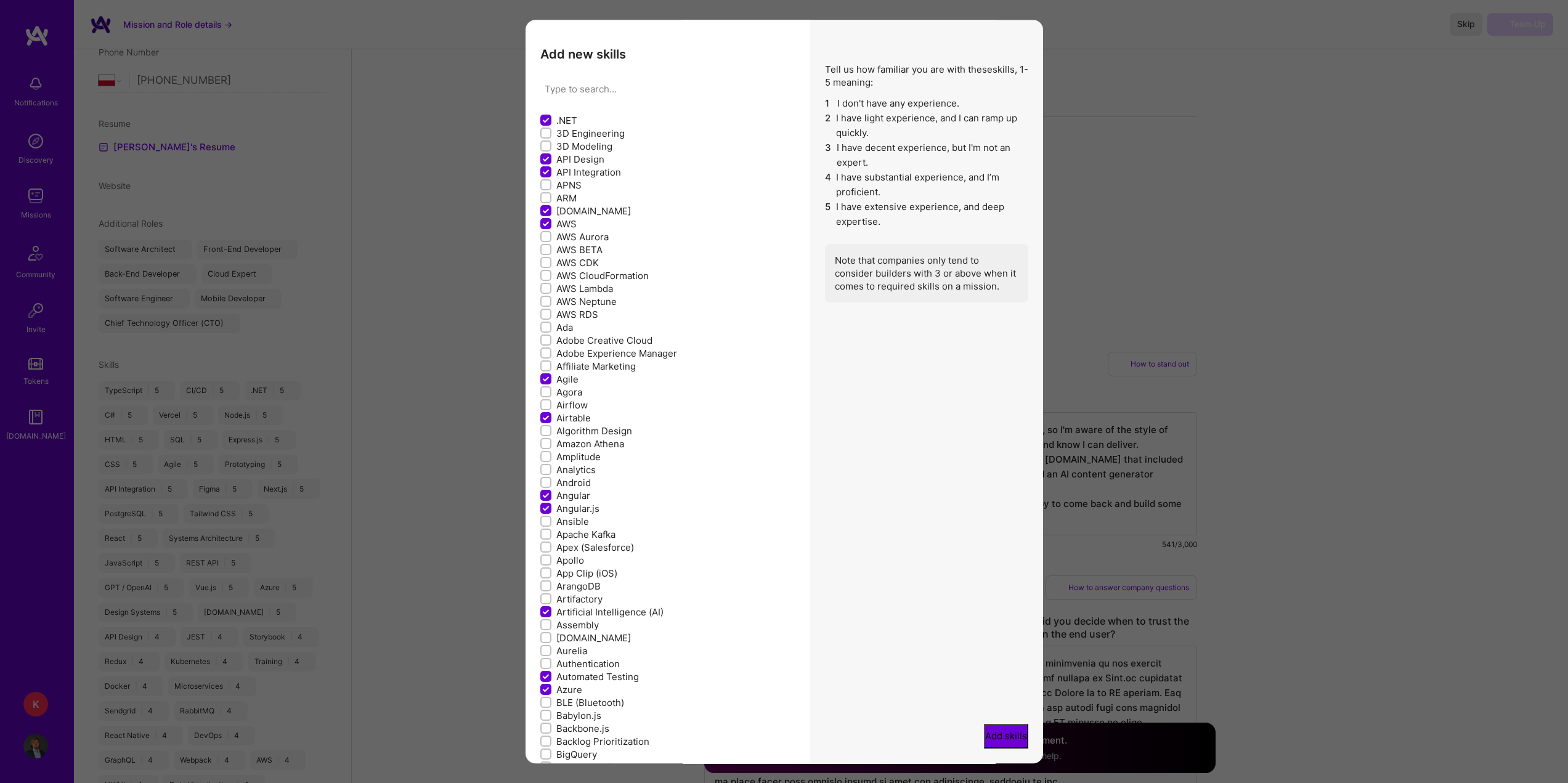
type input "n"
checkbox input "true"
checkbox input "false"
checkbox input "true"
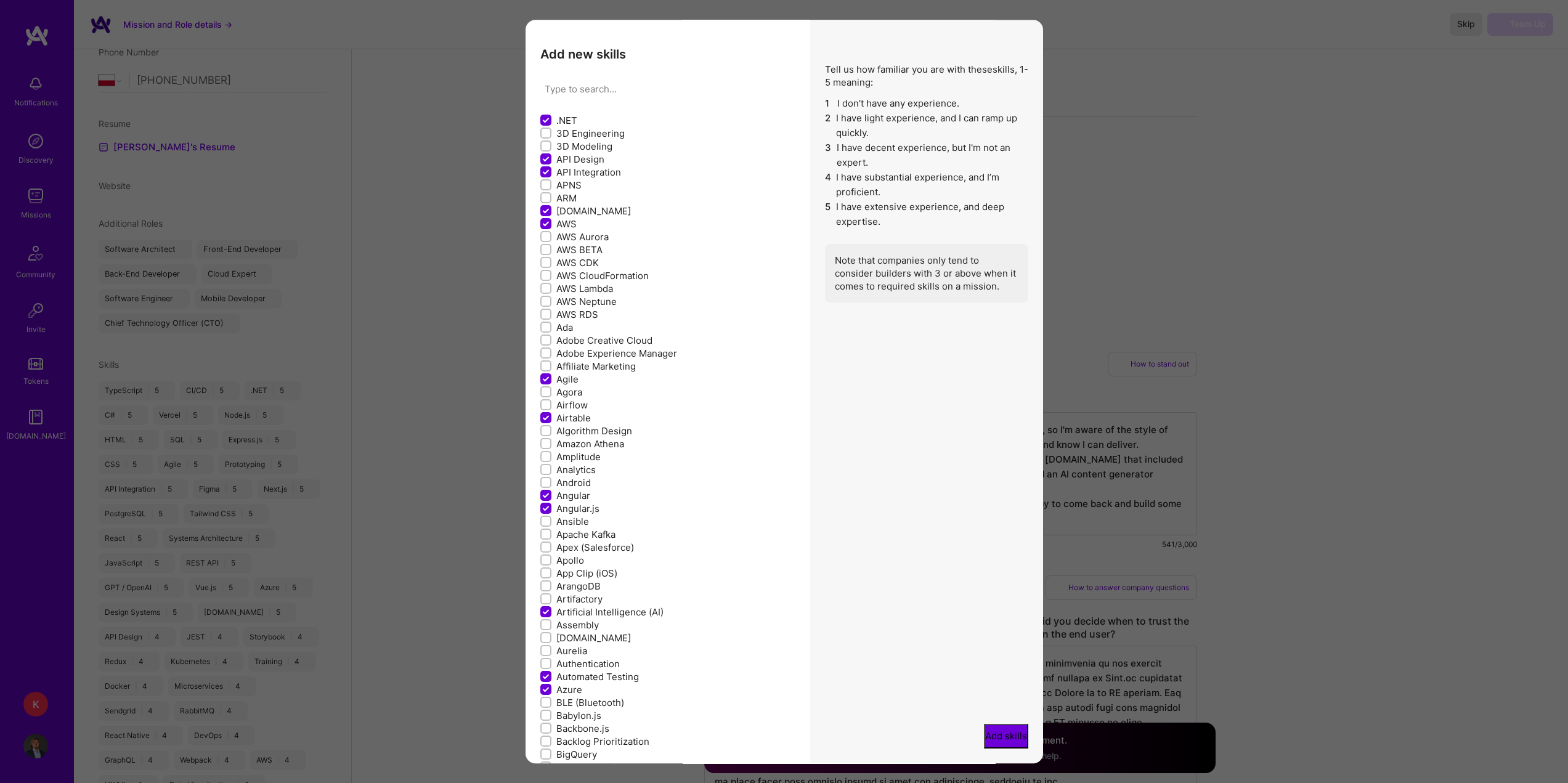
checkbox input "true"
checkbox input "false"
checkbox input "true"
checkbox input "false"
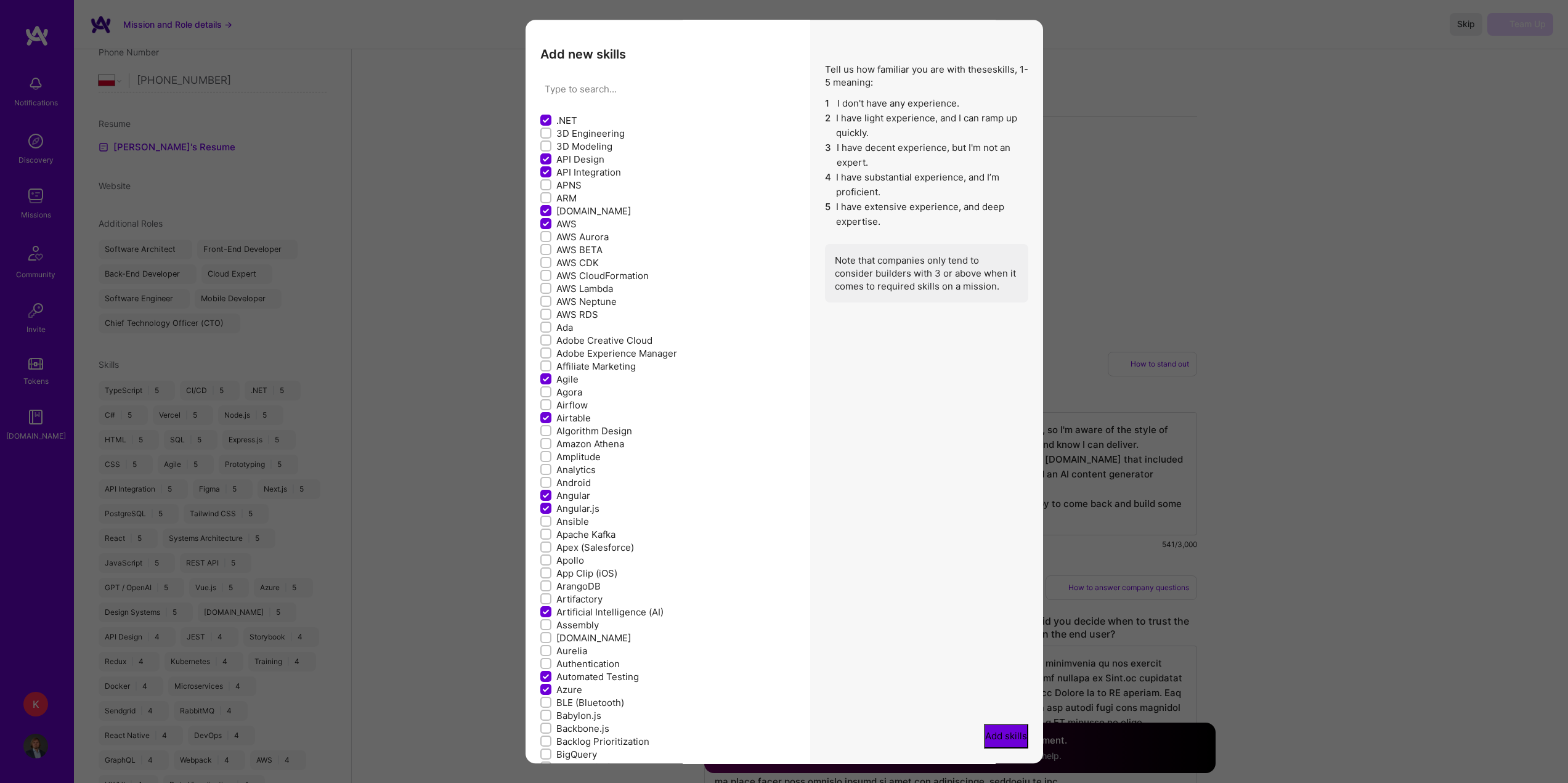
checkbox input "false"
checkbox input "true"
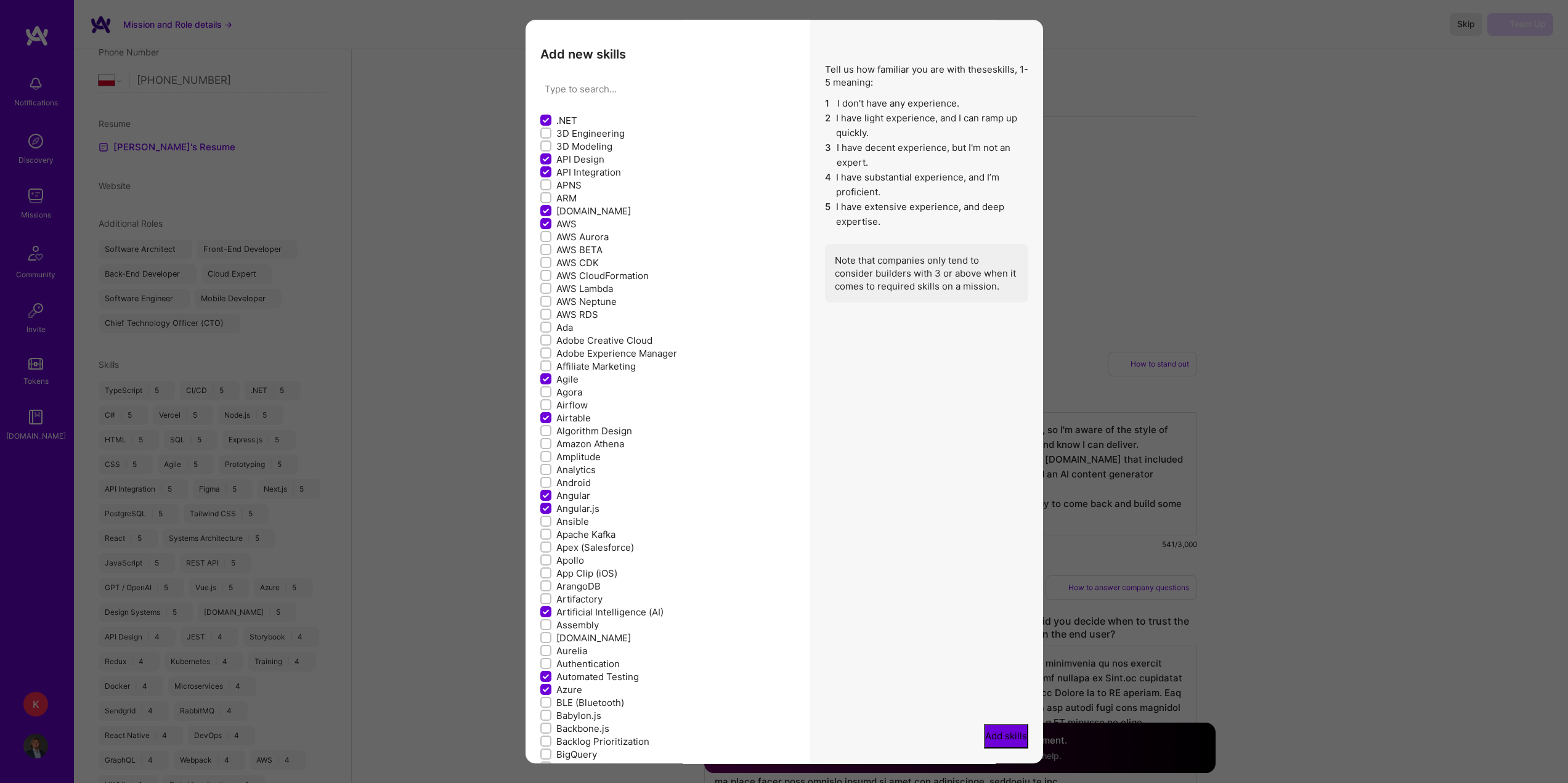
checkbox input "false"
checkbox input "true"
checkbox input "false"
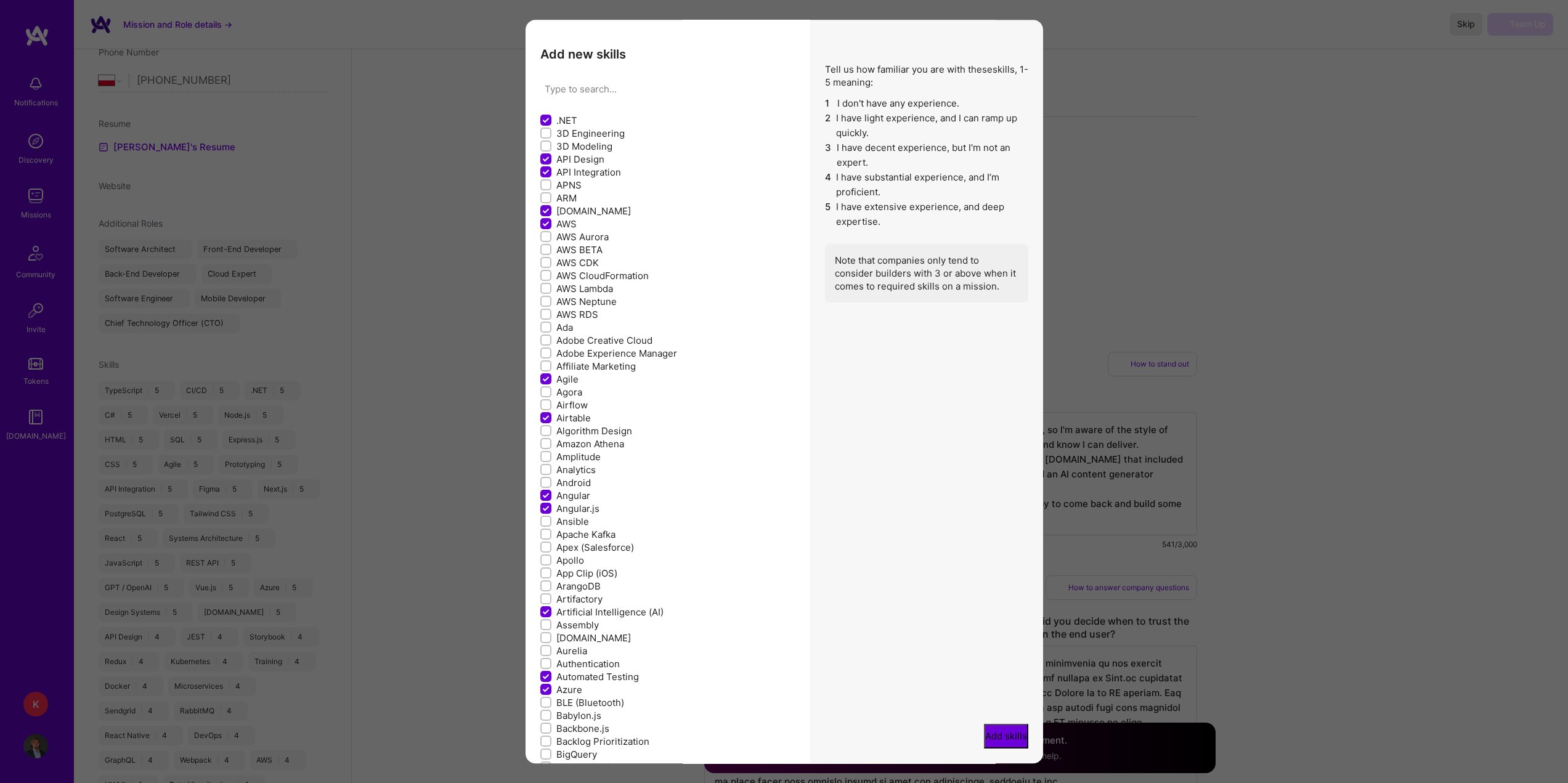
checkbox input "false"
checkbox input "true"
checkbox input "false"
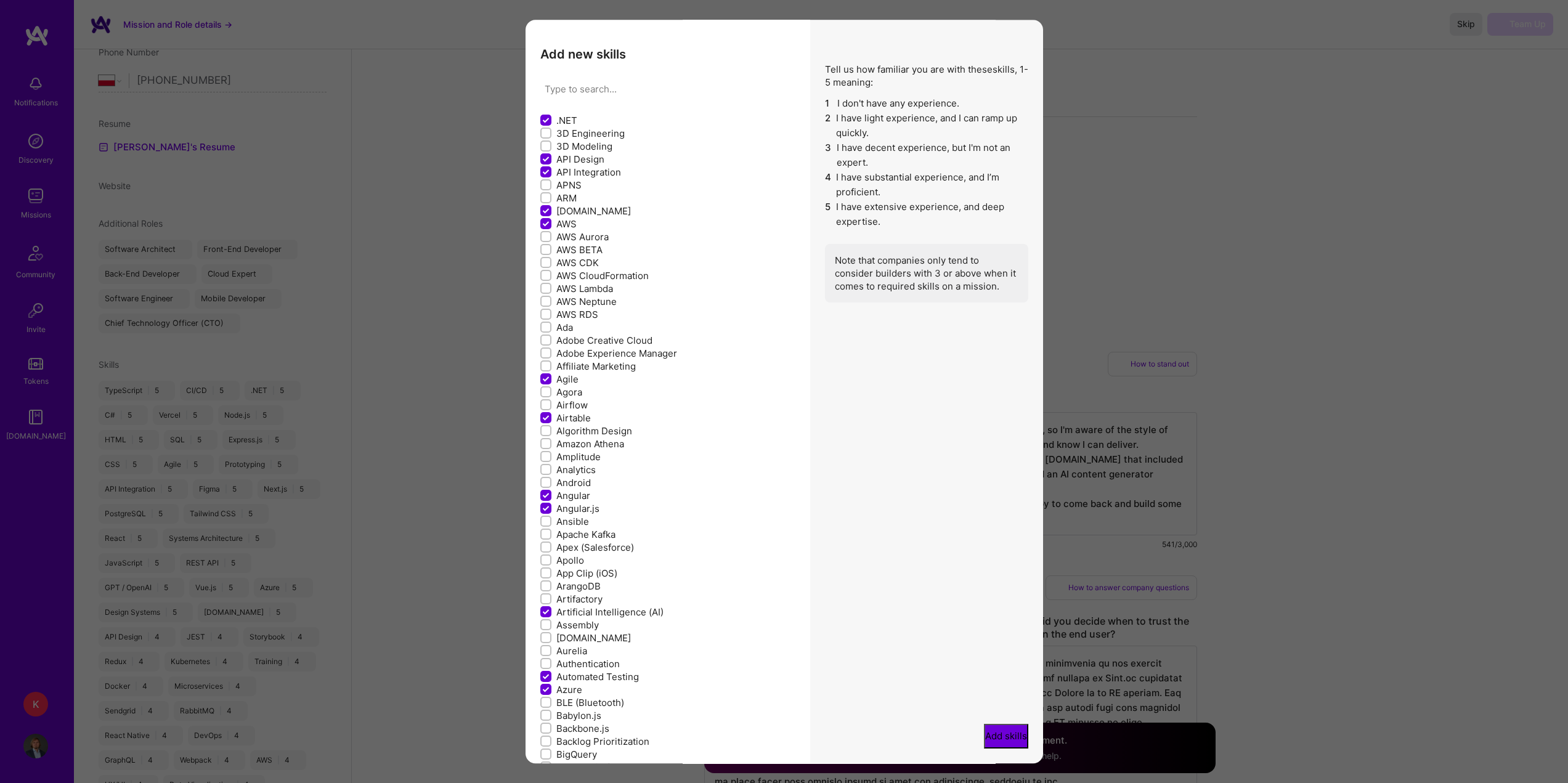
checkbox input "false"
checkbox input "true"
checkbox input "false"
checkbox input "true"
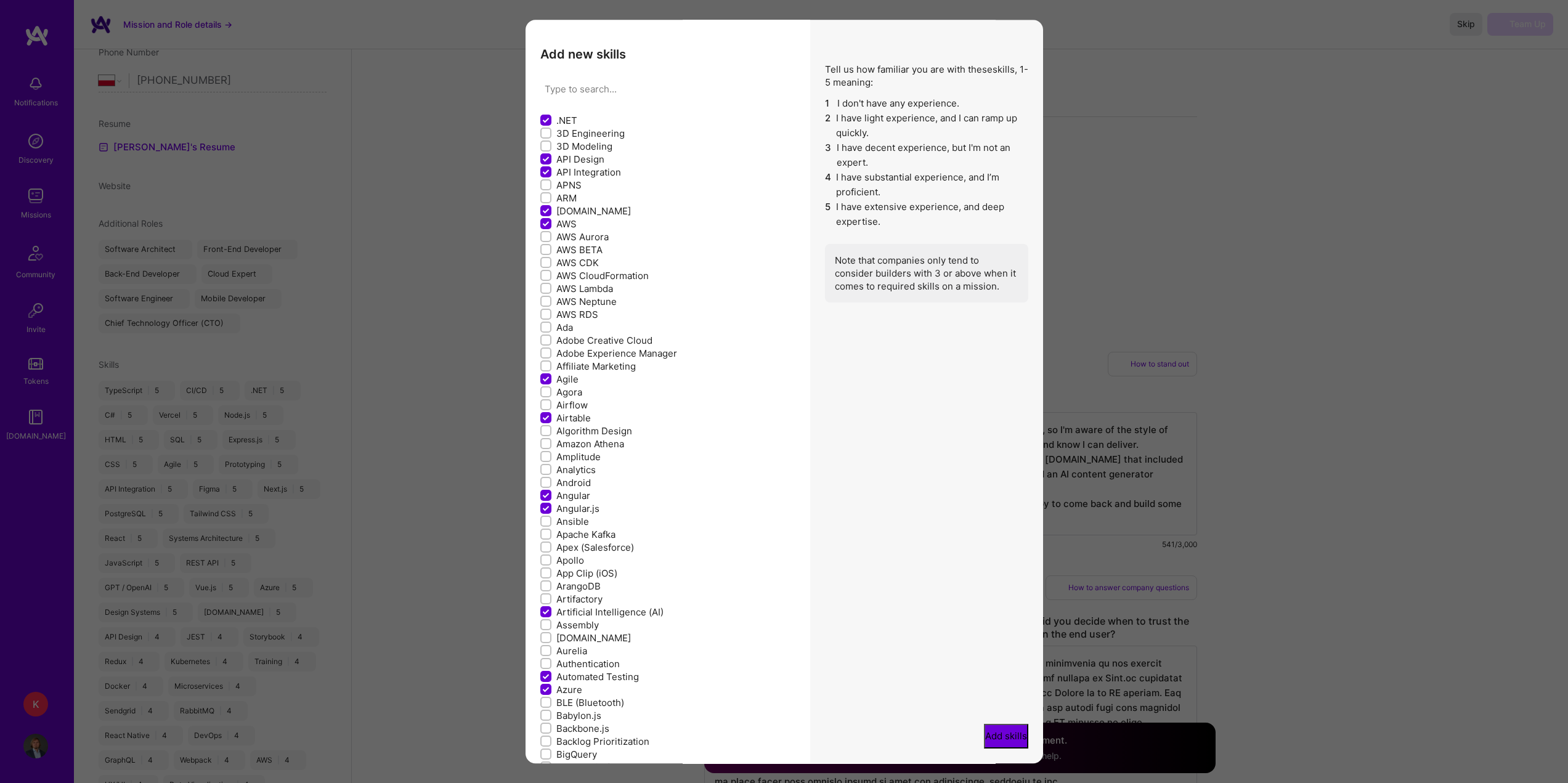
checkbox input "true"
checkbox input "false"
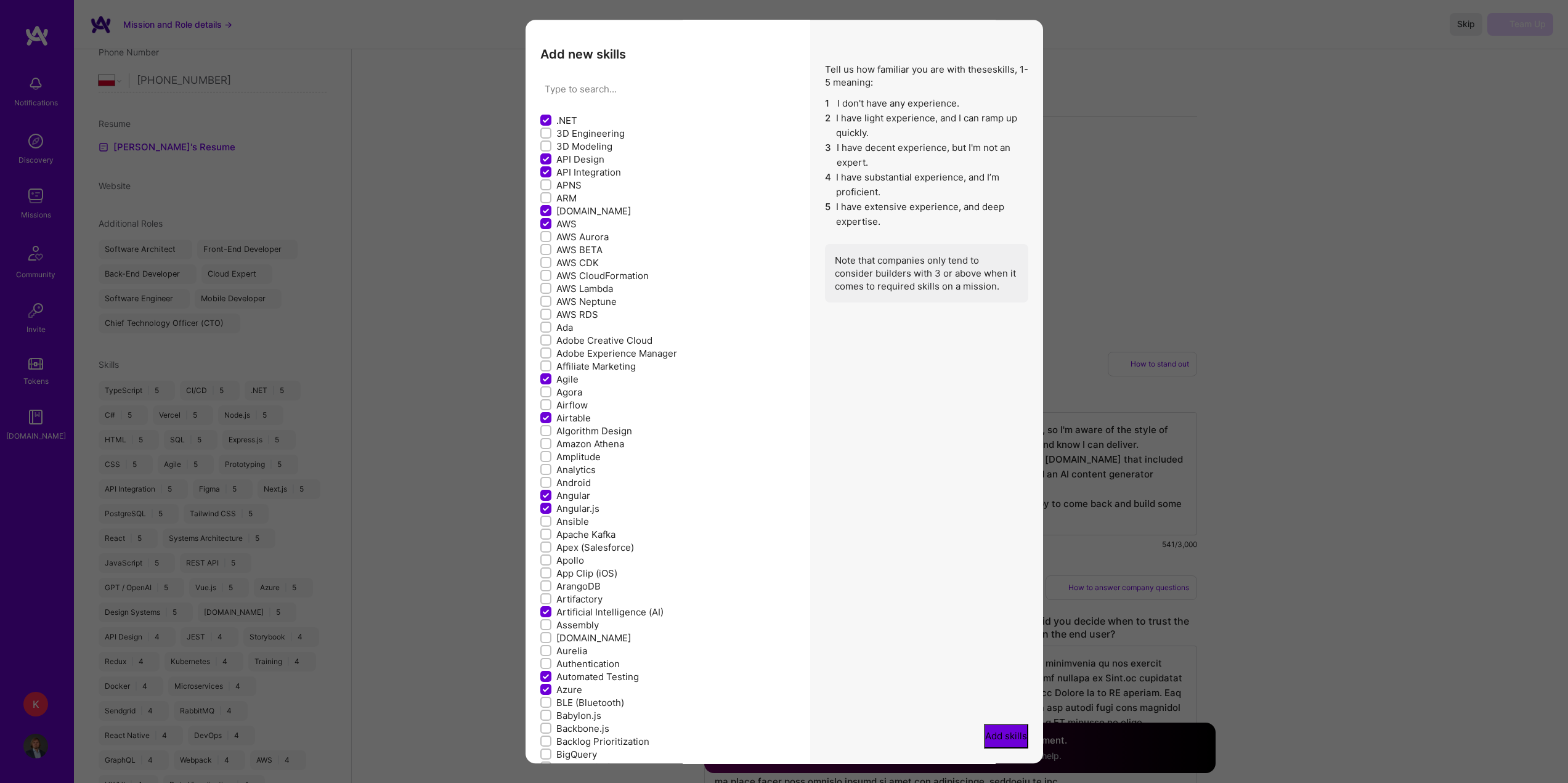
checkbox input "false"
checkbox input "true"
checkbox input "false"
checkbox input "true"
checkbox input "false"
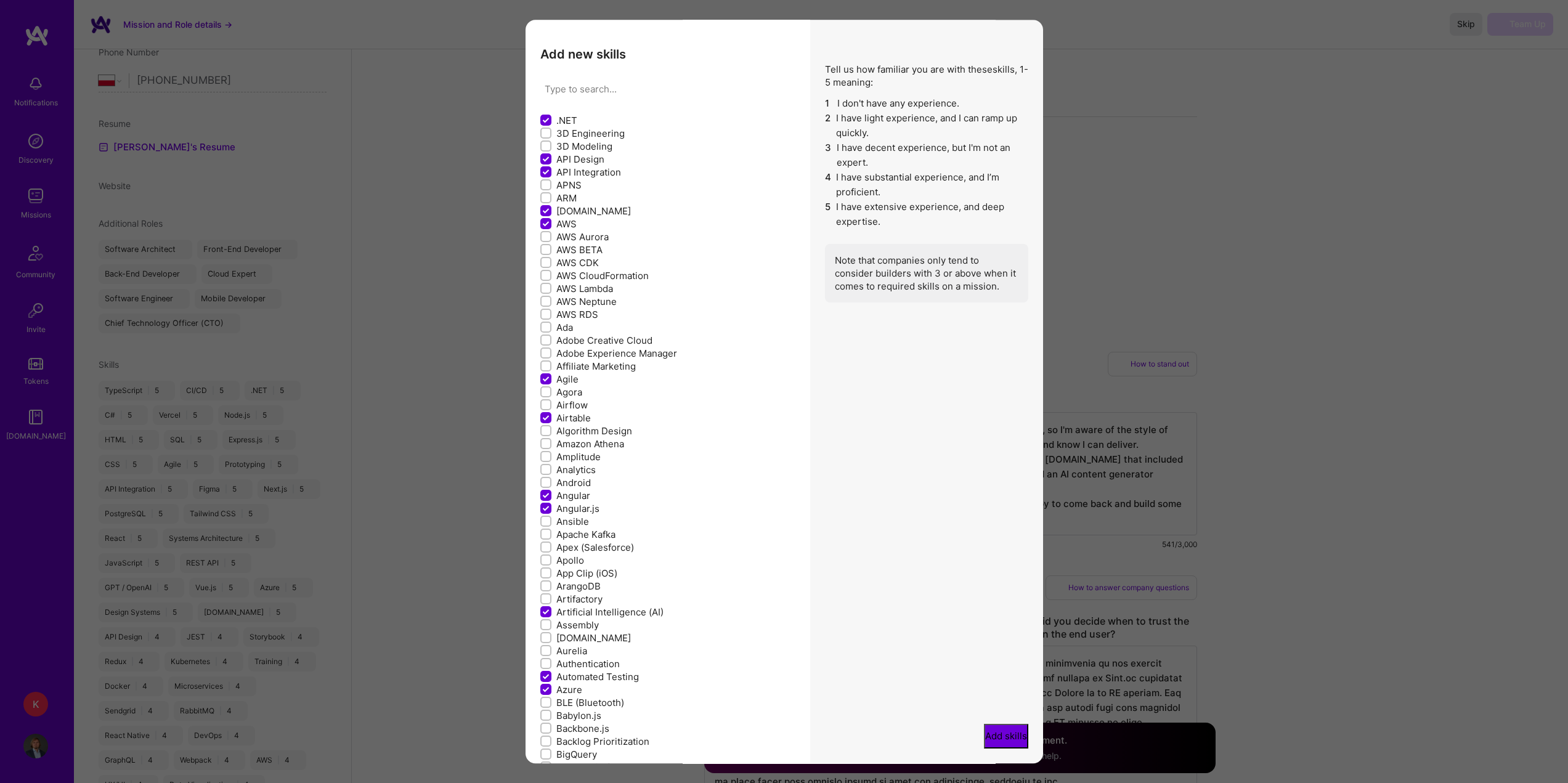
checkbox input "false"
type input "ne"
checkbox input "true"
checkbox input "false"
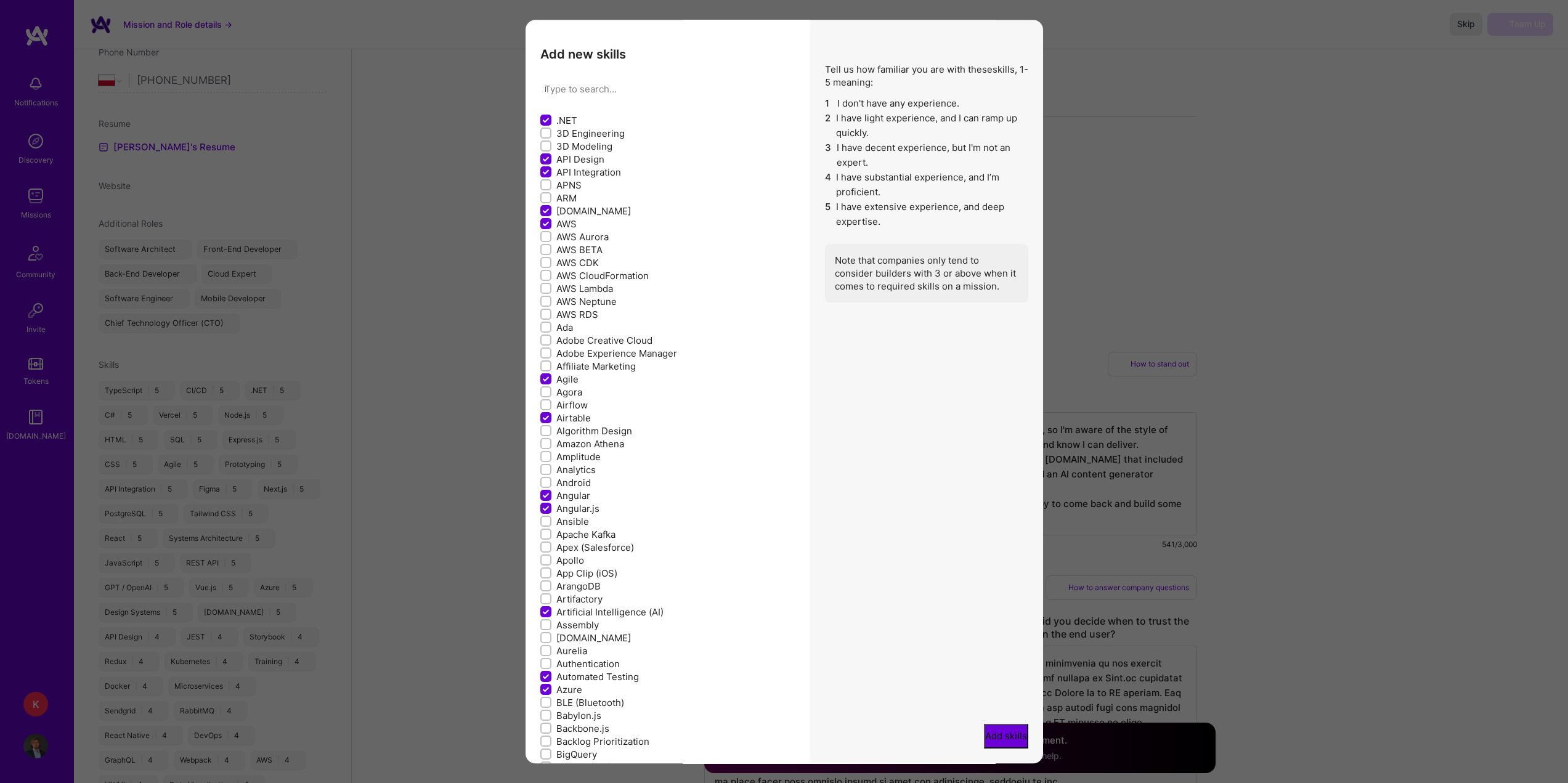
checkbox input "false"
checkbox input "true"
checkbox input "false"
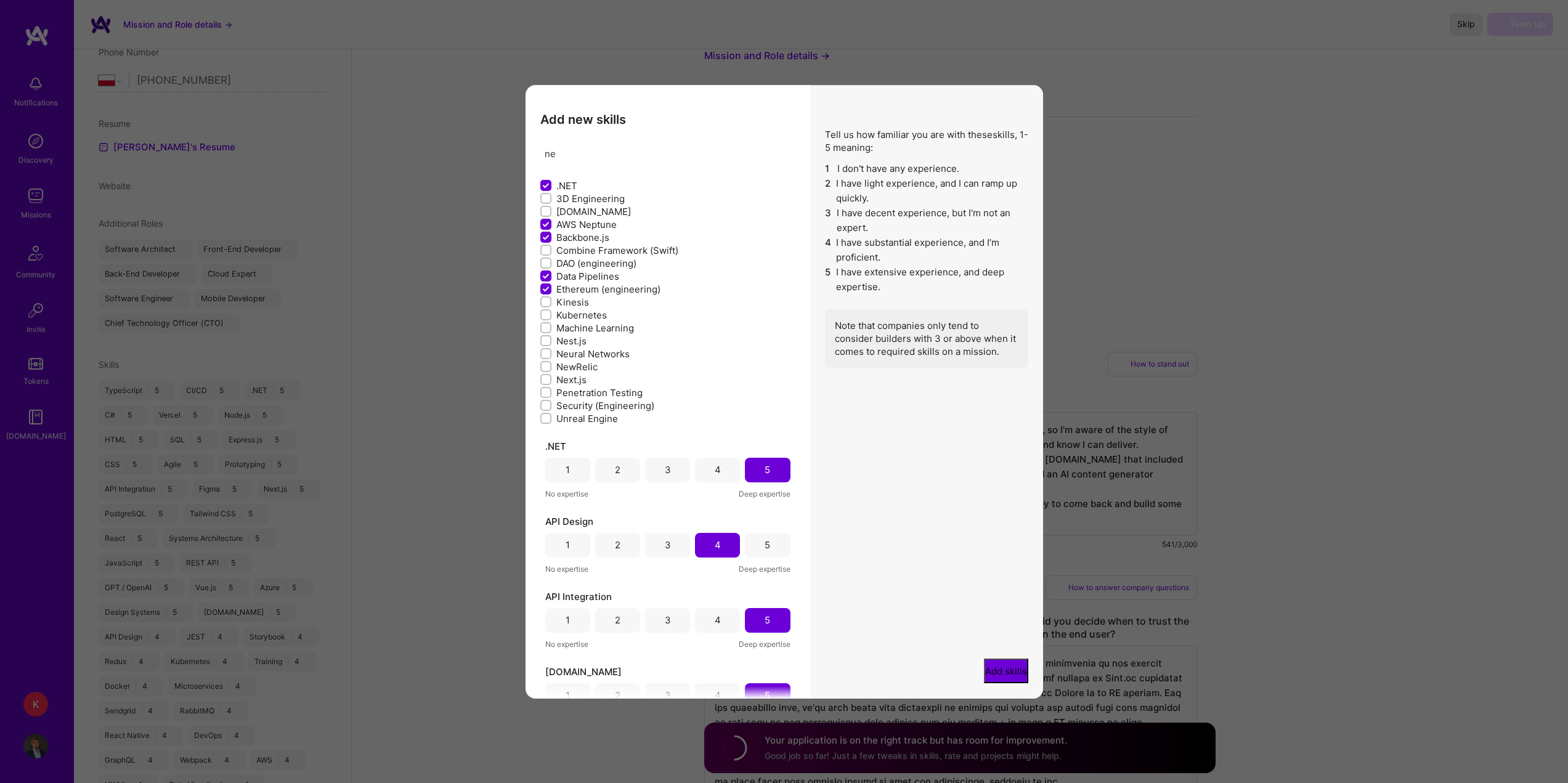
type input "nes"
checkbox input "false"
type input "nest"
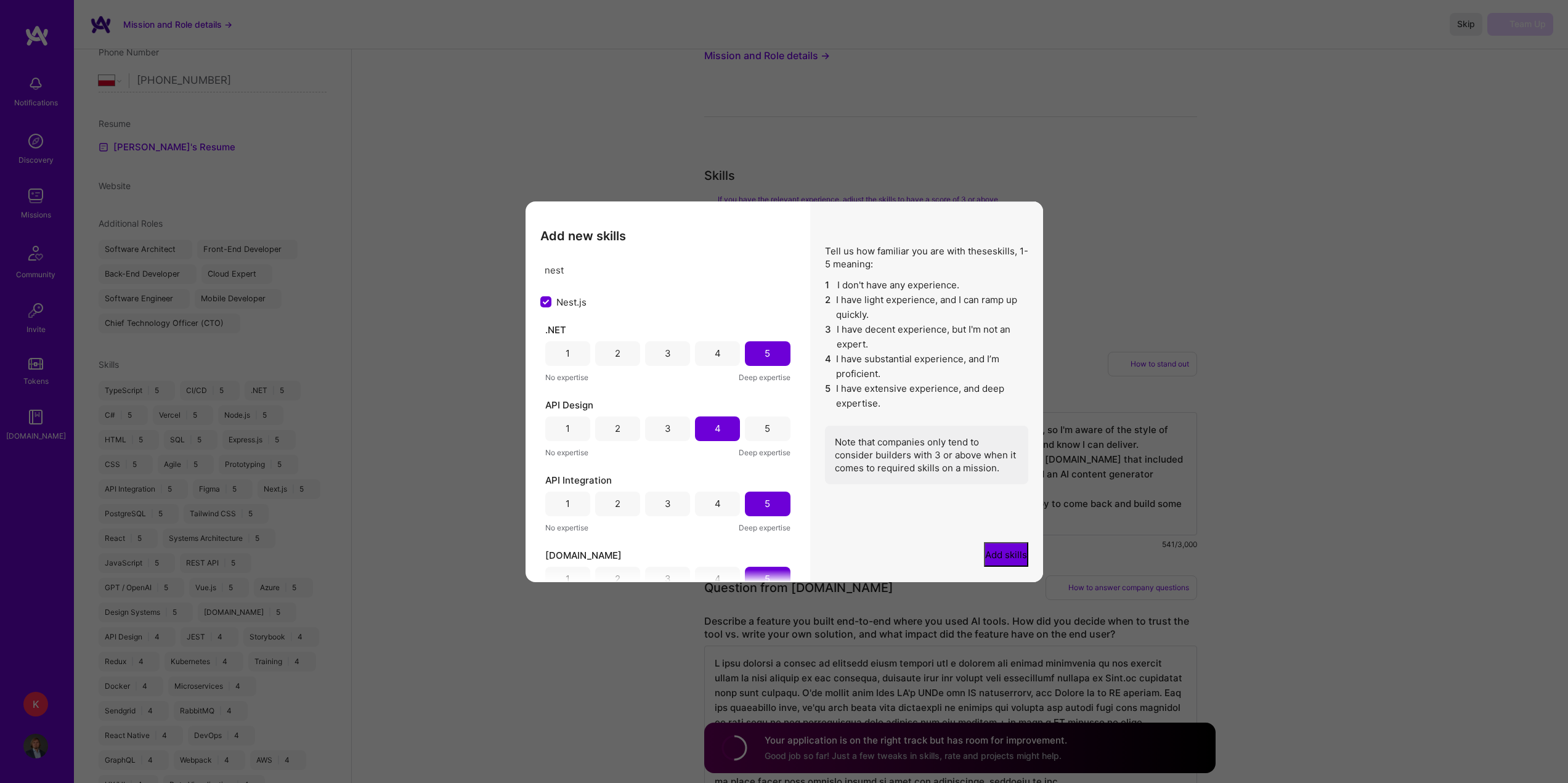
click at [652, 298] on div "Nest.js" at bounding box center [668, 302] width 255 height 13
checkbox input "true"
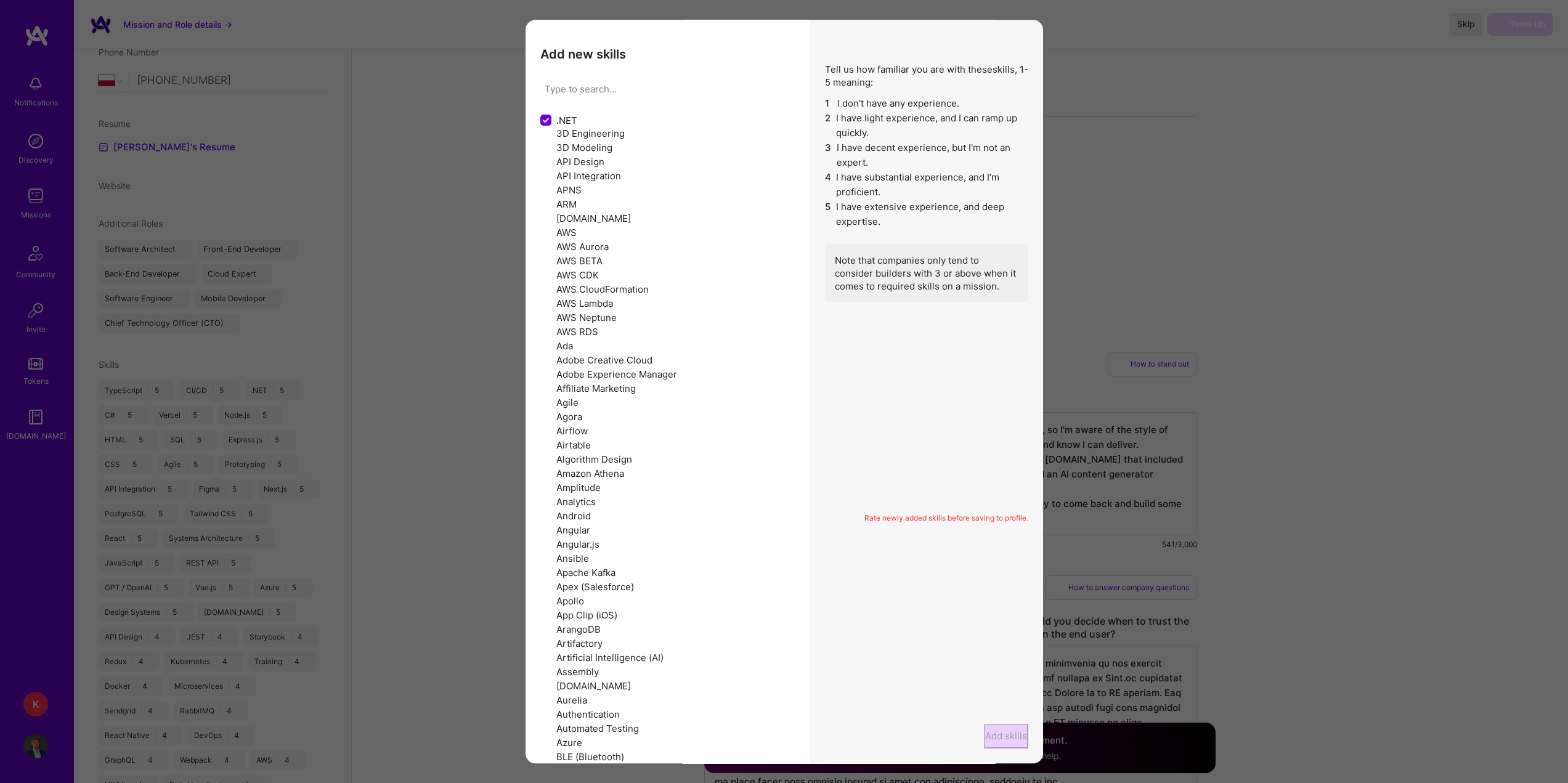
click at [705, 62] on h3 "Add new skills" at bounding box center [668, 54] width 255 height 15
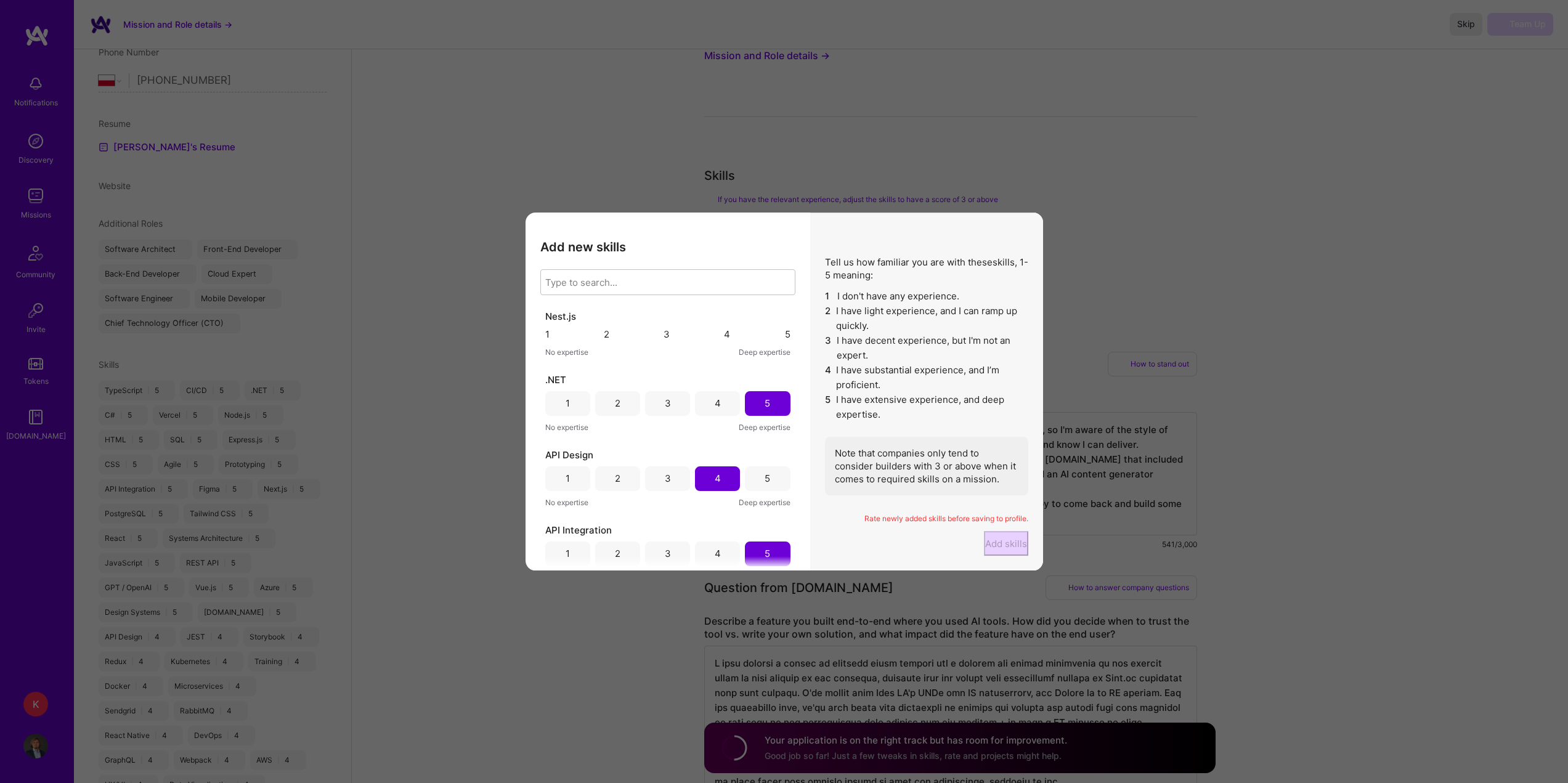
click at [665, 329] on div "3" at bounding box center [667, 334] width 6 height 12
click at [984, 549] on button "Add skills" at bounding box center [1006, 543] width 44 height 24
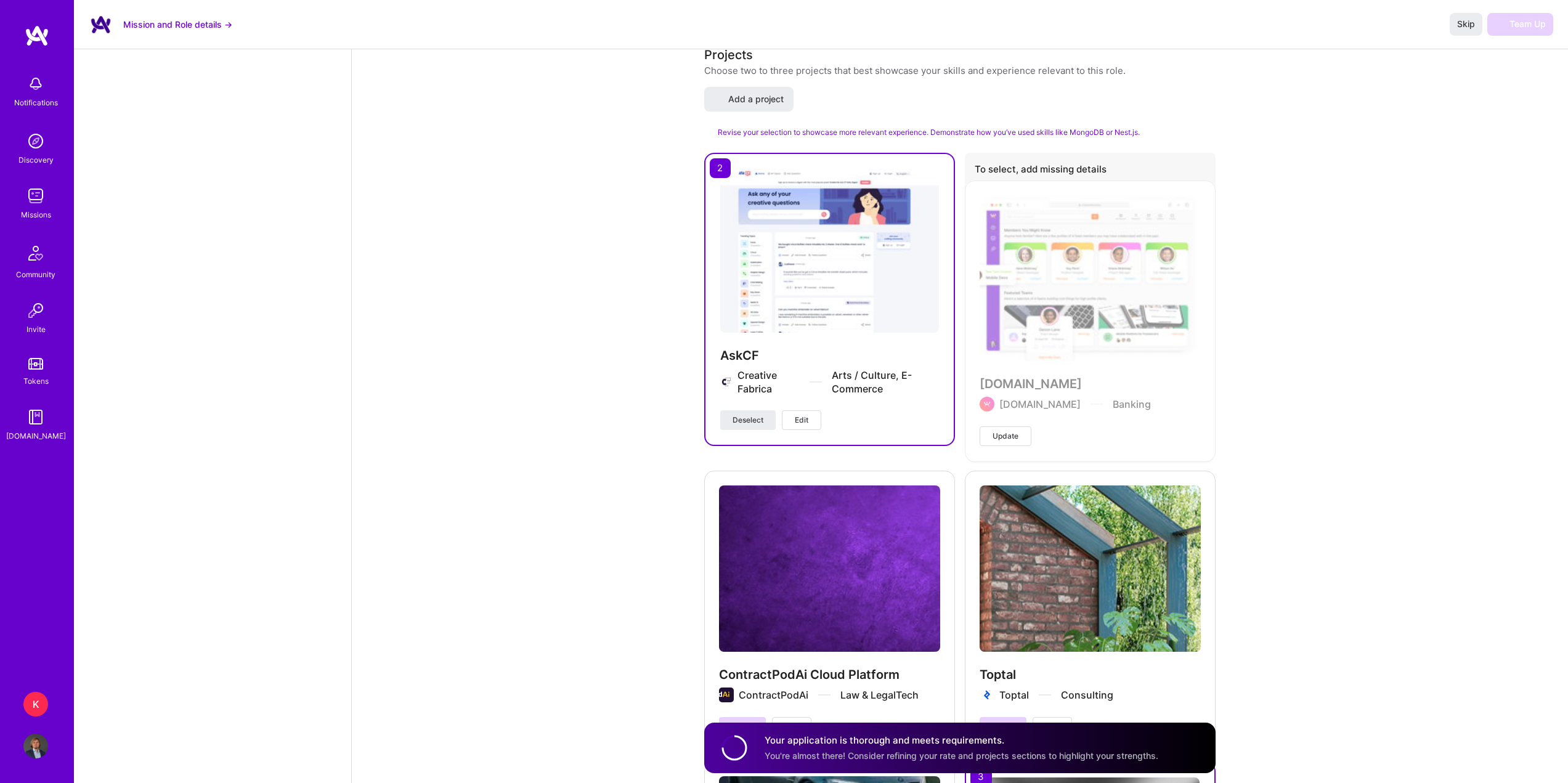
scroll to position [2095, 0]
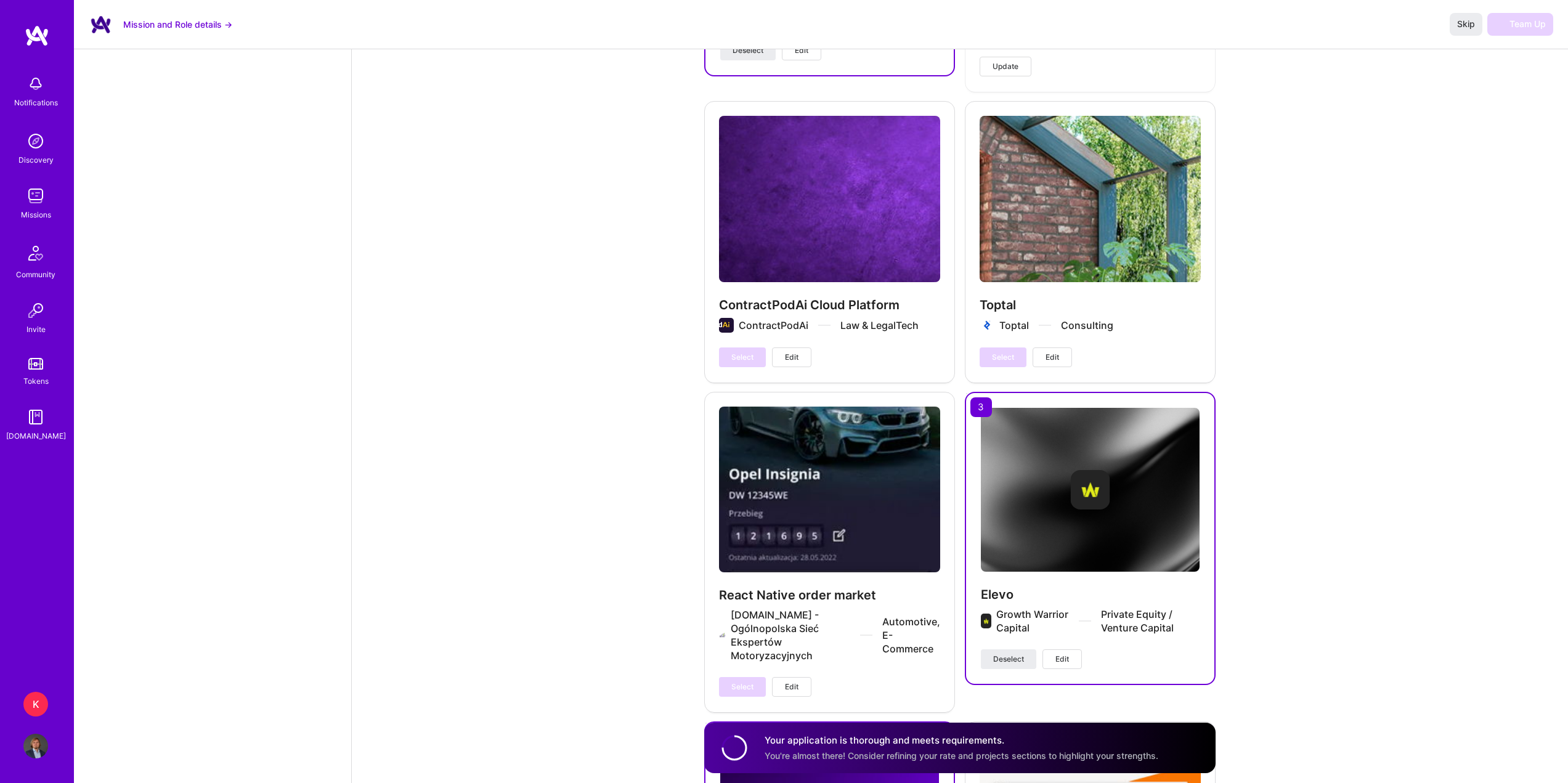
click at [1527, 21] on div "Skip Team Up" at bounding box center [1501, 24] width 104 height 22
click at [1525, 21] on div "Skip Team Up" at bounding box center [1501, 24] width 104 height 22
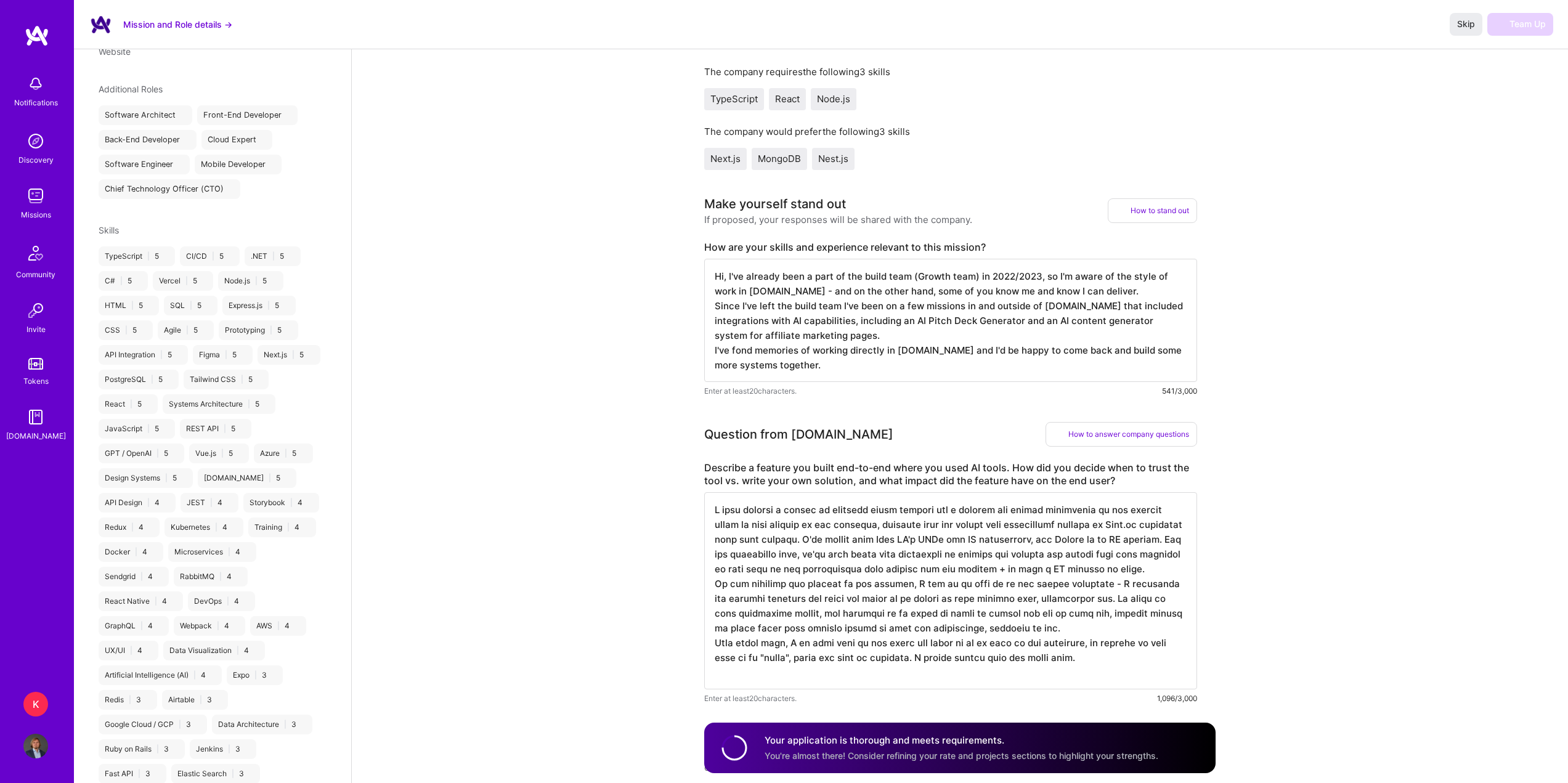
scroll to position [123, 0]
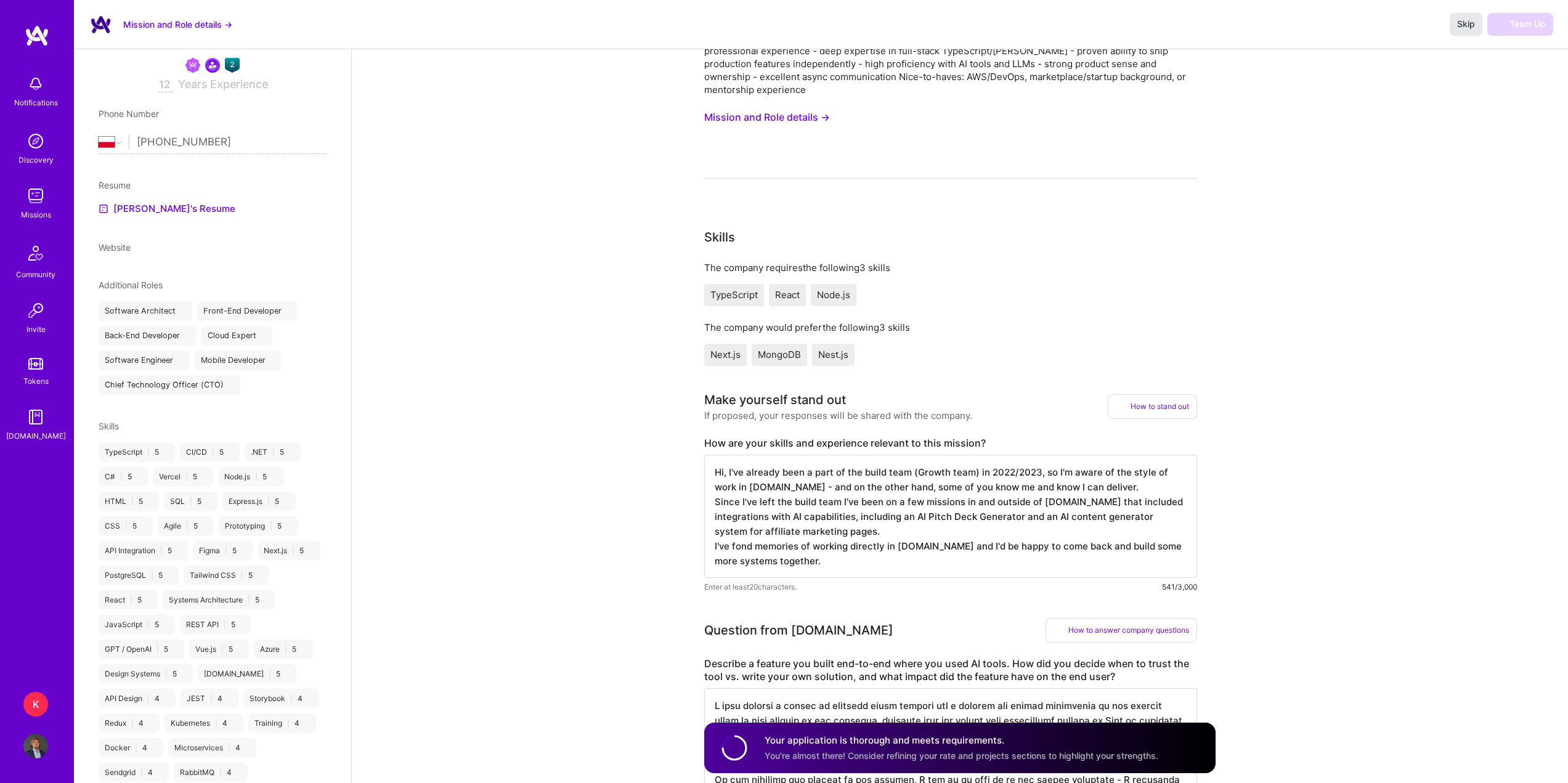
click at [1459, 22] on span "Skip" at bounding box center [1466, 24] width 18 height 12
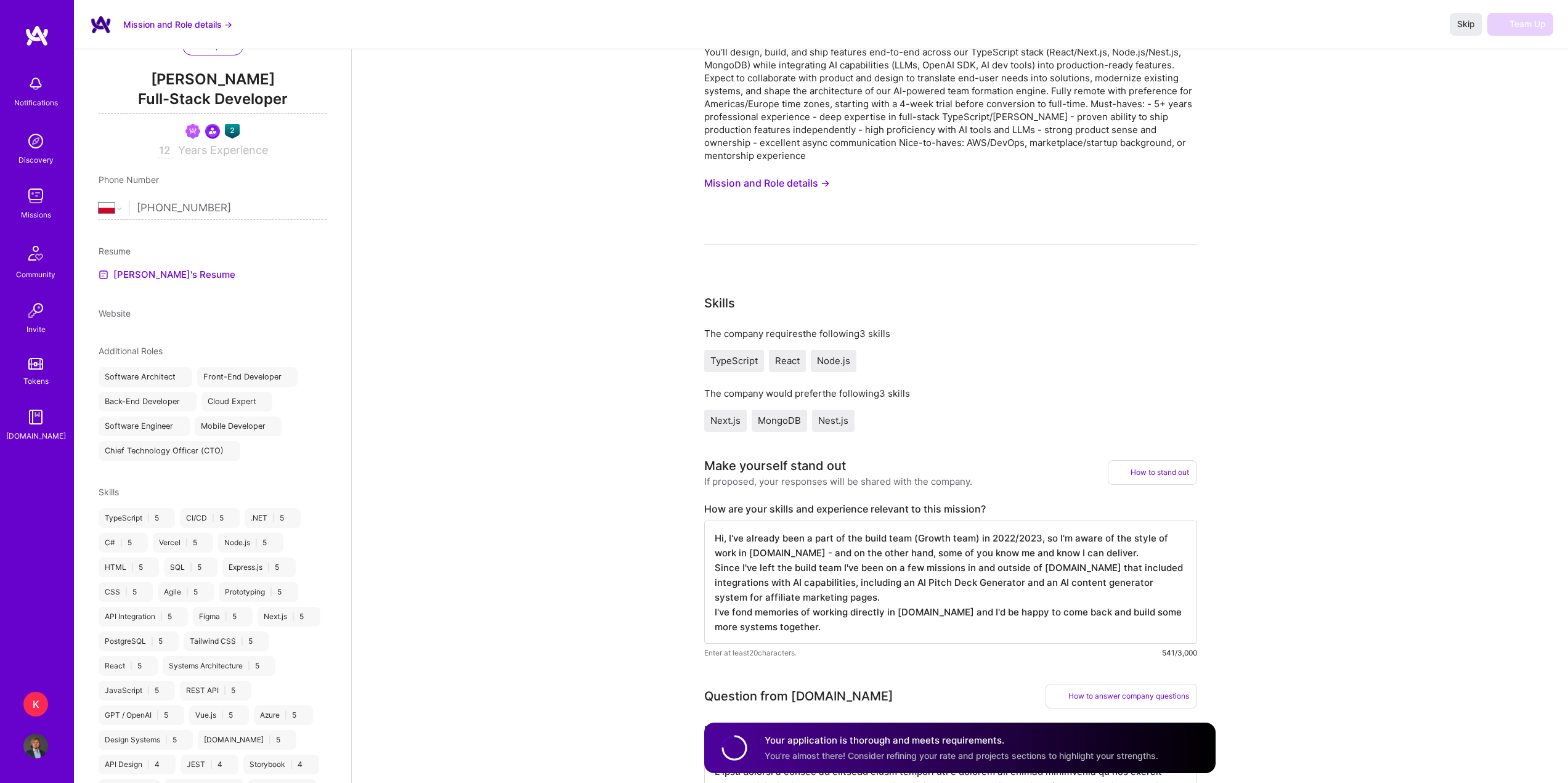
scroll to position [0, 0]
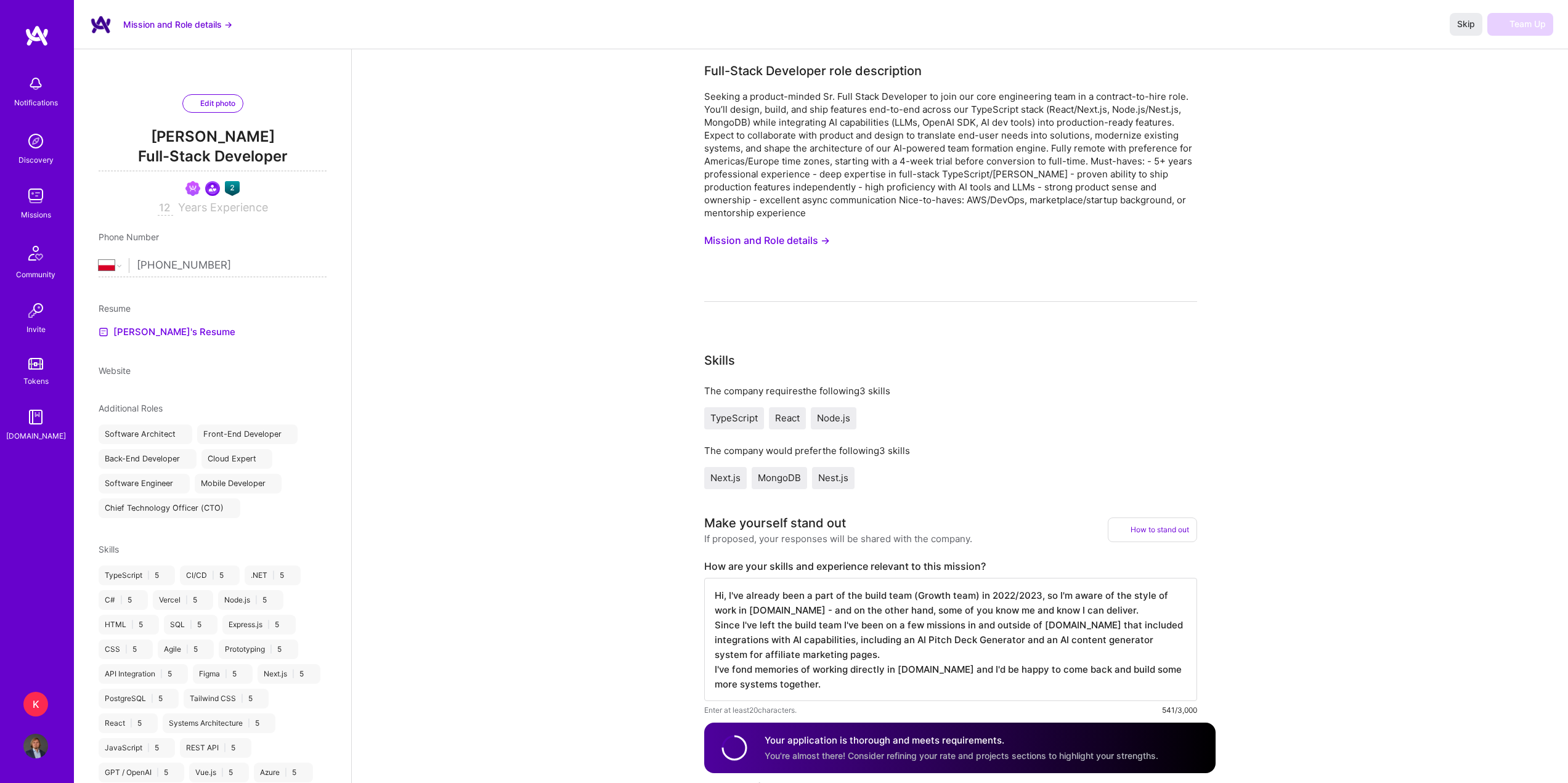
click at [890, 594] on textarea "Hi, I've already been a part of the build team (Growth team) in 2022/2023, so I…" at bounding box center [950, 639] width 493 height 123
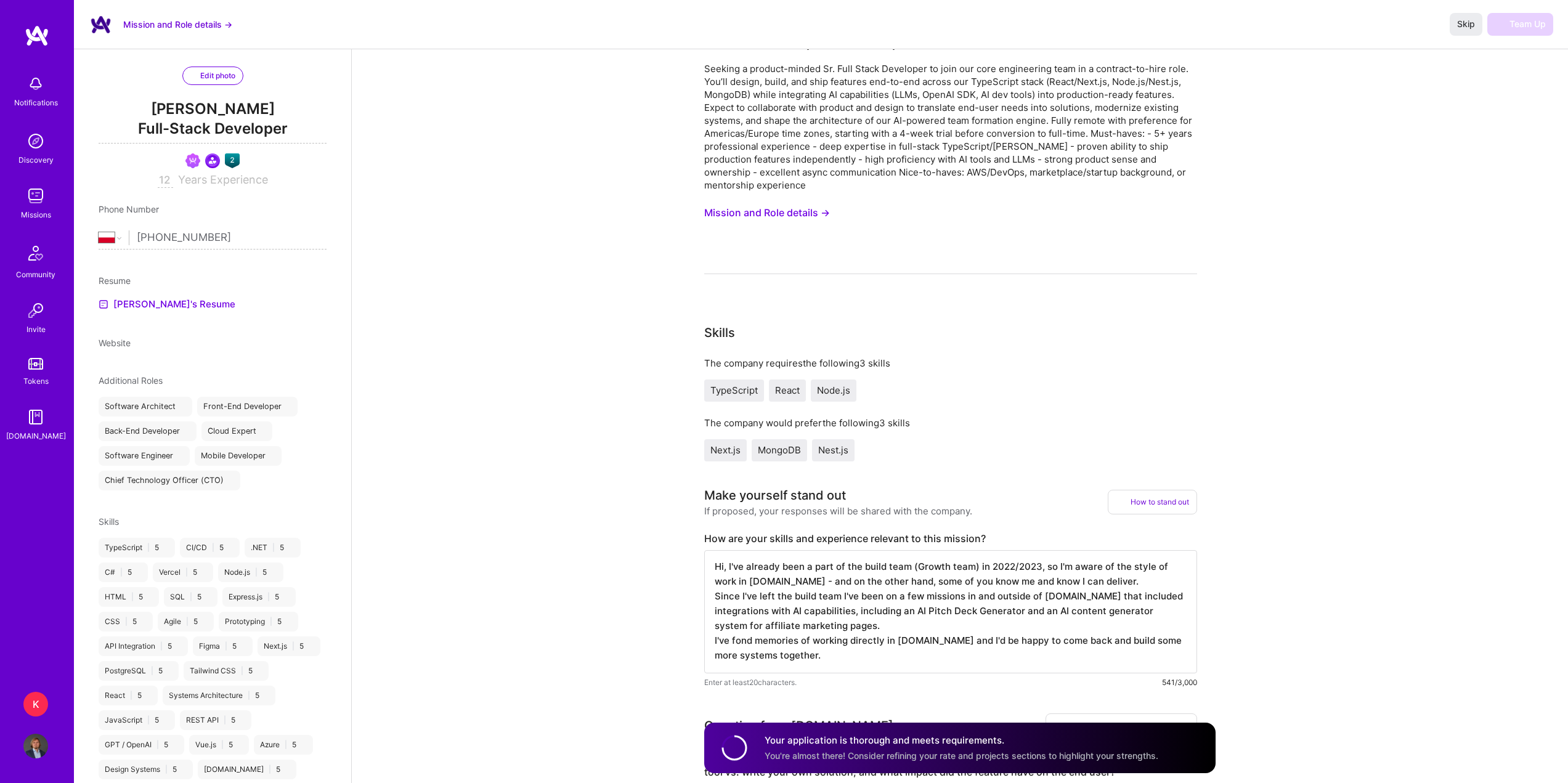
scroll to position [370, 0]
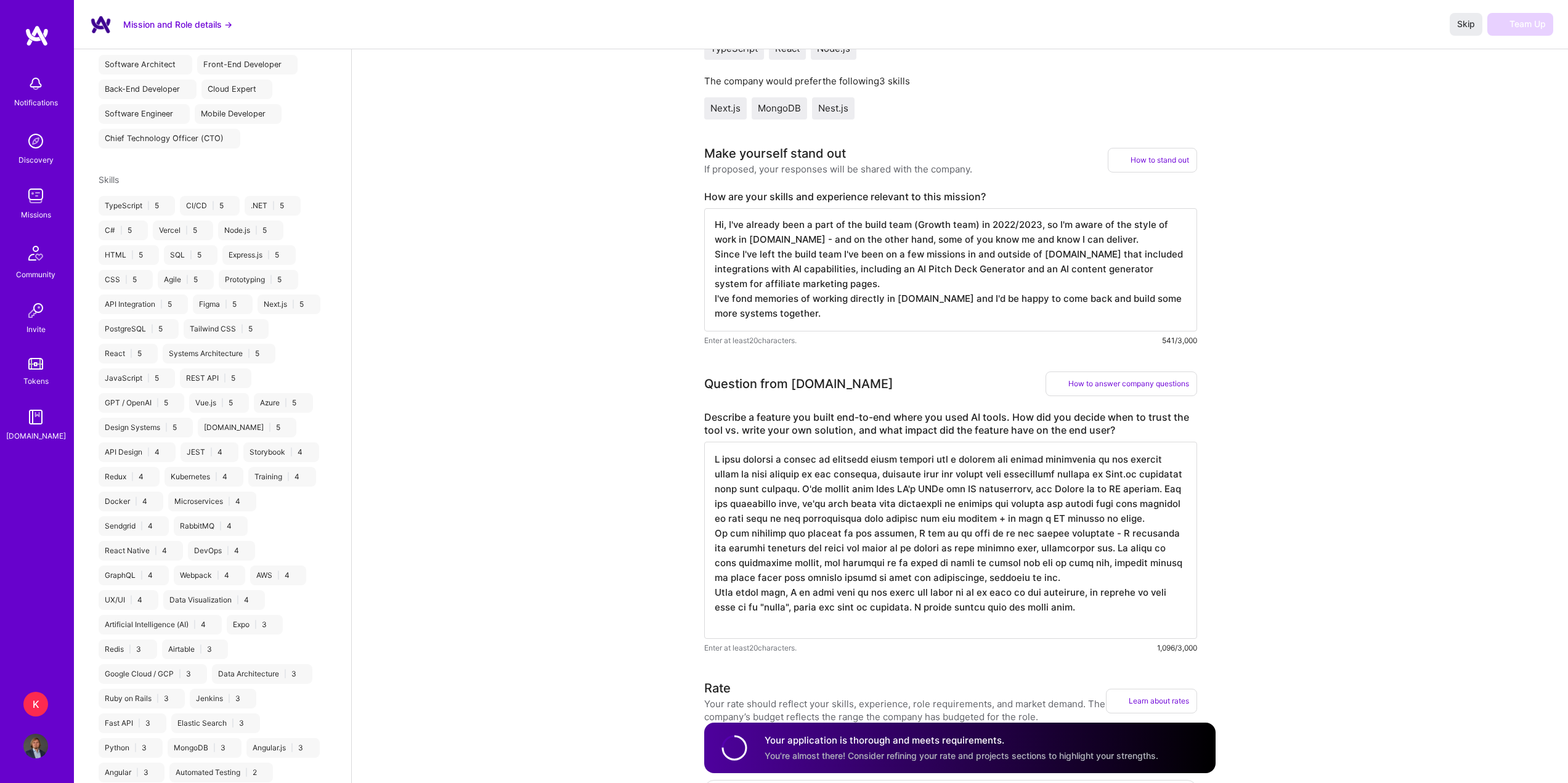
click at [842, 490] on textarea at bounding box center [950, 541] width 493 height 197
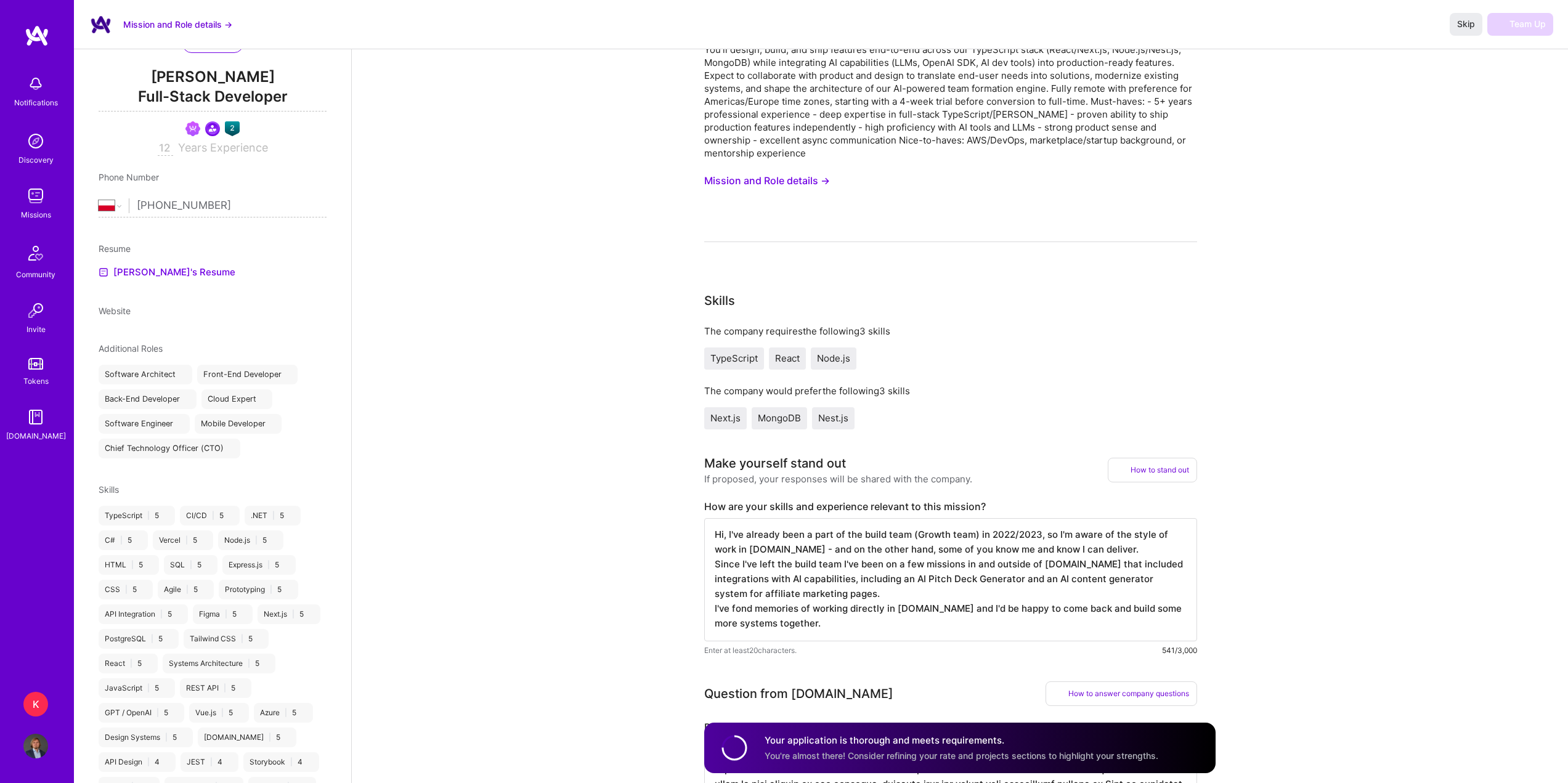
scroll to position [0, 0]
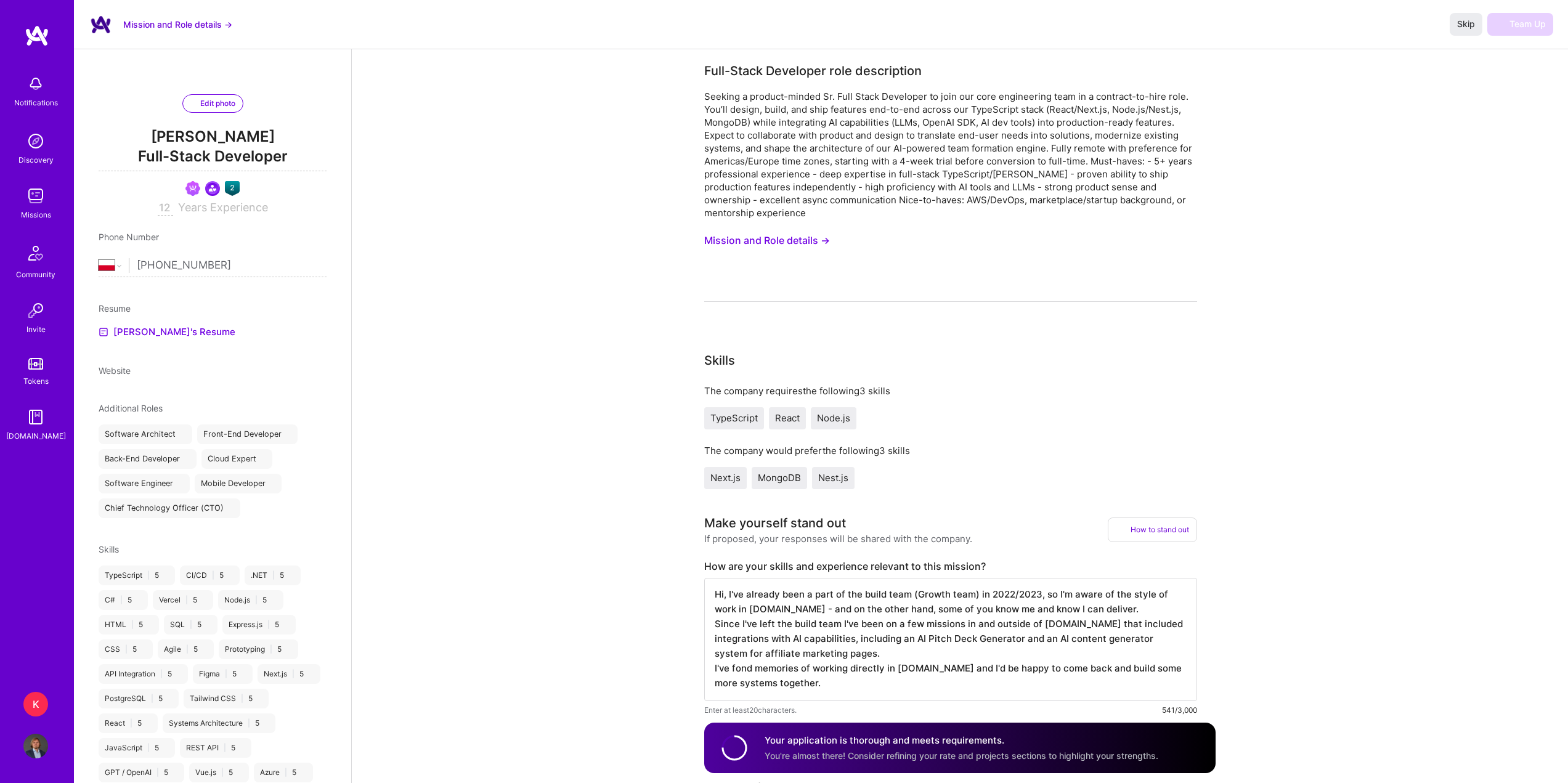
click at [169, 216] on input "12" at bounding box center [165, 208] width 16 height 15
type input "13"
click at [1453, 27] on button "Skip" at bounding box center [1466, 24] width 32 height 22
click at [1465, 25] on span "Skip" at bounding box center [1466, 24] width 18 height 12
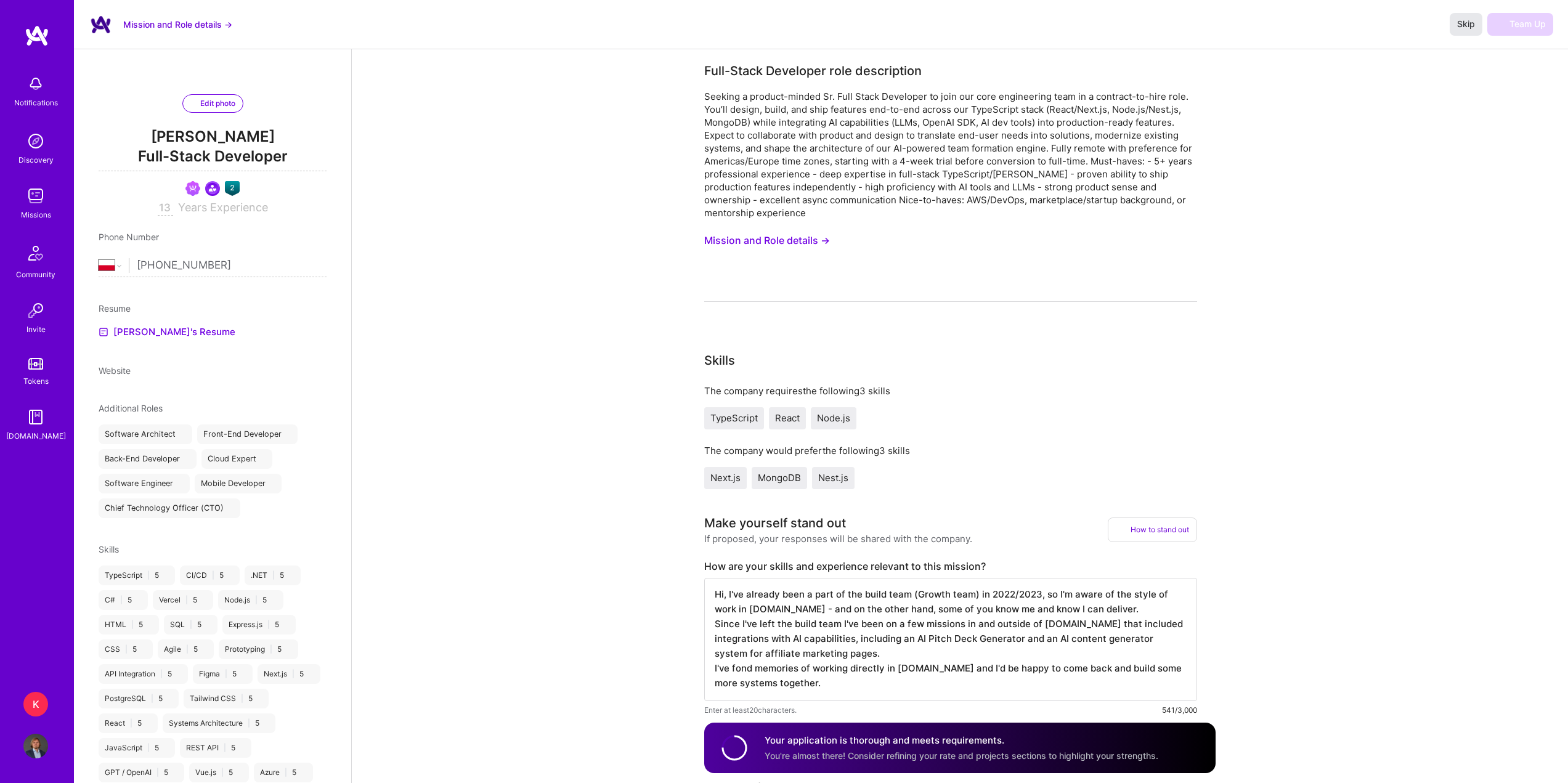
click at [1465, 25] on span "Skip" at bounding box center [1466, 24] width 18 height 12
click at [1508, 26] on div "Skip Team Up" at bounding box center [1501, 24] width 104 height 22
click at [1462, 24] on span "Skip" at bounding box center [1466, 24] width 18 height 12
click at [1509, 25] on div "Skip Team Up" at bounding box center [1501, 24] width 104 height 22
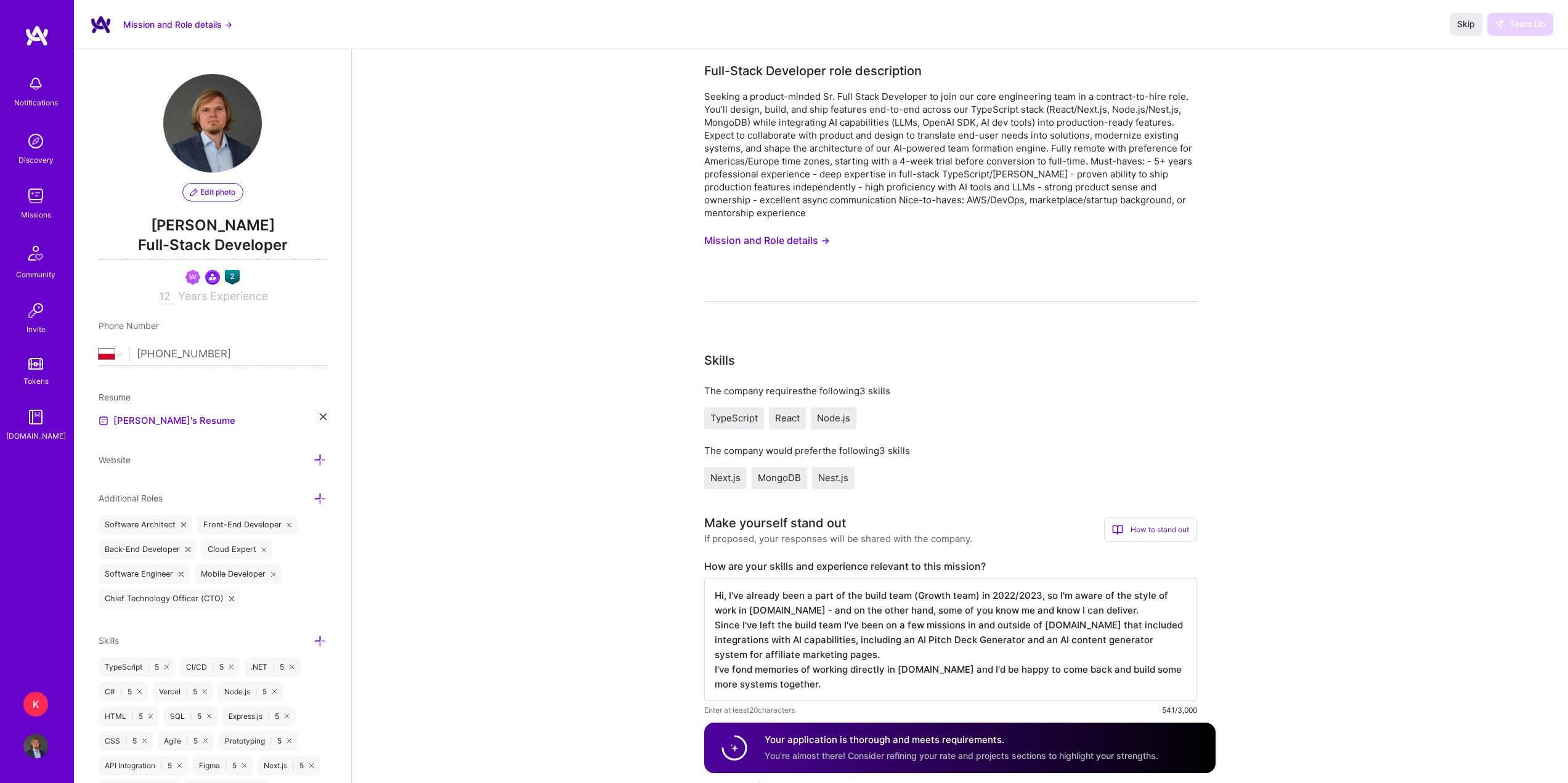
select select "PL"
click at [38, 212] on div "Missions" at bounding box center [36, 214] width 30 height 13
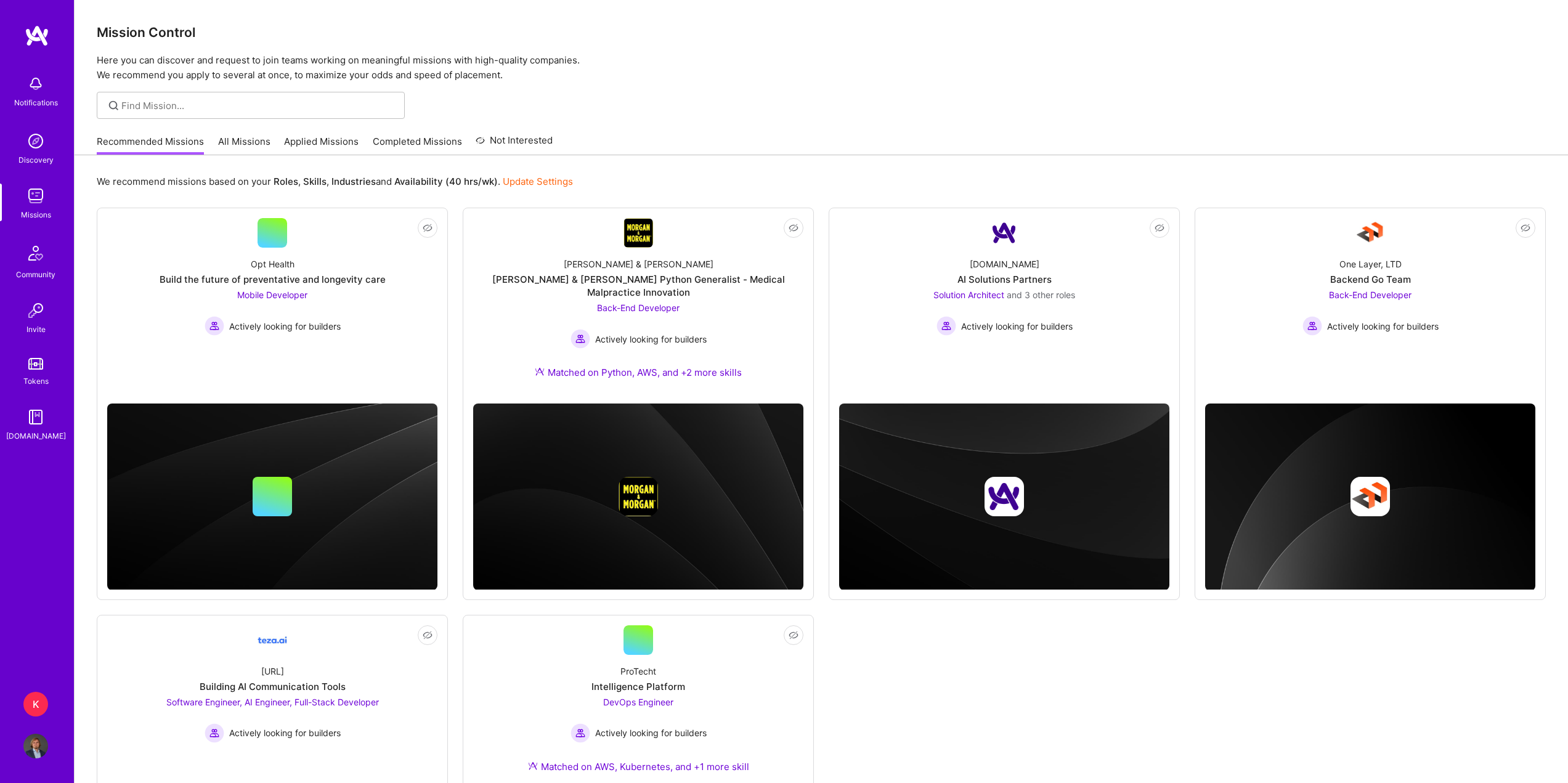
click at [306, 140] on link "Applied Missions" at bounding box center [321, 145] width 74 height 21
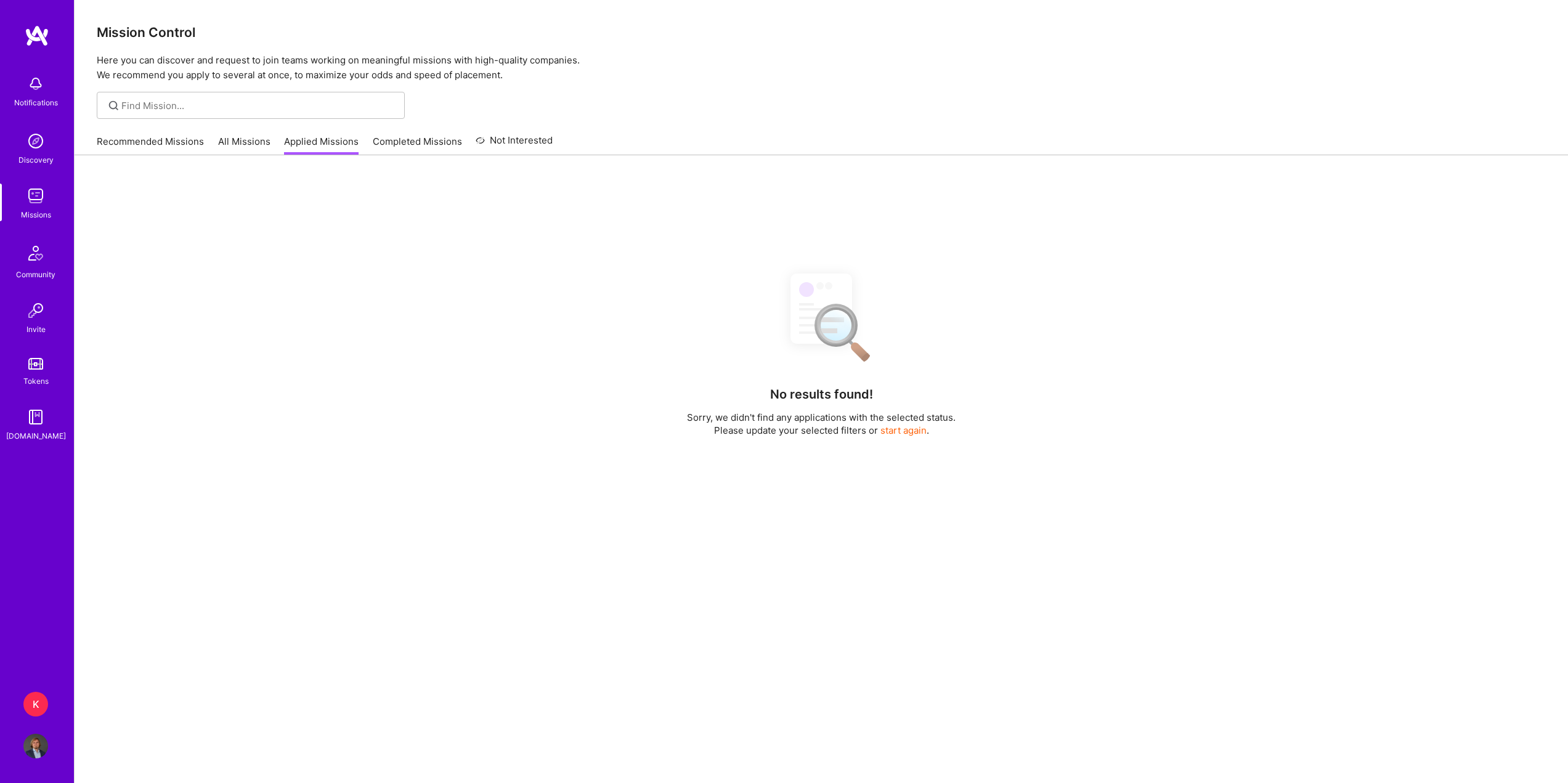
click at [329, 179] on div "No results found! Sorry, we didn't find any applications with the selected stat…" at bounding box center [821, 530] width 1493 height 749
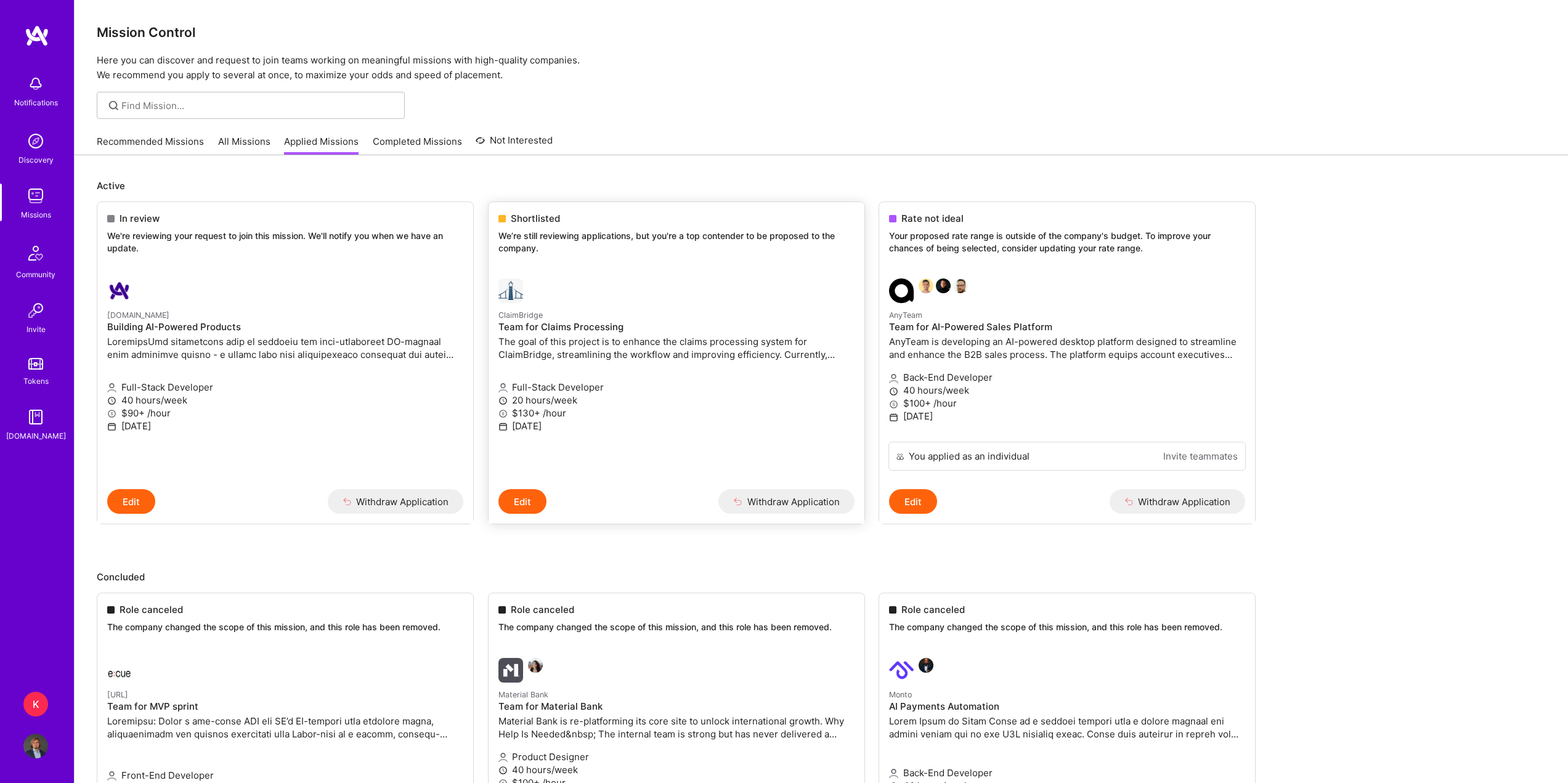
click at [542, 361] on p "The goal of this project is to enhance the claims processing system for ClaimBr…" at bounding box center [677, 347] width 356 height 26
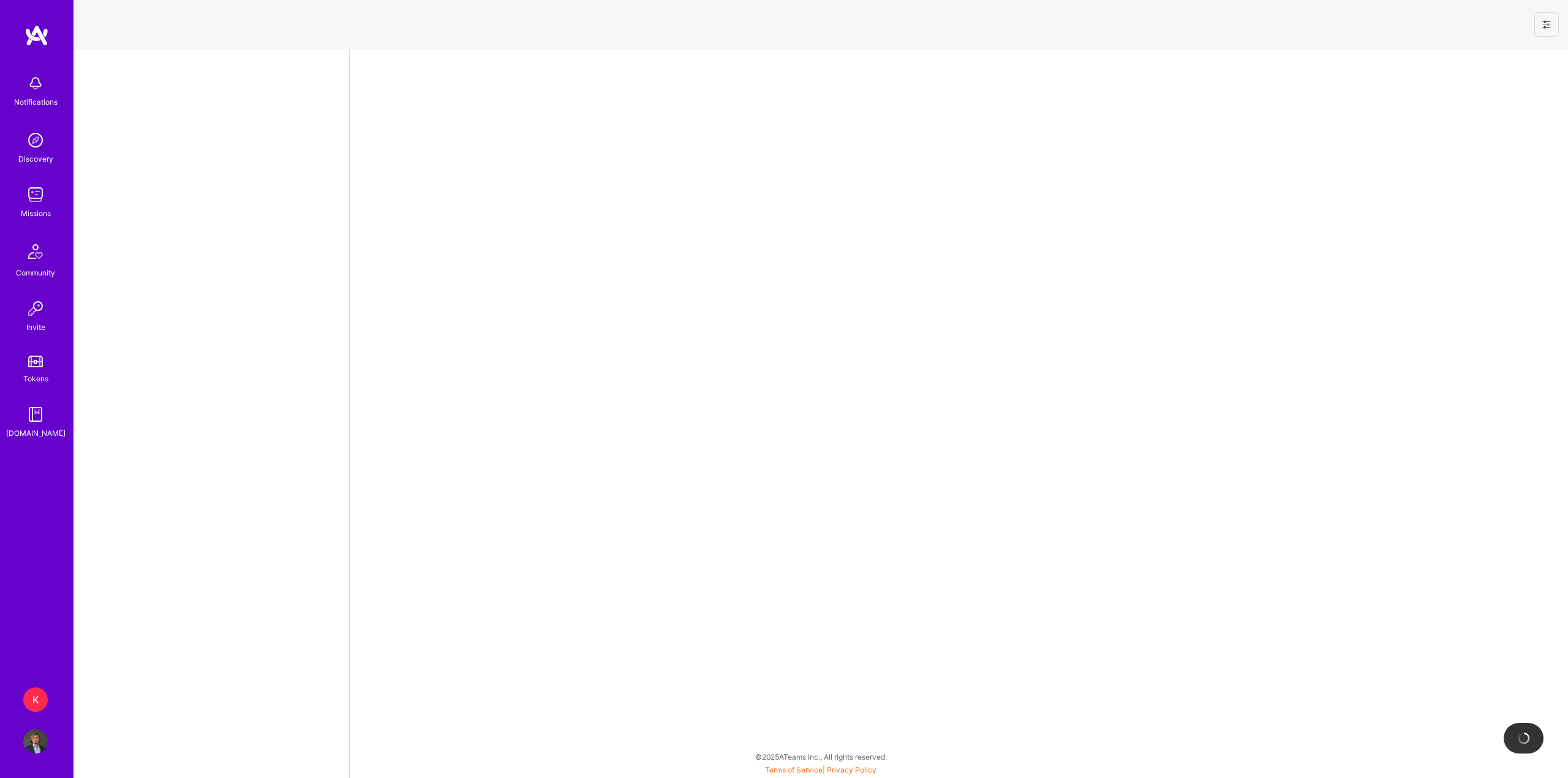
select select "PL"
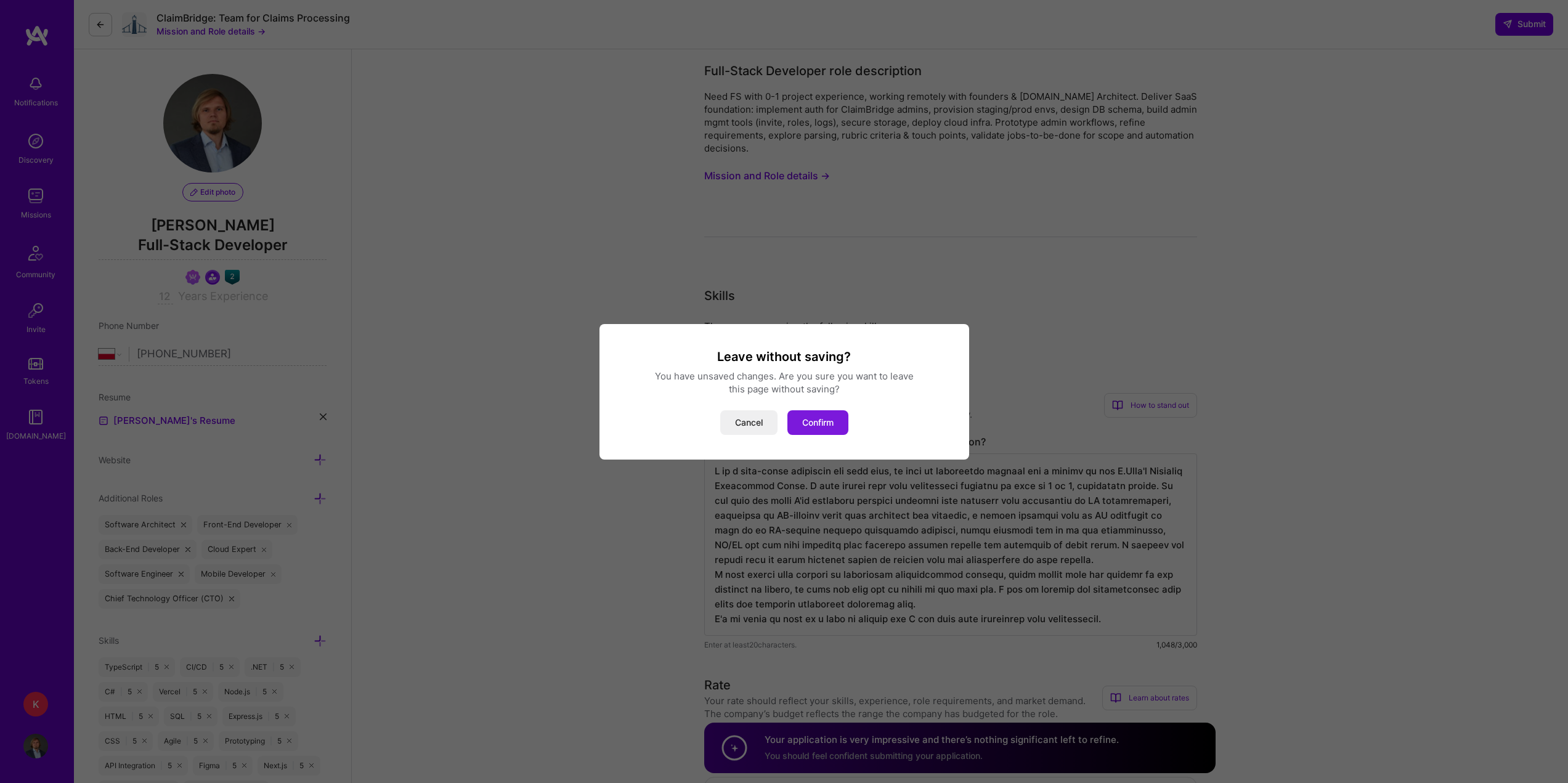
click at [802, 425] on button "Confirm" at bounding box center [818, 422] width 61 height 24
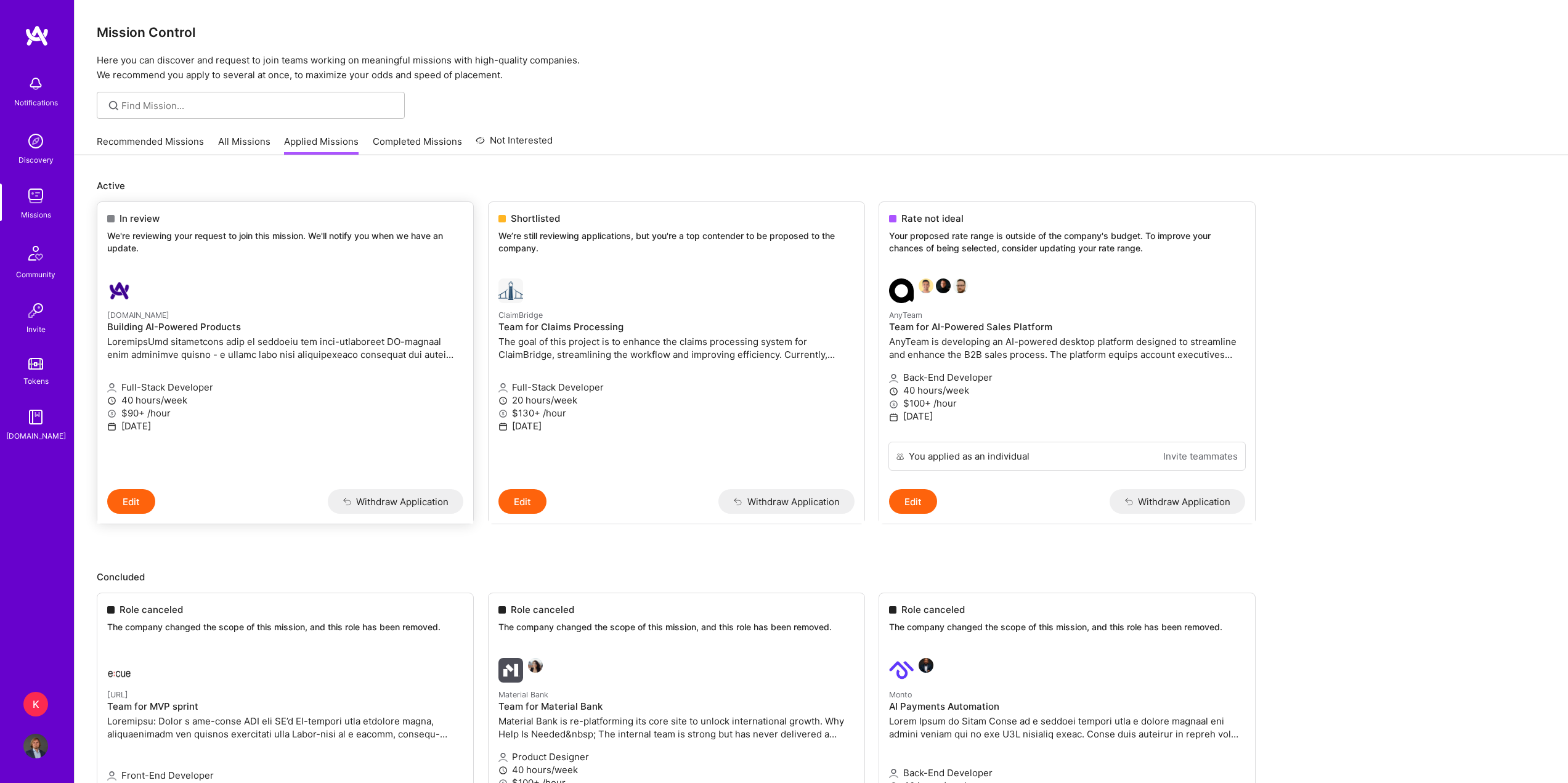
click at [147, 503] on button "Edit" at bounding box center [131, 501] width 48 height 24
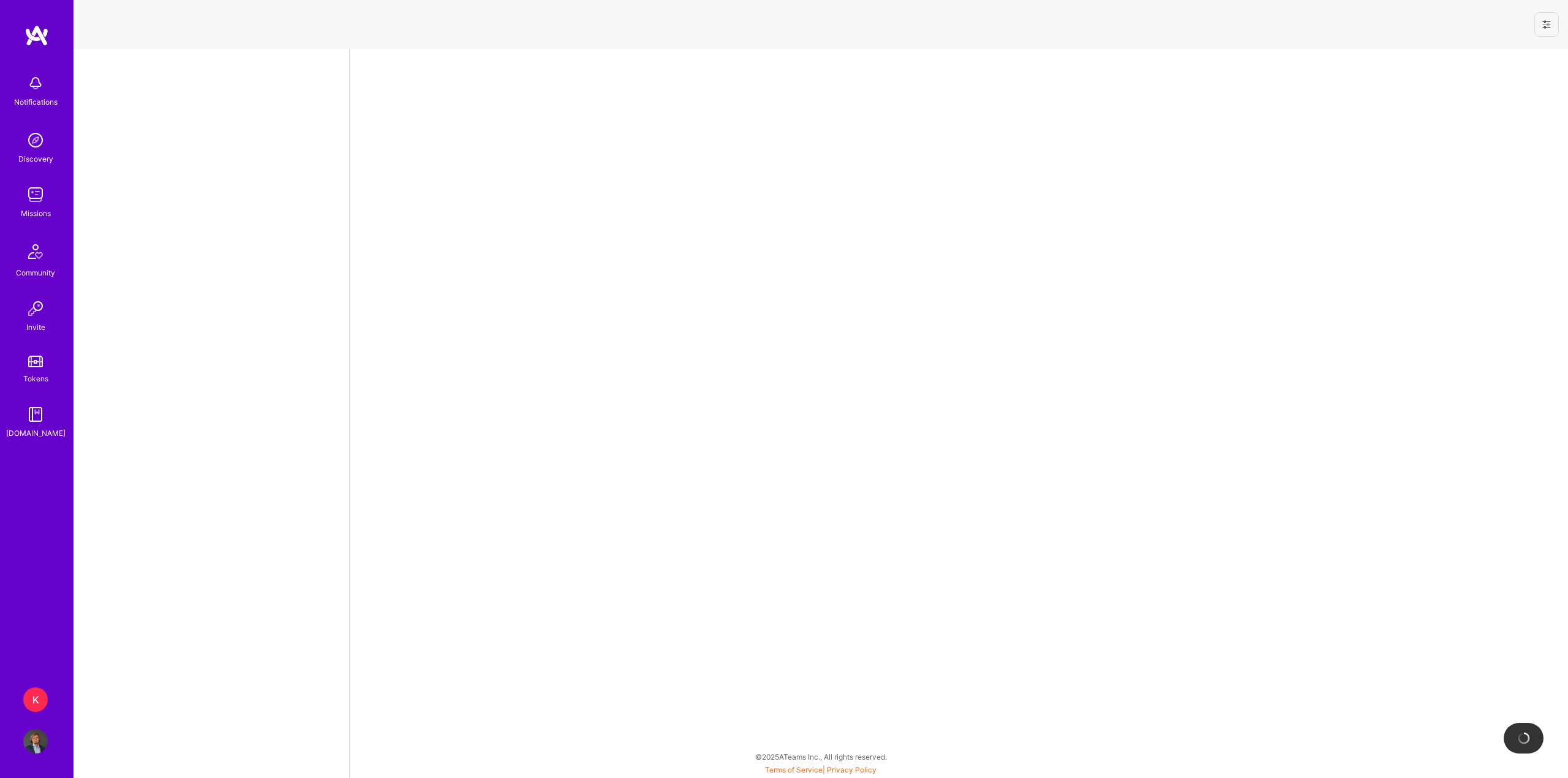
select select "PL"
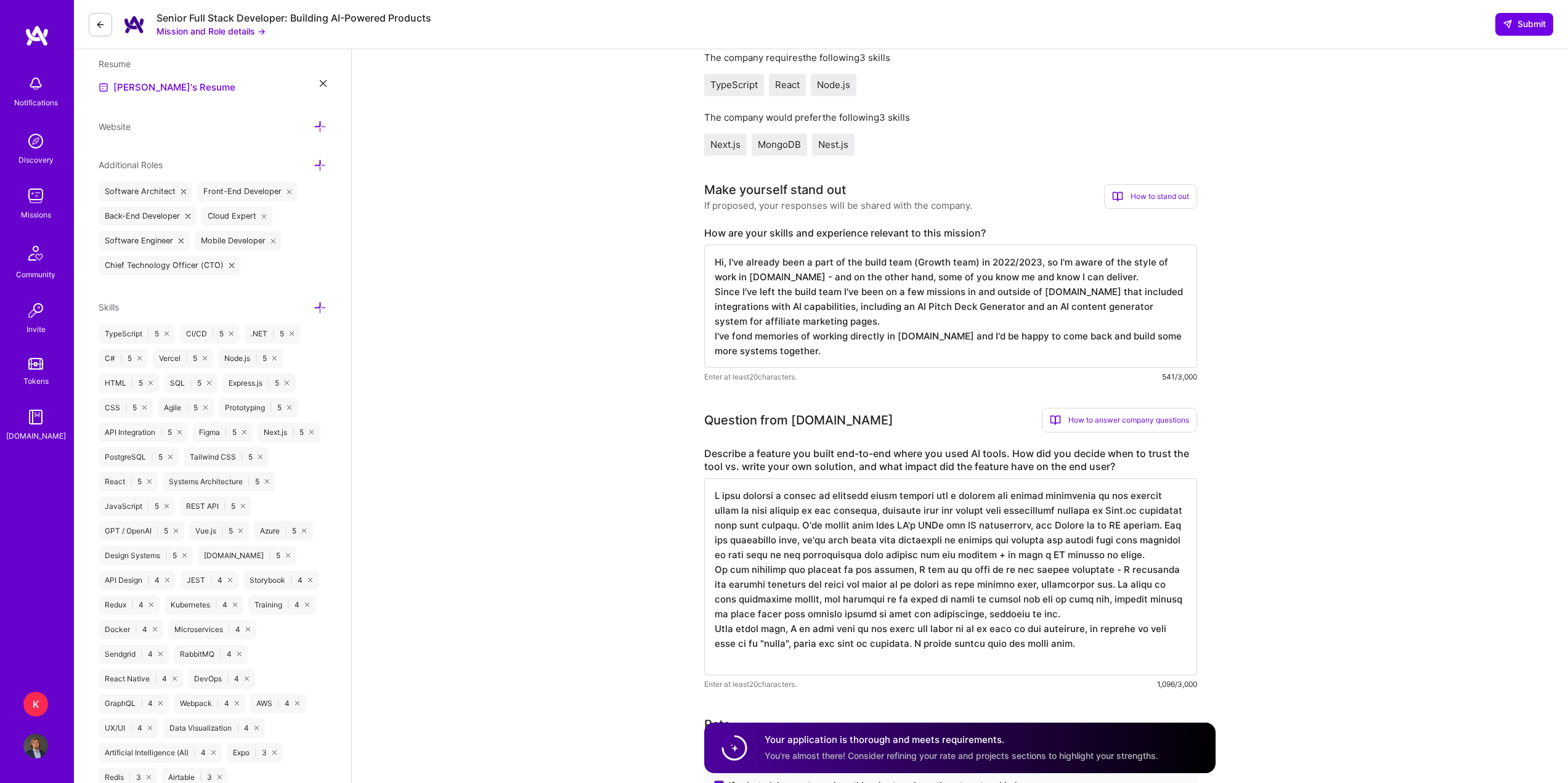
scroll to position [308, 0]
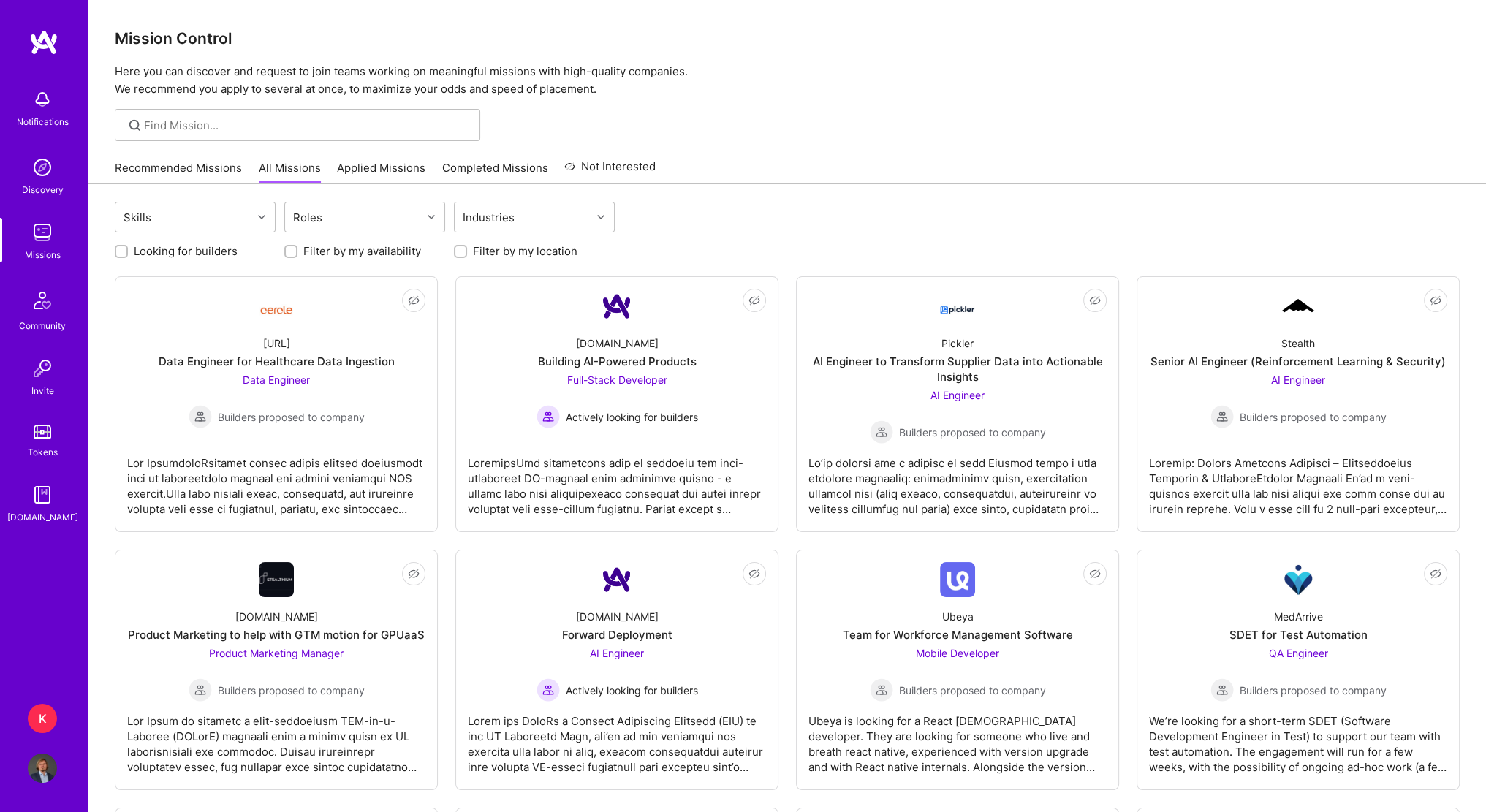
click at [205, 162] on link "Recommended Missions" at bounding box center [179, 172] width 127 height 24
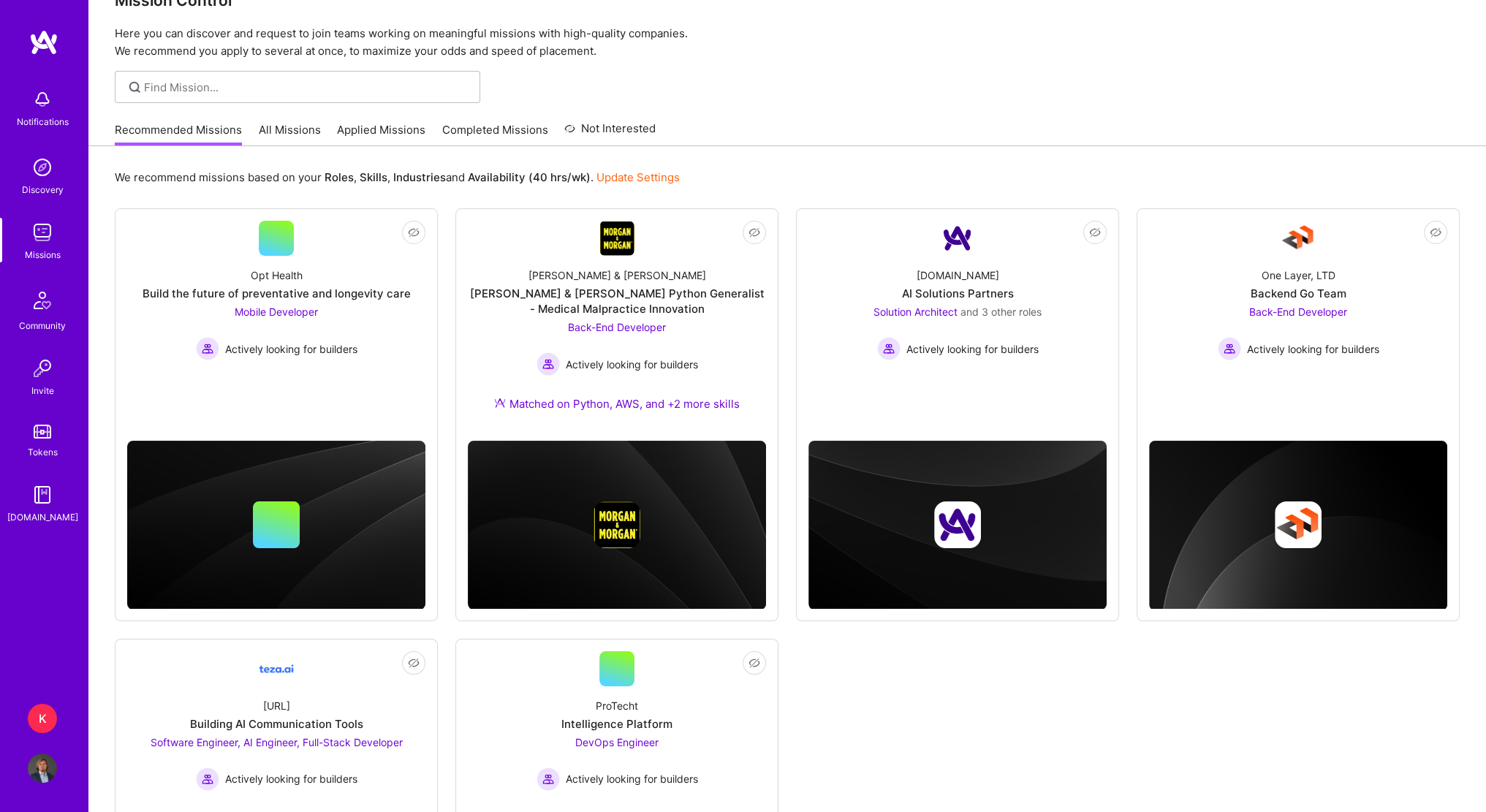
scroll to position [73, 0]
